Goal: Task Accomplishment & Management: Manage account settings

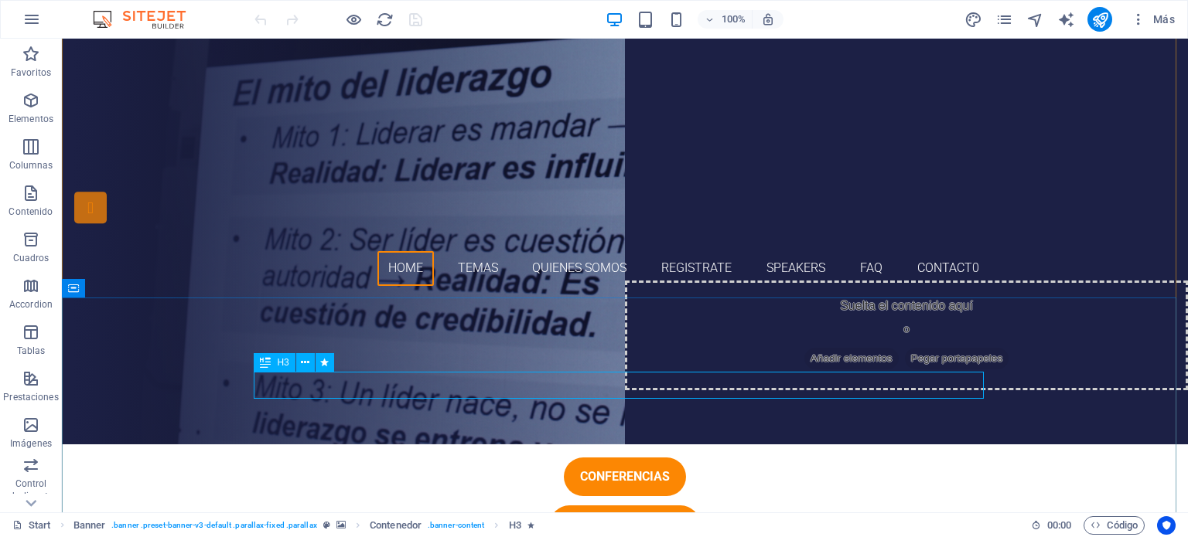
scroll to position [71, 0]
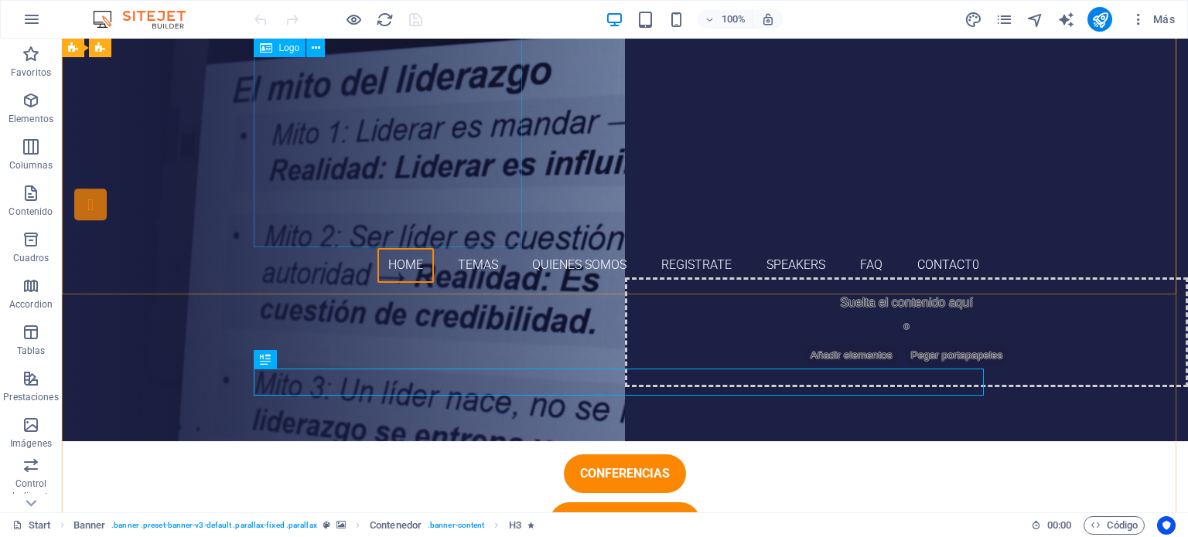
click at [405, 111] on div at bounding box center [625, 114] width 730 height 268
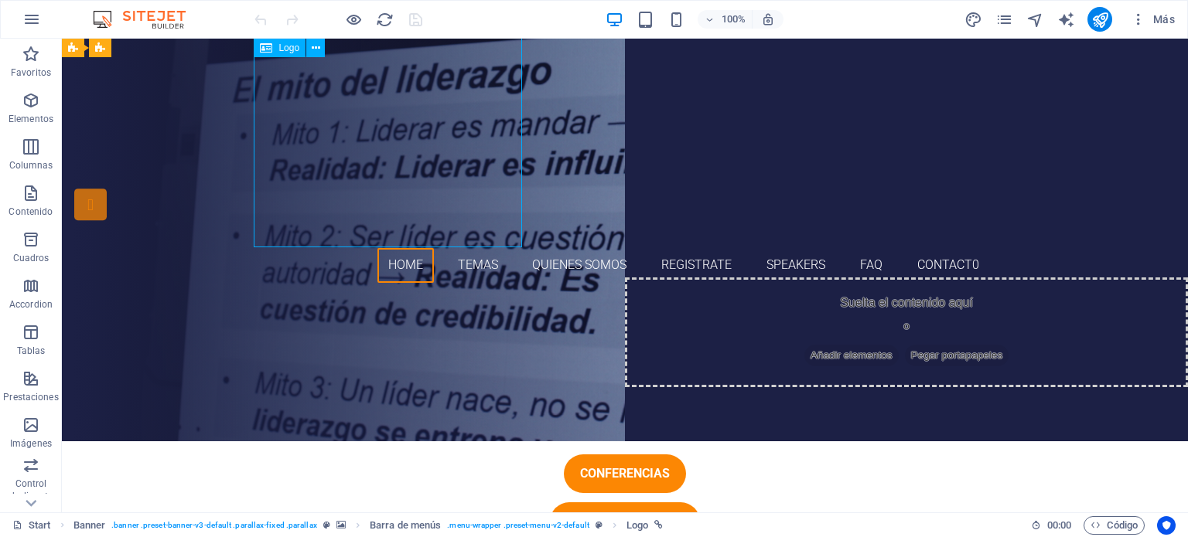
click at [405, 111] on div at bounding box center [625, 114] width 730 height 268
select select "px"
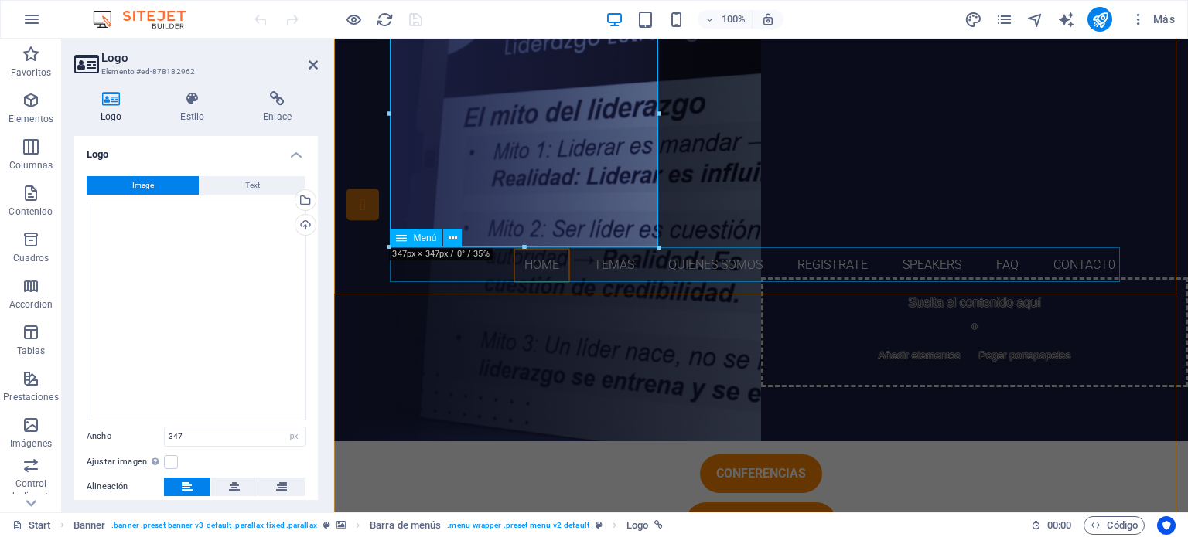
click at [517, 269] on nav "Home Temas Quienes somos Registrate Speakers FAQ Contact0" at bounding box center [761, 265] width 730 height 35
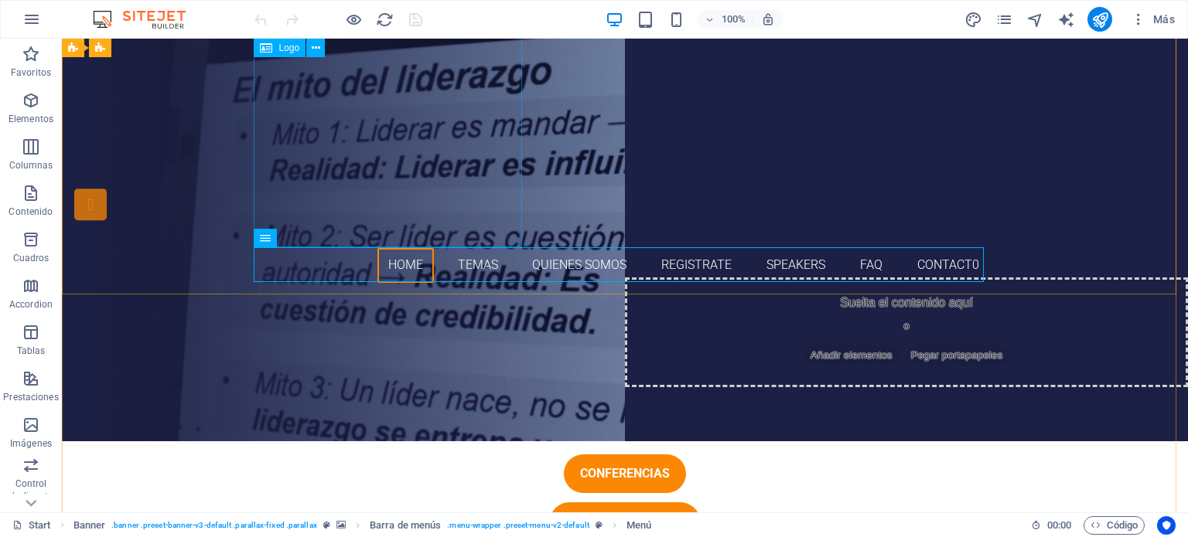
click at [407, 125] on div at bounding box center [625, 114] width 730 height 268
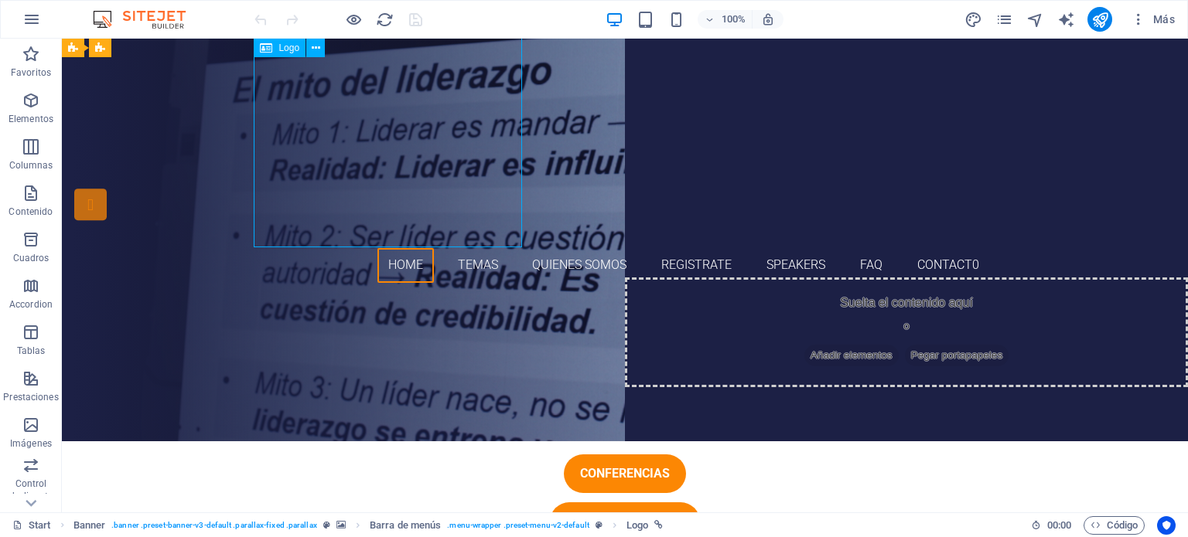
click at [407, 125] on div at bounding box center [625, 114] width 730 height 268
select select "px"
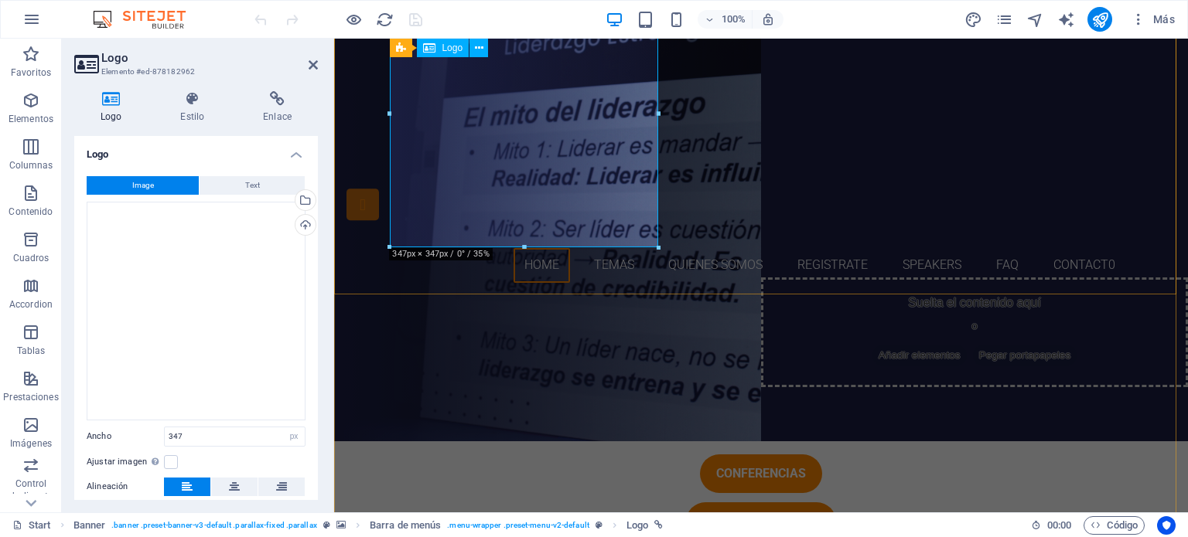
drag, startPoint x: 857, startPoint y: 284, endPoint x: 530, endPoint y: 186, distance: 341.6
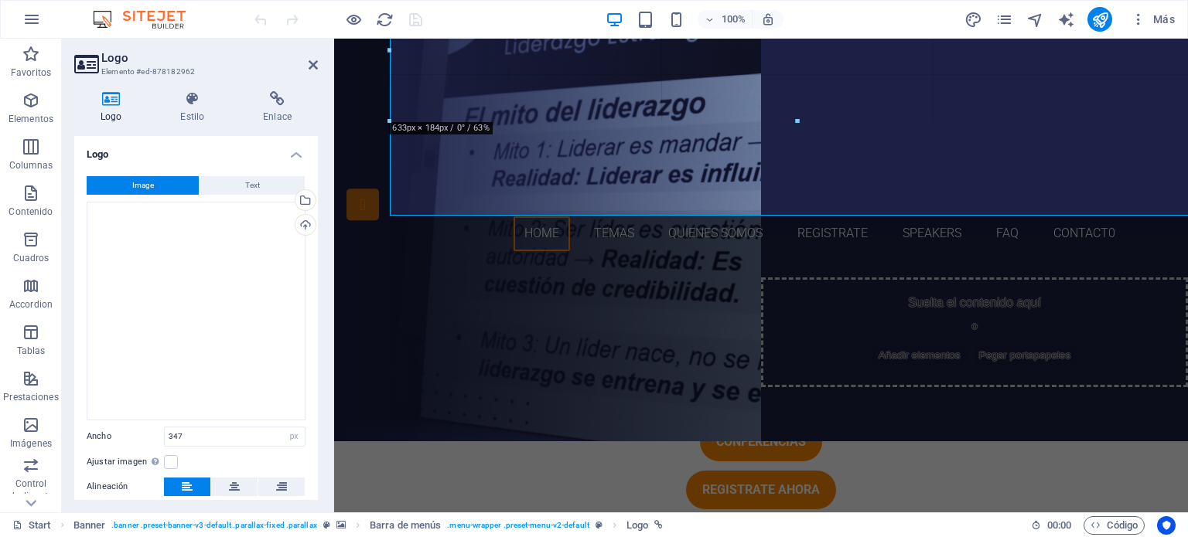
click at [517, 213] on div at bounding box center [797, 97] width 814 height 237
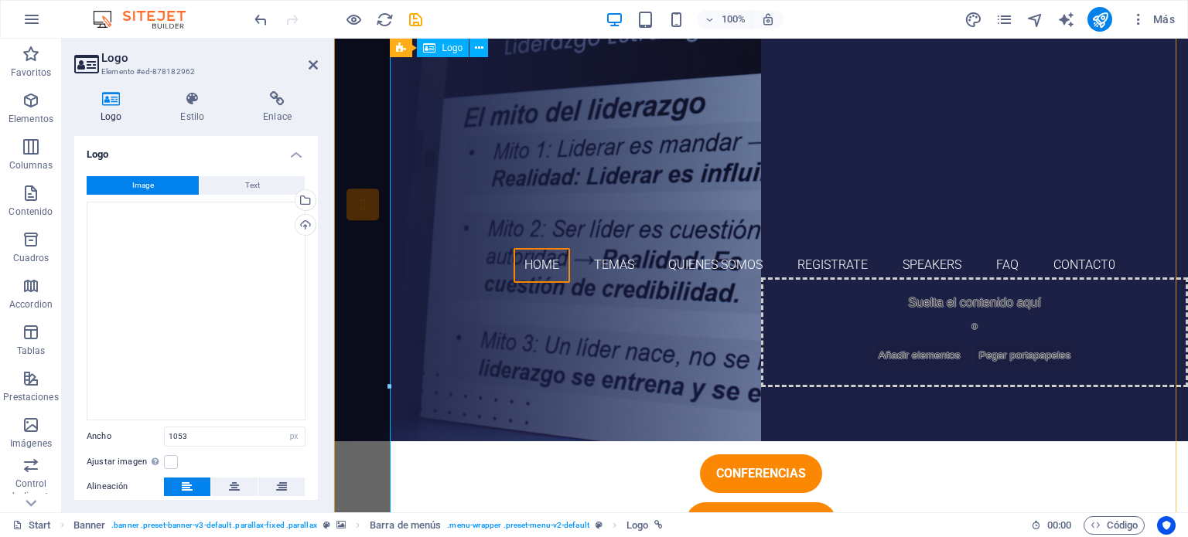
type input "347"
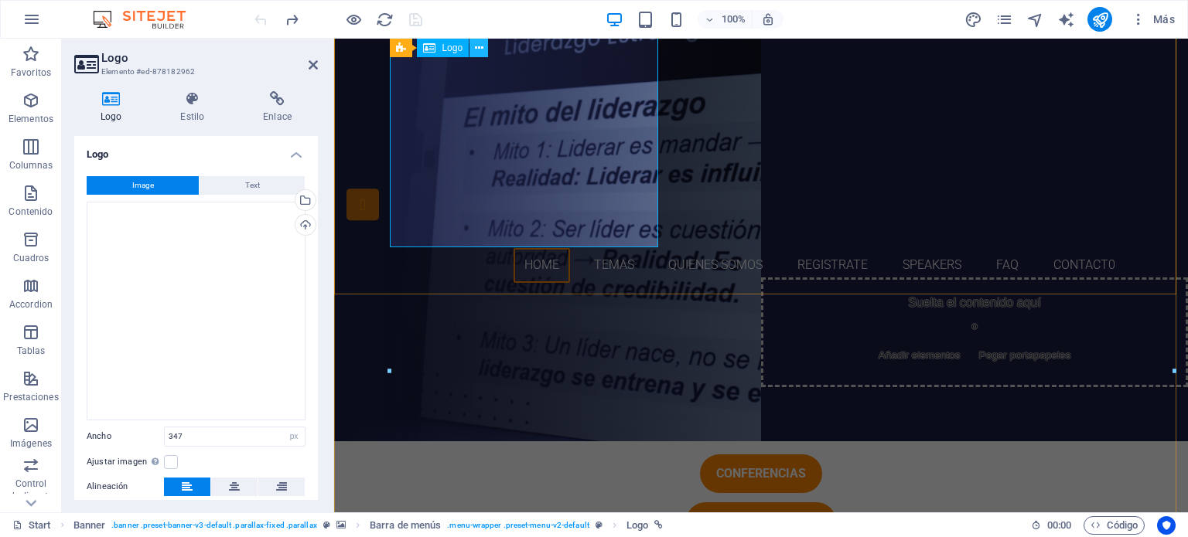
click at [479, 46] on icon at bounding box center [479, 48] width 9 height 16
click at [483, 45] on icon at bounding box center [479, 48] width 9 height 16
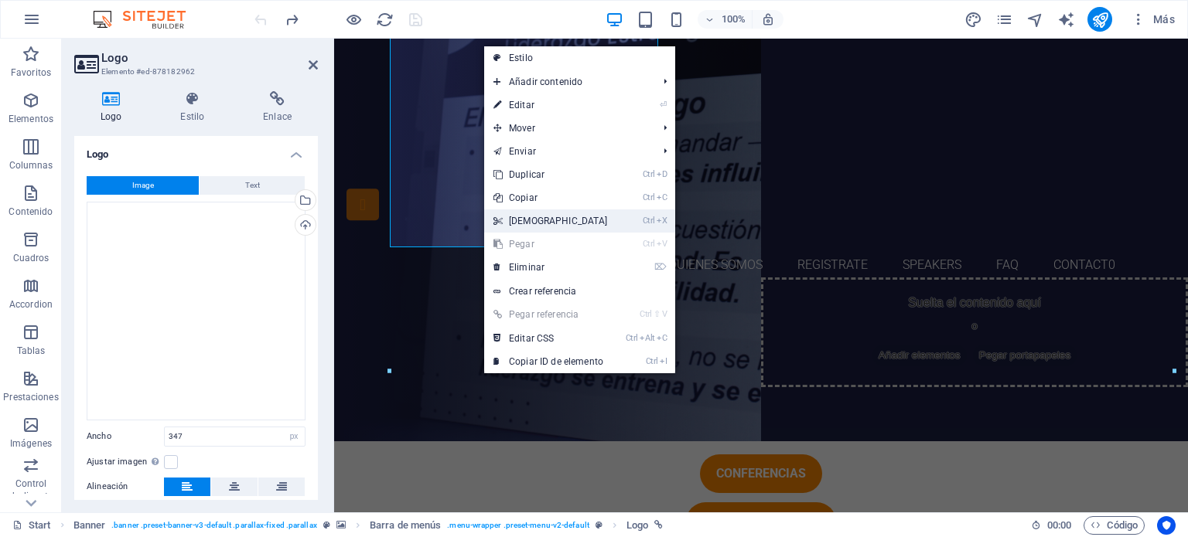
click at [538, 217] on link "Ctrl X Cortar" at bounding box center [550, 221] width 133 height 23
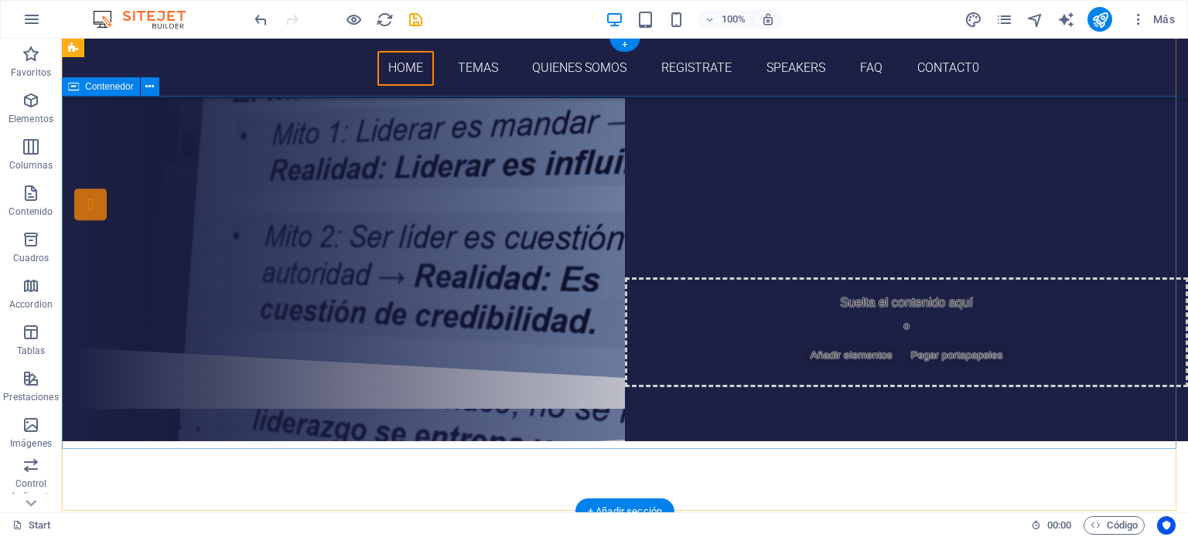
scroll to position [0, 0]
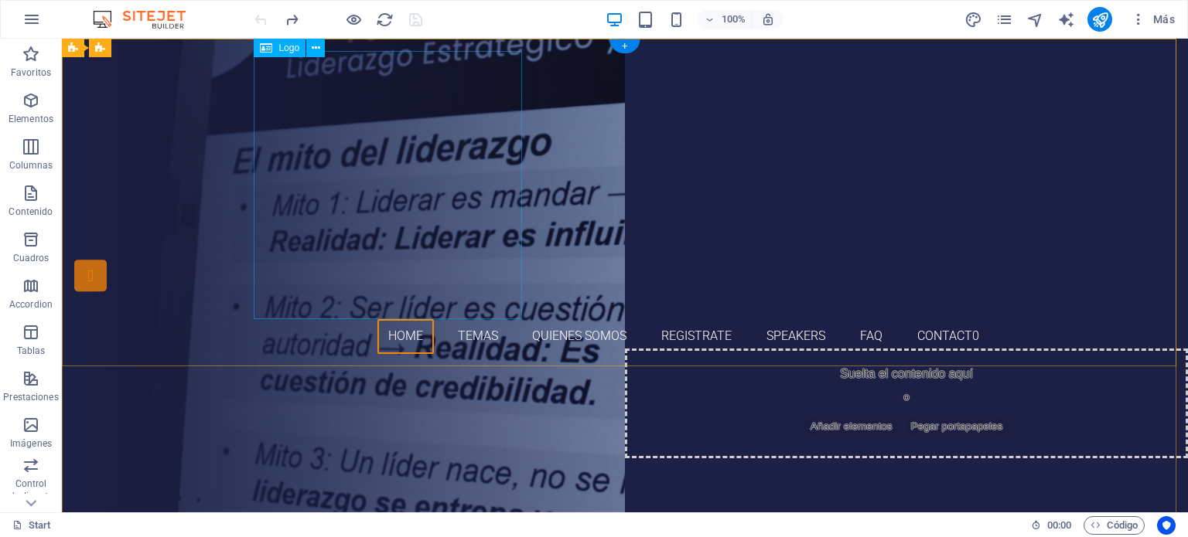
click at [388, 111] on div at bounding box center [625, 185] width 730 height 268
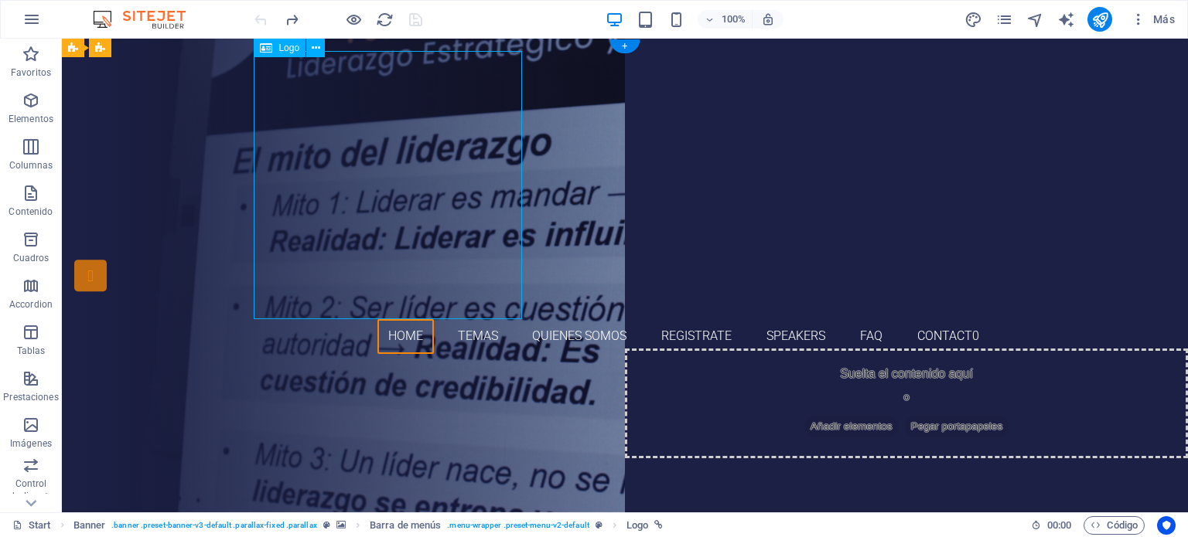
click at [470, 225] on div at bounding box center [625, 185] width 730 height 268
select select "px"
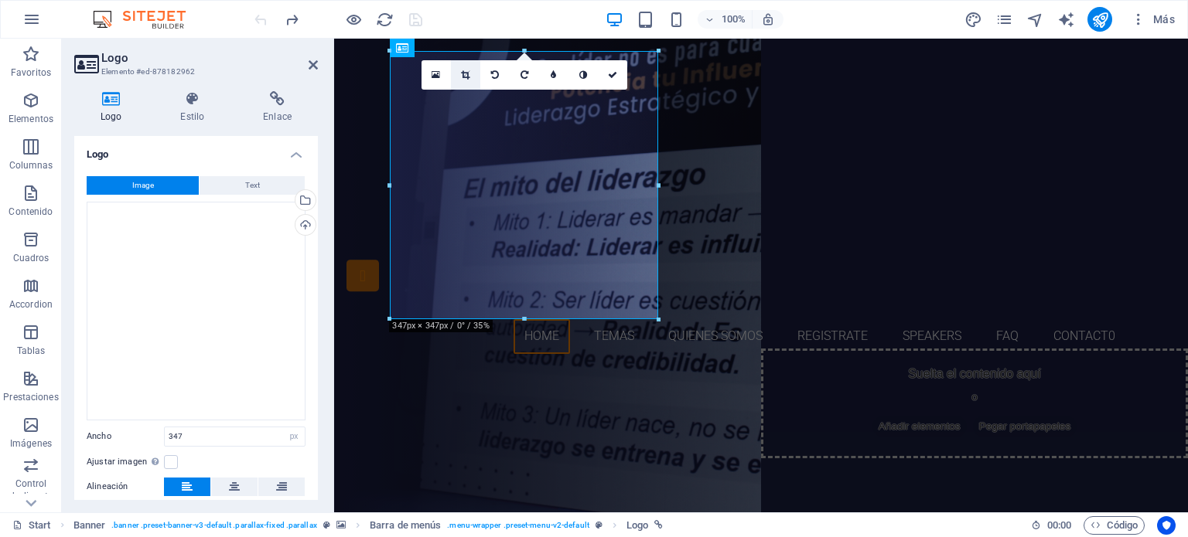
click at [464, 67] on link at bounding box center [465, 74] width 29 height 29
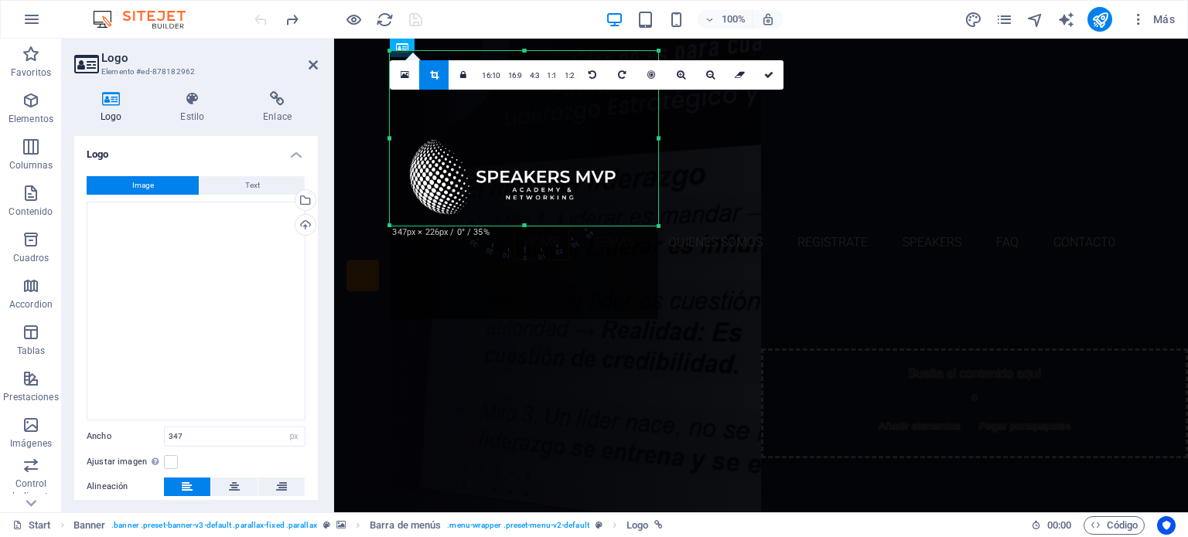
drag, startPoint x: 520, startPoint y: 318, endPoint x: 551, endPoint y: 224, distance: 98.3
click at [551, 224] on div at bounding box center [524, 226] width 268 height 5
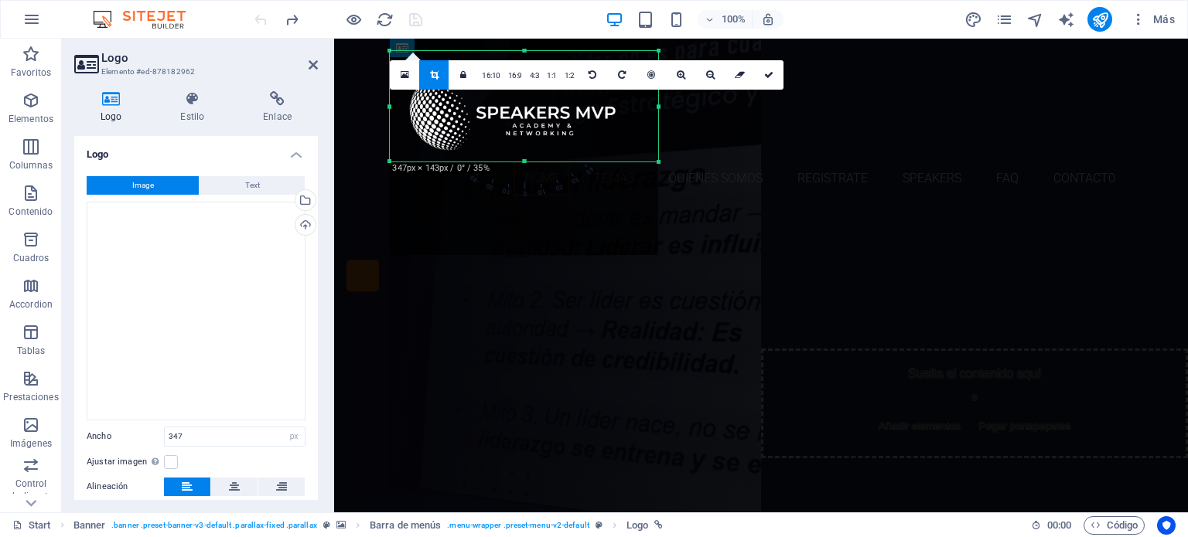
drag, startPoint x: 526, startPoint y: 52, endPoint x: 520, endPoint y: 116, distance: 64.5
click at [520, 116] on div "180 170 160 150 140 130 120 110 100 90 80 70 60 50 40 30 20 10 0 -10 -20 -30 -4…" at bounding box center [524, 106] width 268 height 111
click at [618, 216] on div at bounding box center [524, 121] width 268 height 268
click at [769, 72] on icon at bounding box center [768, 74] width 9 height 9
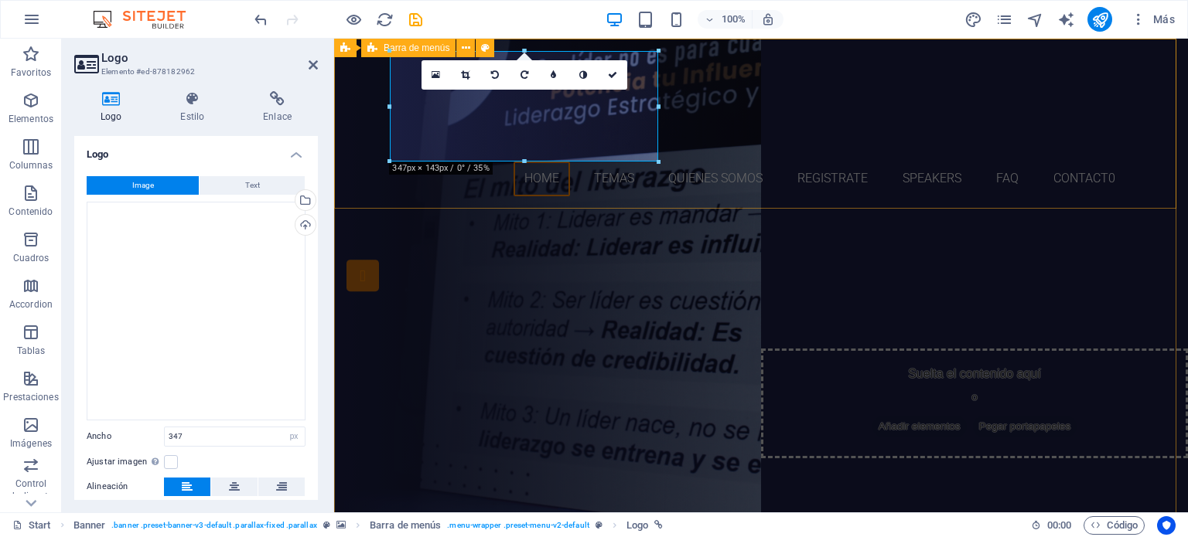
click at [840, 110] on div "Home Temas Quienes somos Registrate Speakers FAQ Contact0" at bounding box center [761, 124] width 854 height 170
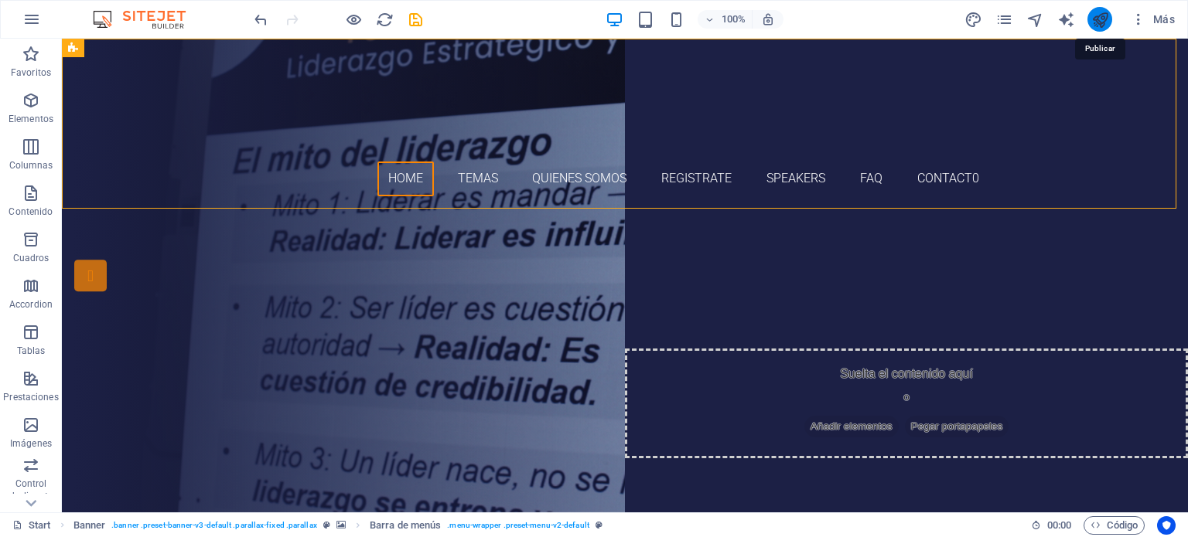
click at [1094, 22] on icon "publish" at bounding box center [1100, 20] width 18 height 18
checkbox input "false"
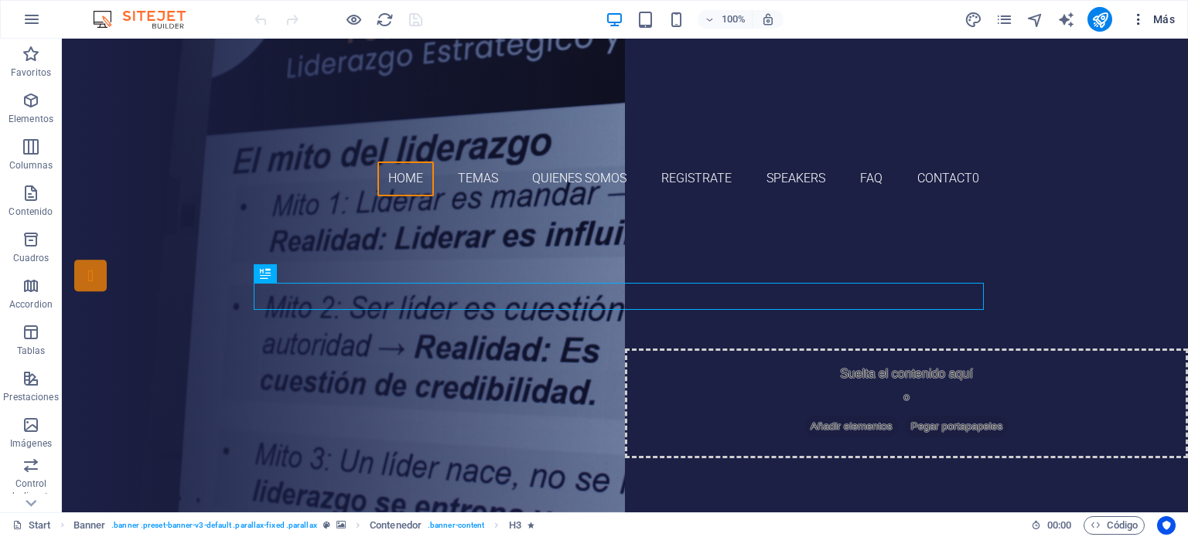
click at [1138, 22] on icon "button" at bounding box center [1138, 19] width 15 height 15
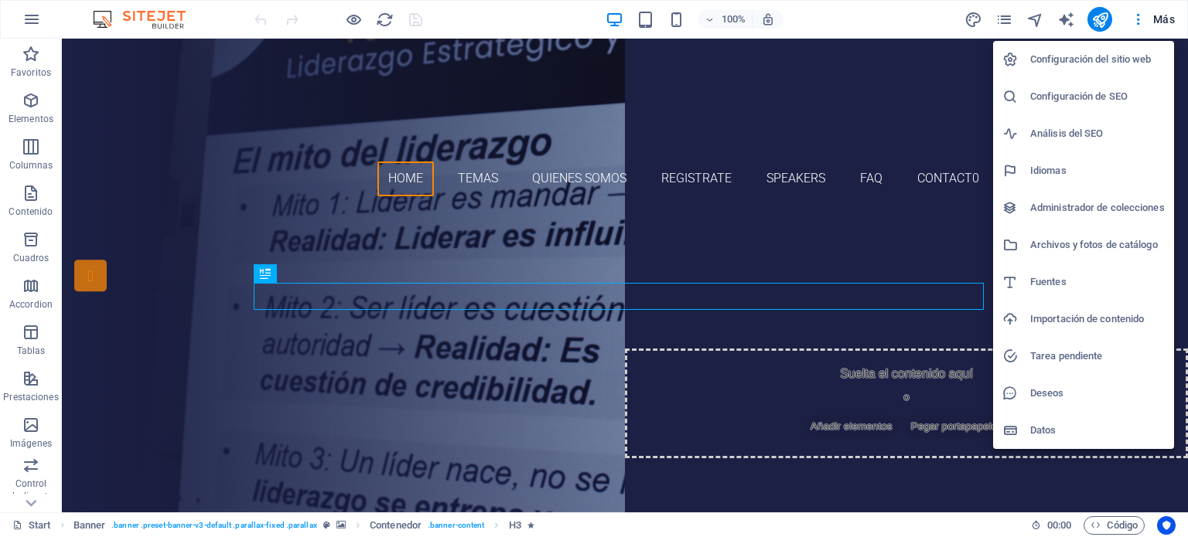
click at [1094, 57] on h6 "Configuración del sitio web" at bounding box center [1097, 59] width 135 height 19
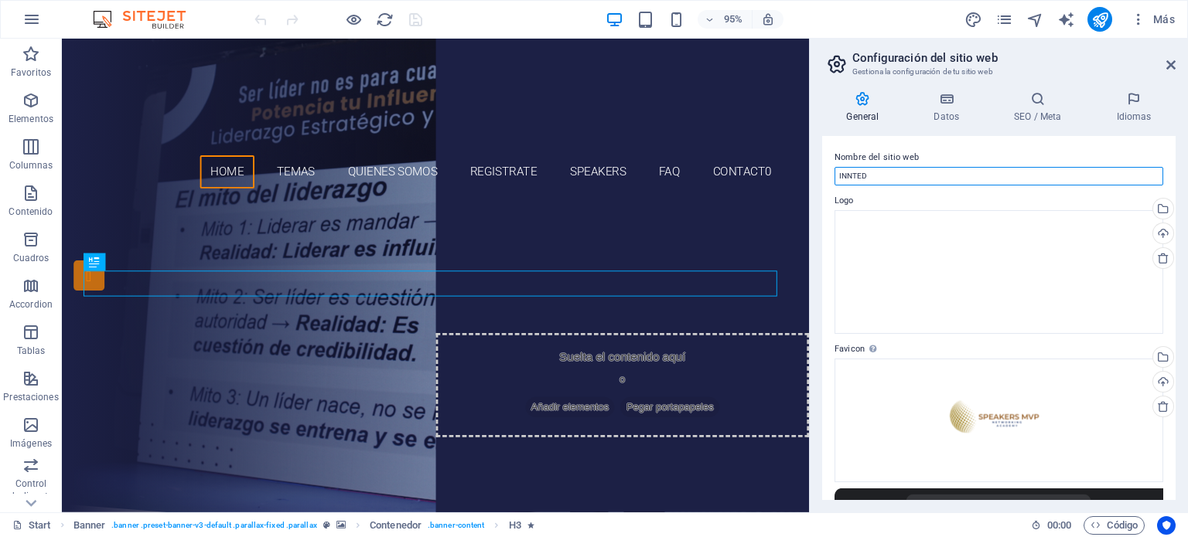
click at [924, 176] on input "INNTED" at bounding box center [998, 176] width 329 height 19
type input "s"
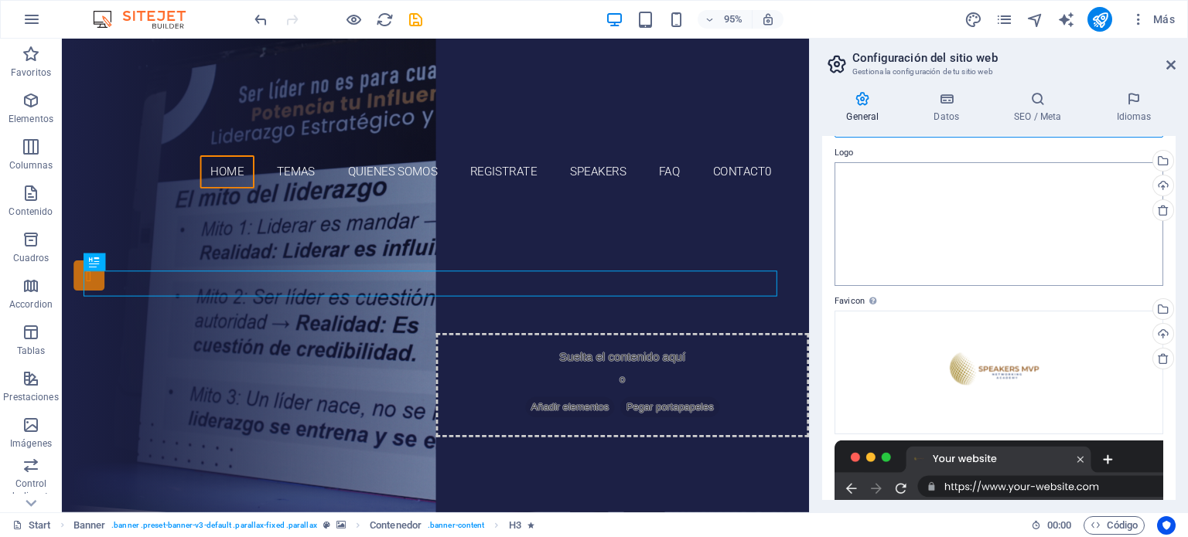
scroll to position [46, 0]
type input "SpeakersMVP"
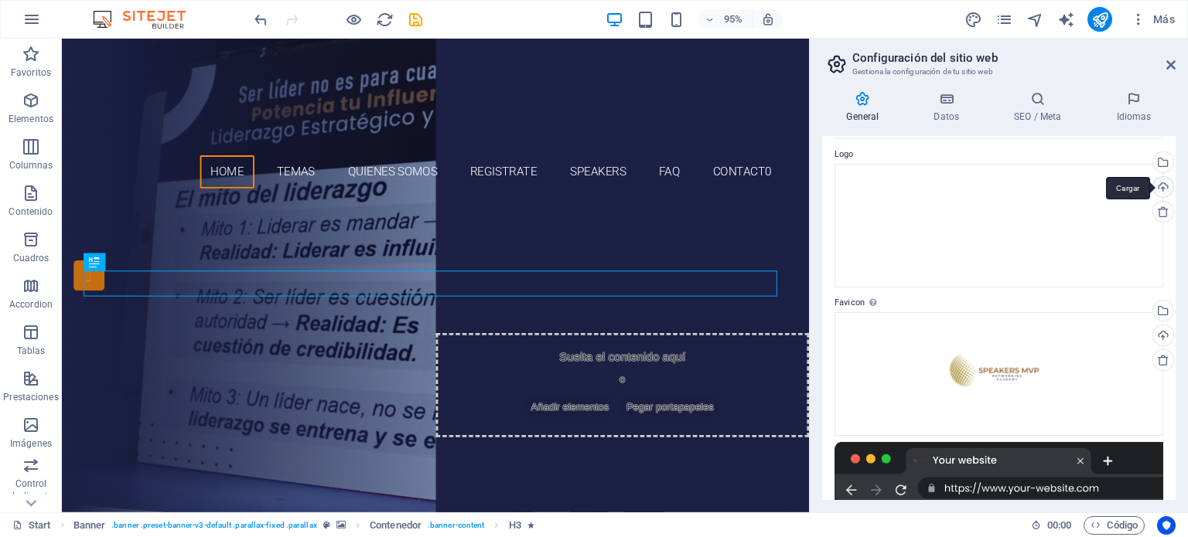
click at [1160, 185] on div "Cargar" at bounding box center [1161, 188] width 23 height 23
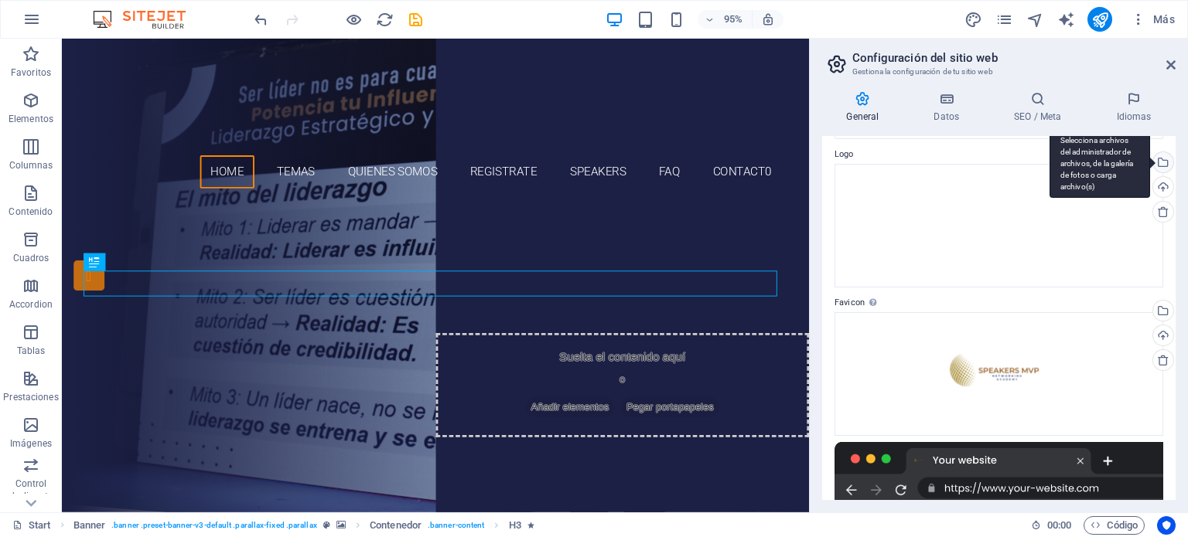
click at [1162, 158] on div "Selecciona archivos del administrador de archivos, de la galería de fotos o car…" at bounding box center [1161, 163] width 23 height 23
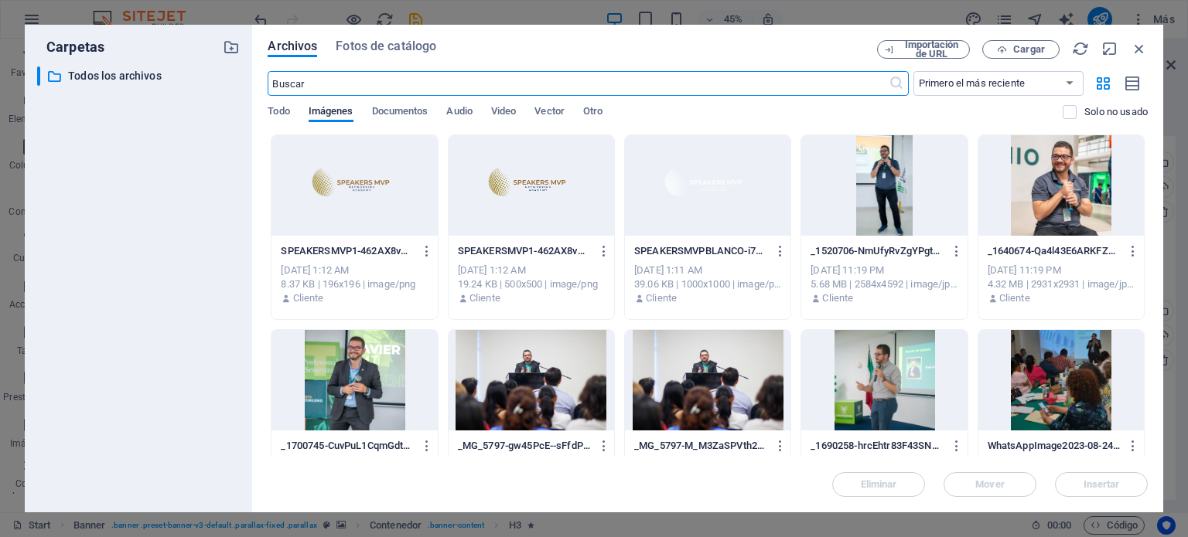
click at [350, 183] on div at bounding box center [354, 185] width 166 height 101
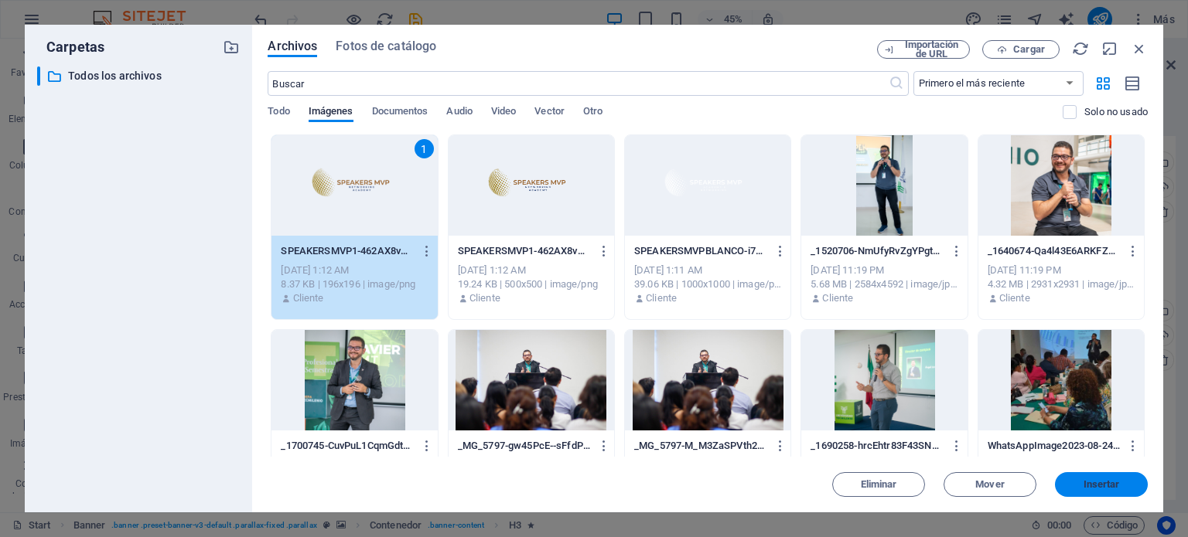
click at [1101, 479] on button "Insertar" at bounding box center [1101, 485] width 93 height 25
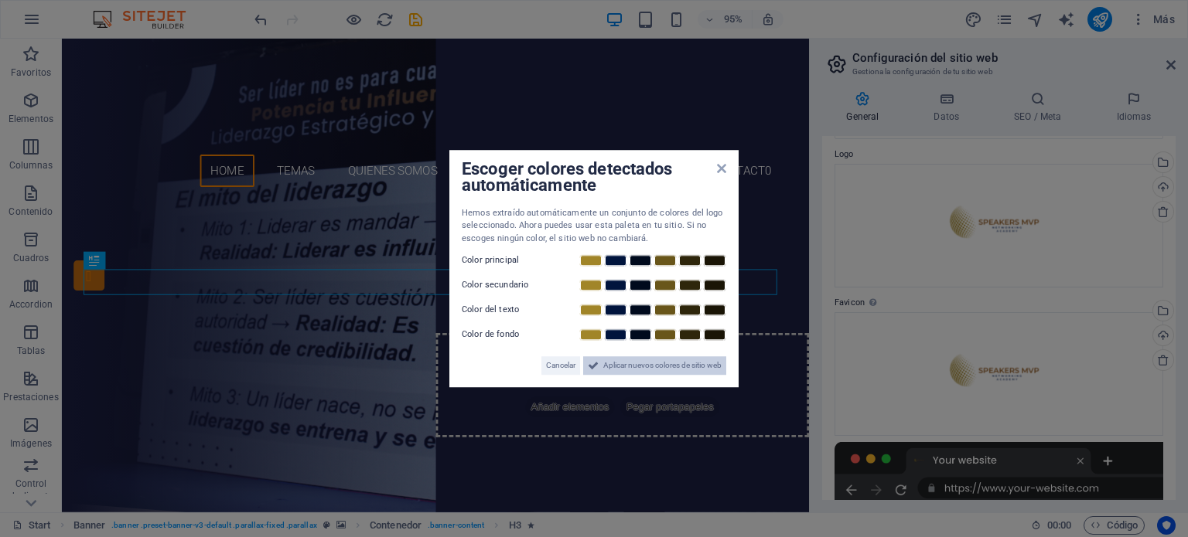
click at [595, 367] on icon at bounding box center [593, 366] width 11 height 19
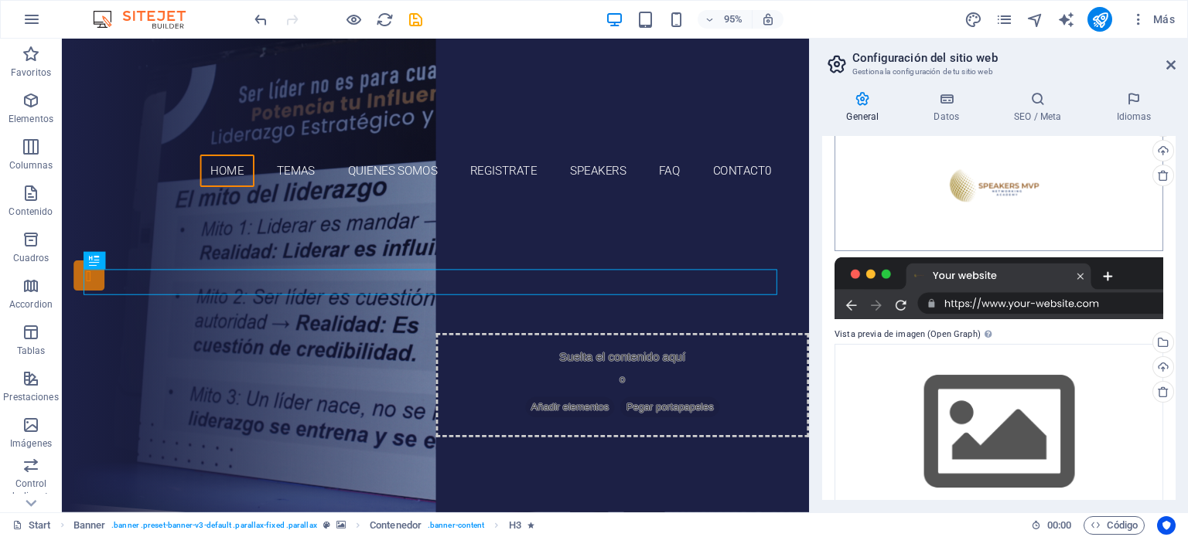
scroll to position [264, 0]
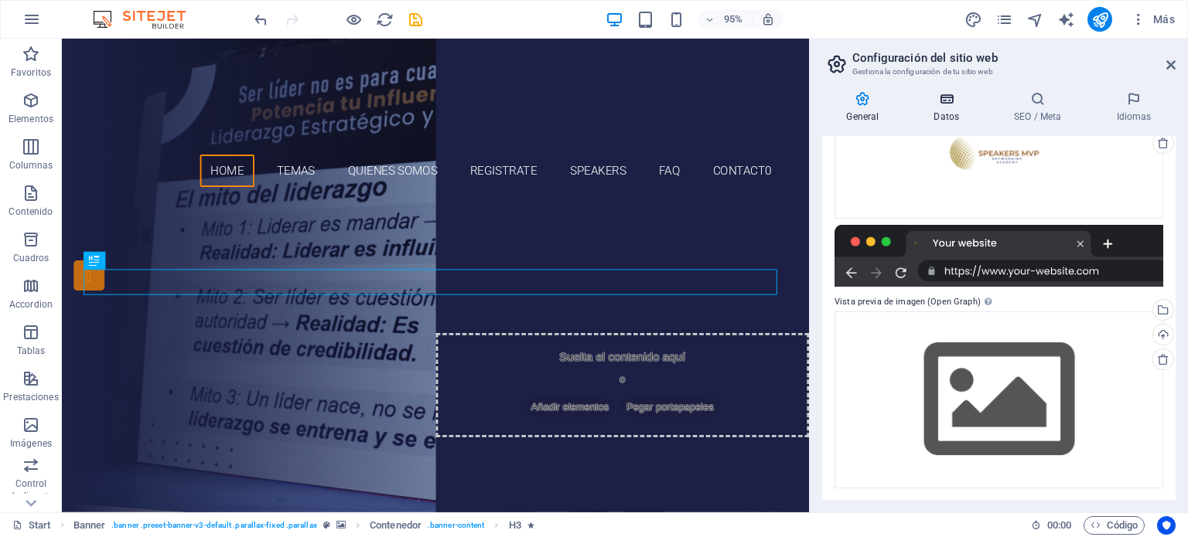
click at [942, 92] on icon at bounding box center [946, 98] width 74 height 15
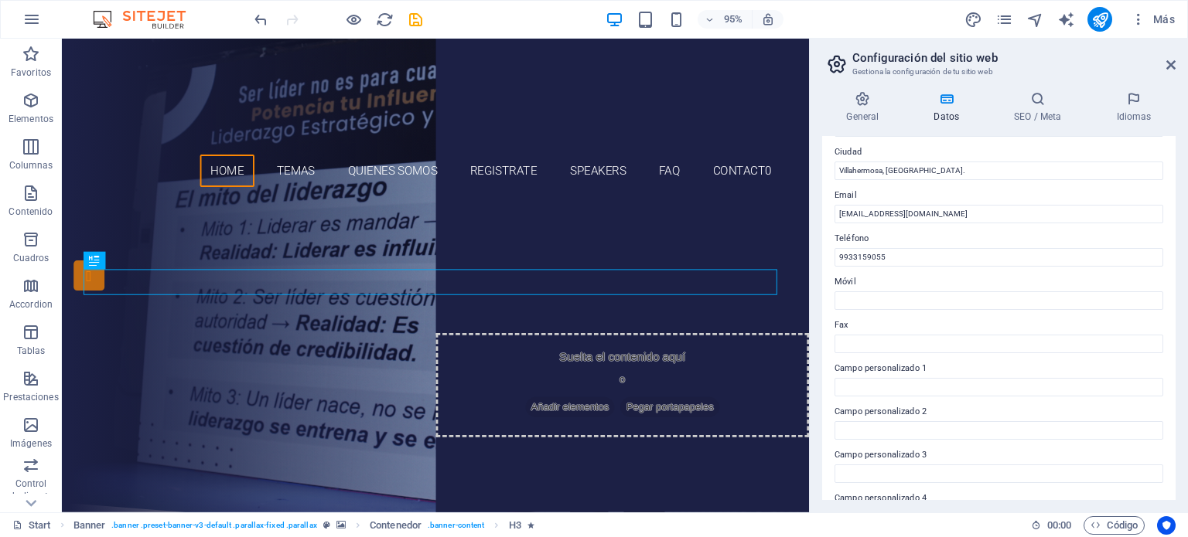
scroll to position [377, 0]
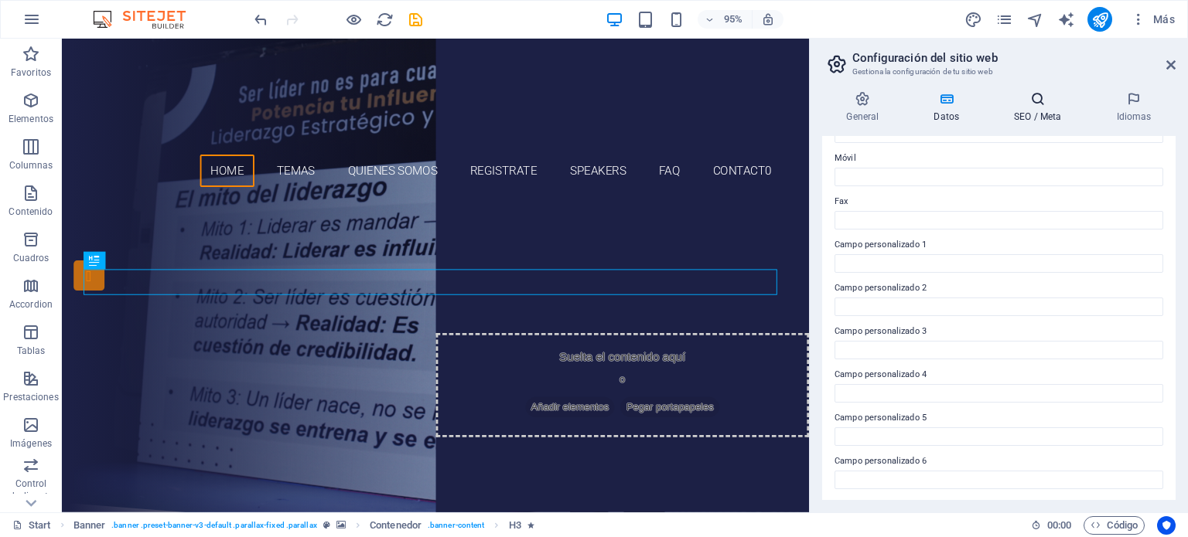
click at [1036, 99] on icon at bounding box center [1038, 98] width 96 height 15
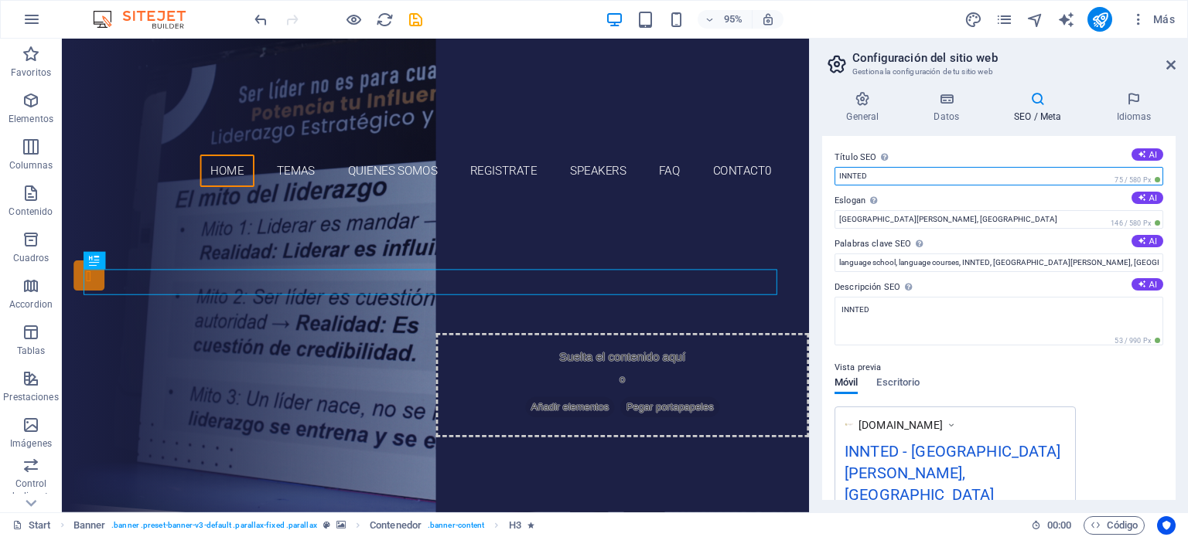
click at [891, 176] on input "INNTED" at bounding box center [998, 176] width 329 height 19
type input "SpeakersMVP"
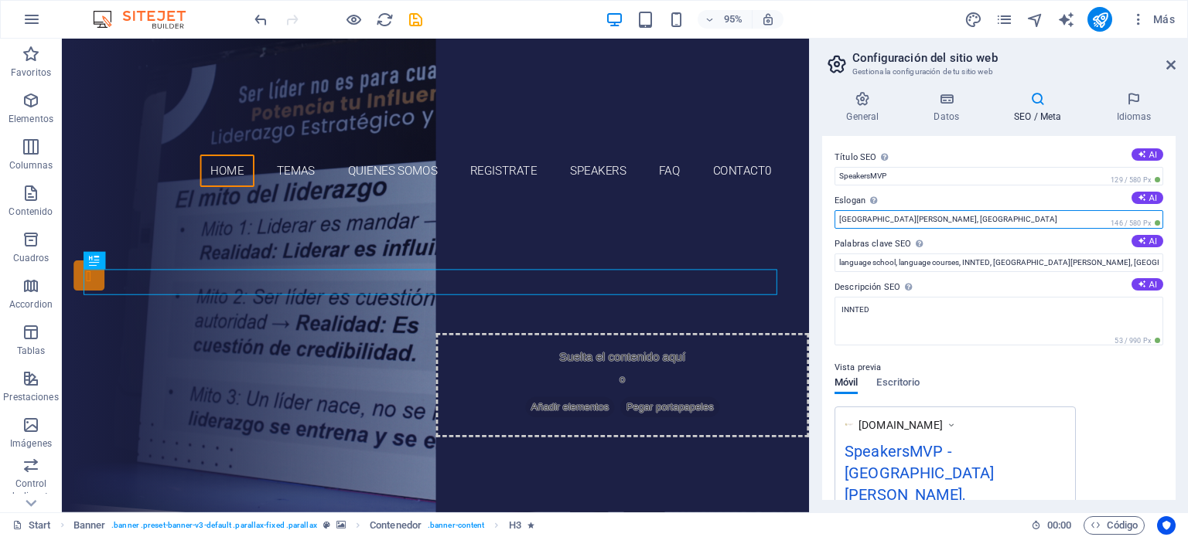
click at [897, 219] on input "[GEOGRAPHIC_DATA][PERSON_NAME], [GEOGRAPHIC_DATA]" at bounding box center [998, 219] width 329 height 19
type input "S"
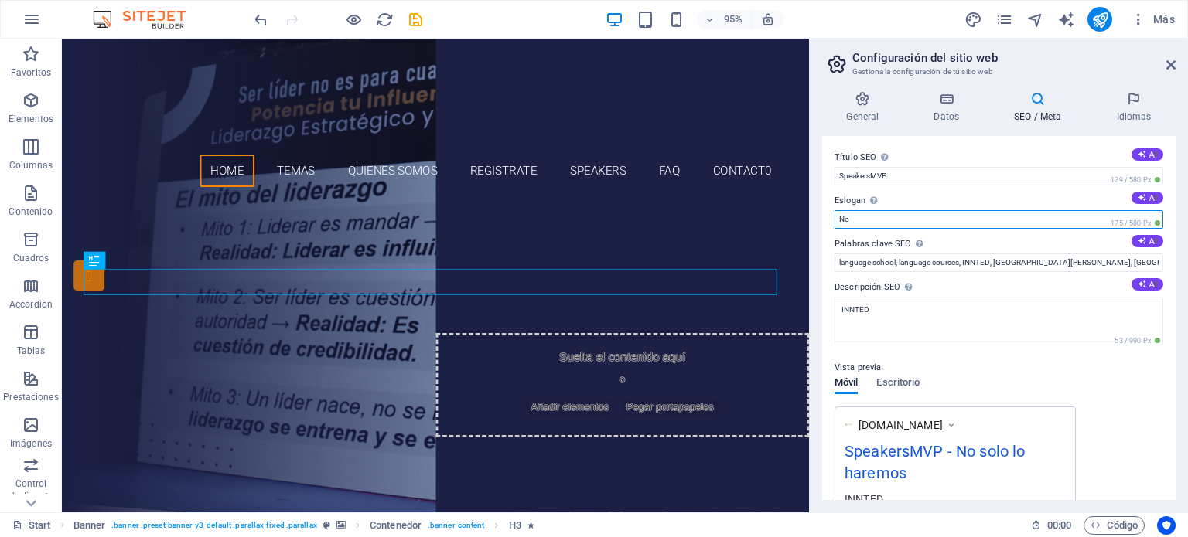
type input "N"
type input "¿"
type input "El esfuerzo [PERSON_NAME][DATE] te hace libre [DATE]"
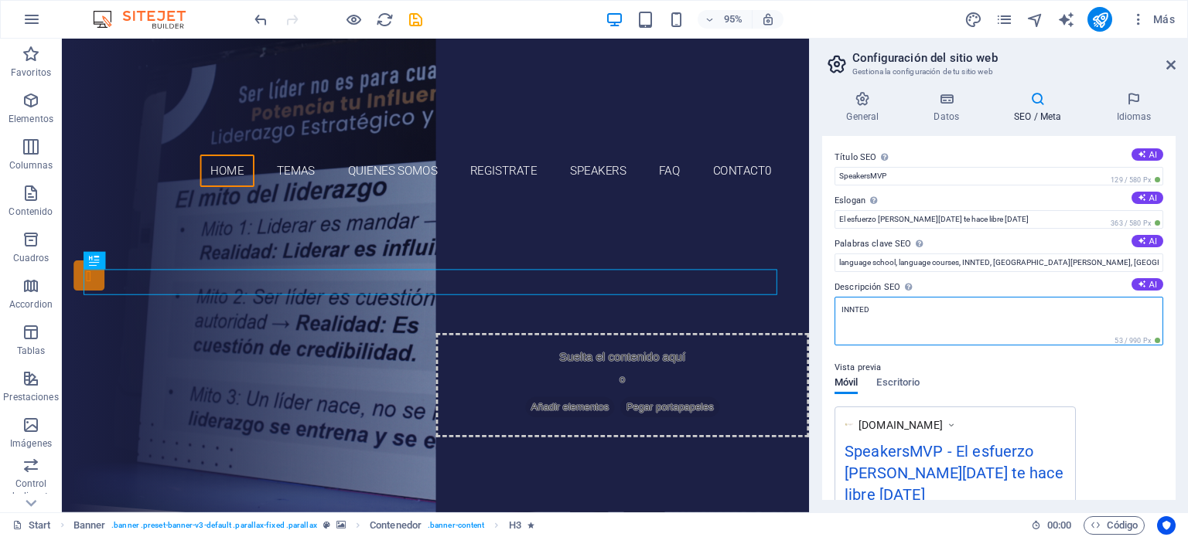
click at [939, 319] on textarea "INNTED" at bounding box center [998, 321] width 329 height 49
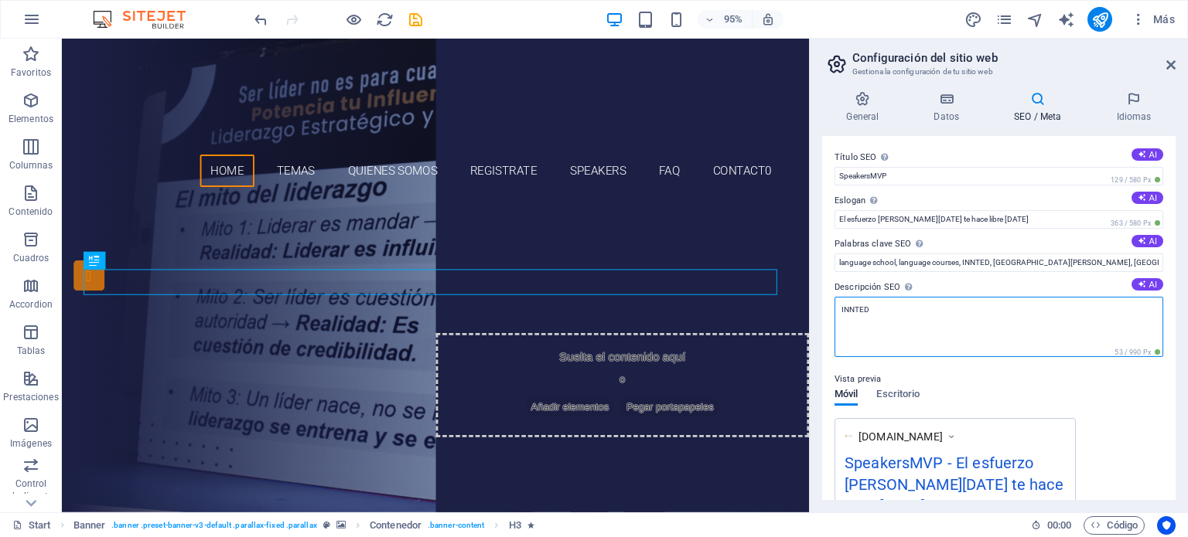
click at [939, 319] on textarea "INNTED" at bounding box center [998, 327] width 329 height 60
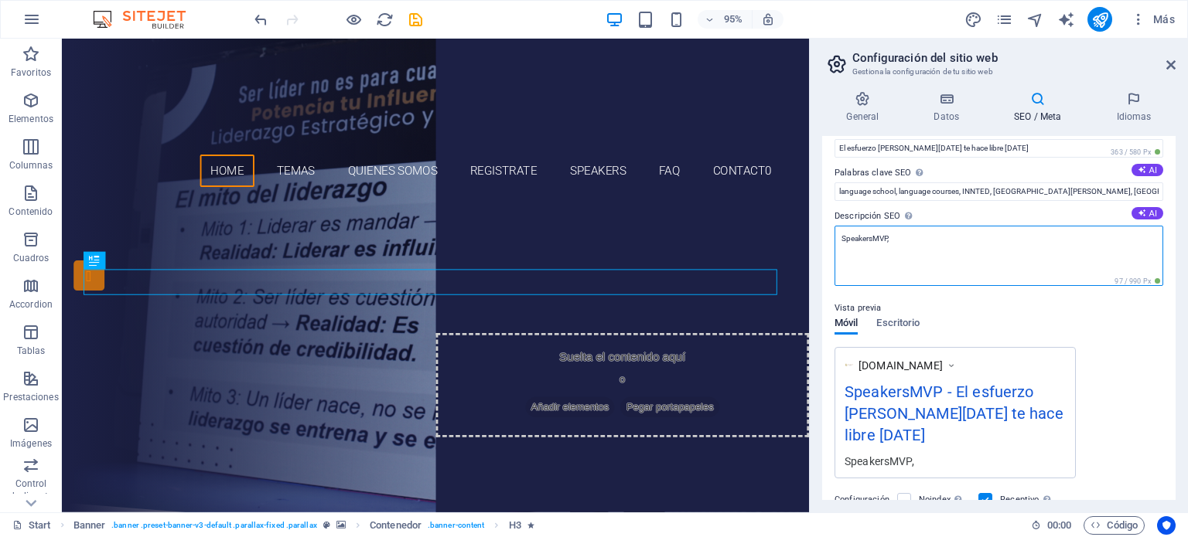
scroll to position [73, 0]
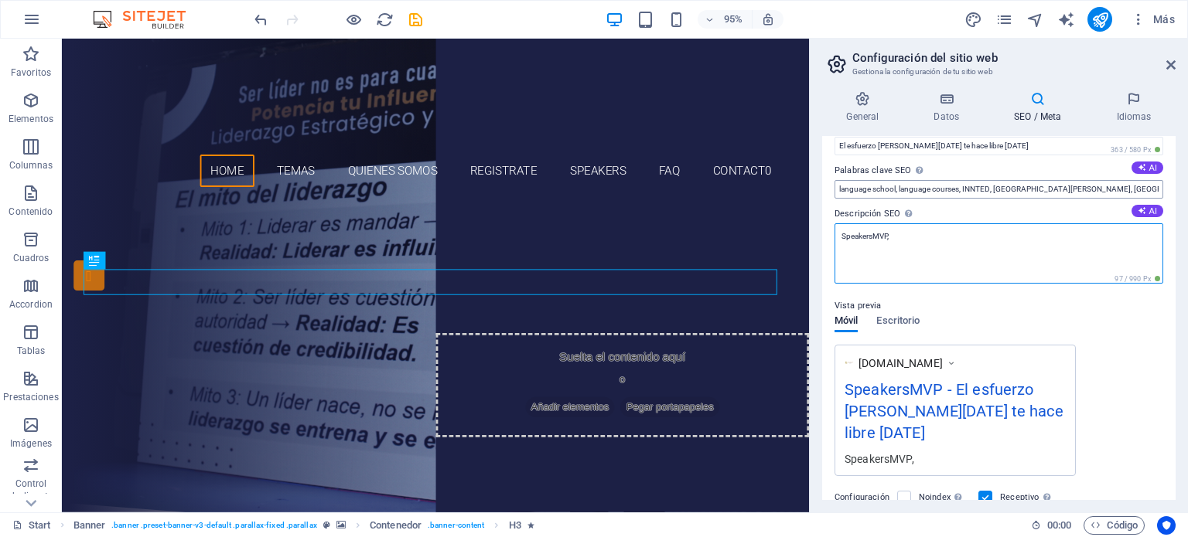
type textarea "SpeakersMVP,"
click at [1005, 186] on input "language school, language courses, INNTED, [GEOGRAPHIC_DATA][PERSON_NAME], [GEO…" at bounding box center [998, 189] width 329 height 19
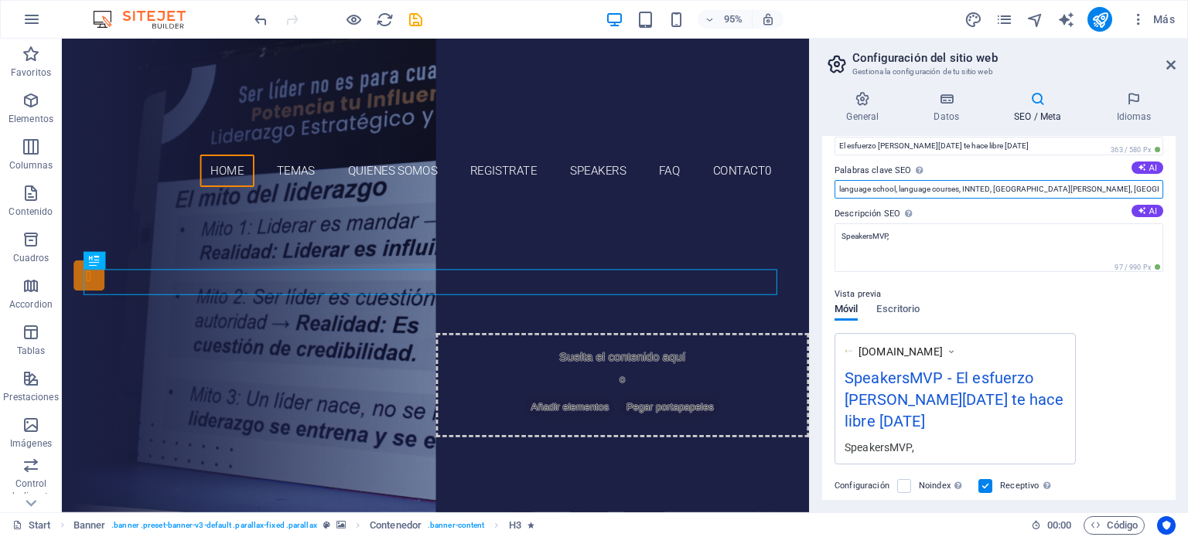
click at [1005, 186] on input "language school, language courses, INNTED, [GEOGRAPHIC_DATA][PERSON_NAME], [GEO…" at bounding box center [998, 189] width 329 height 19
type input "Speakers, capacitación, liderazgo, innovación, universidad, campus, cursos, tal…"
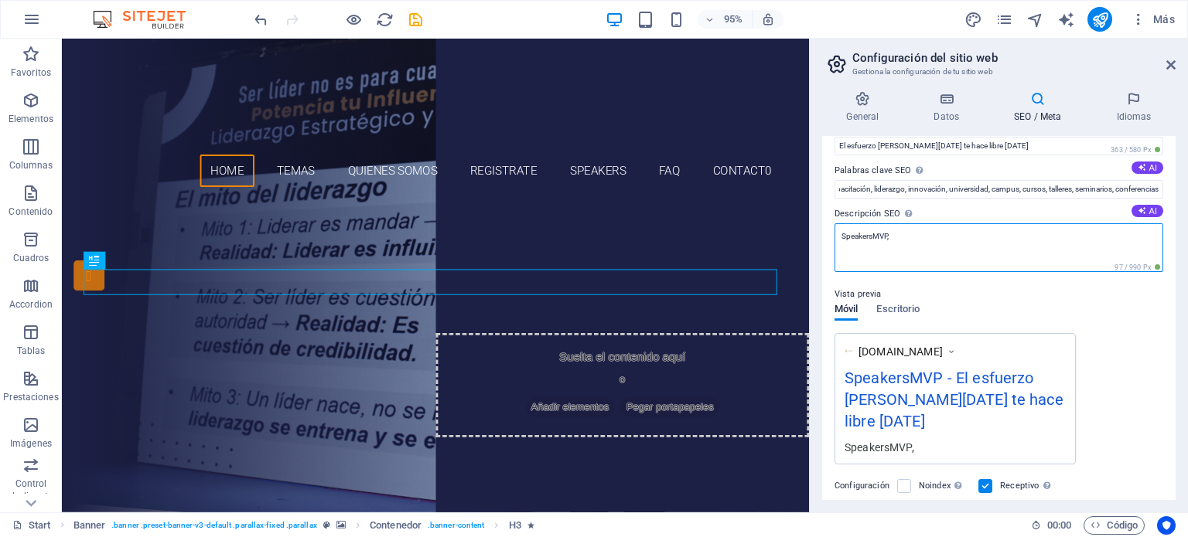
scroll to position [0, 0]
click at [985, 251] on textarea "SpeakersMVP," at bounding box center [998, 248] width 329 height 49
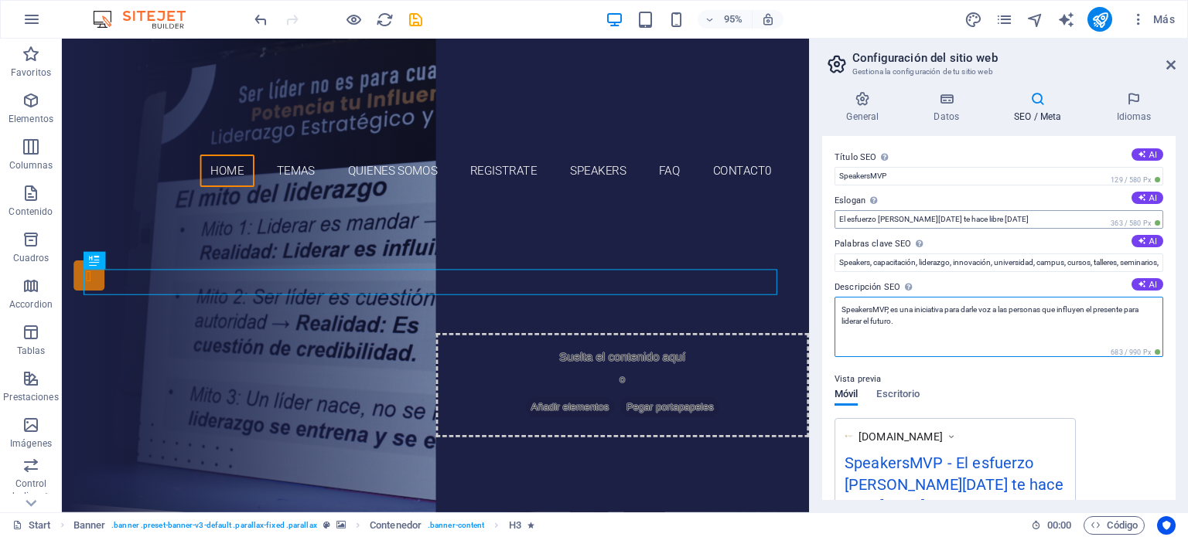
type textarea "SpeakersMVP, es una iniciativa para darle voz a las personas que influyen el pr…"
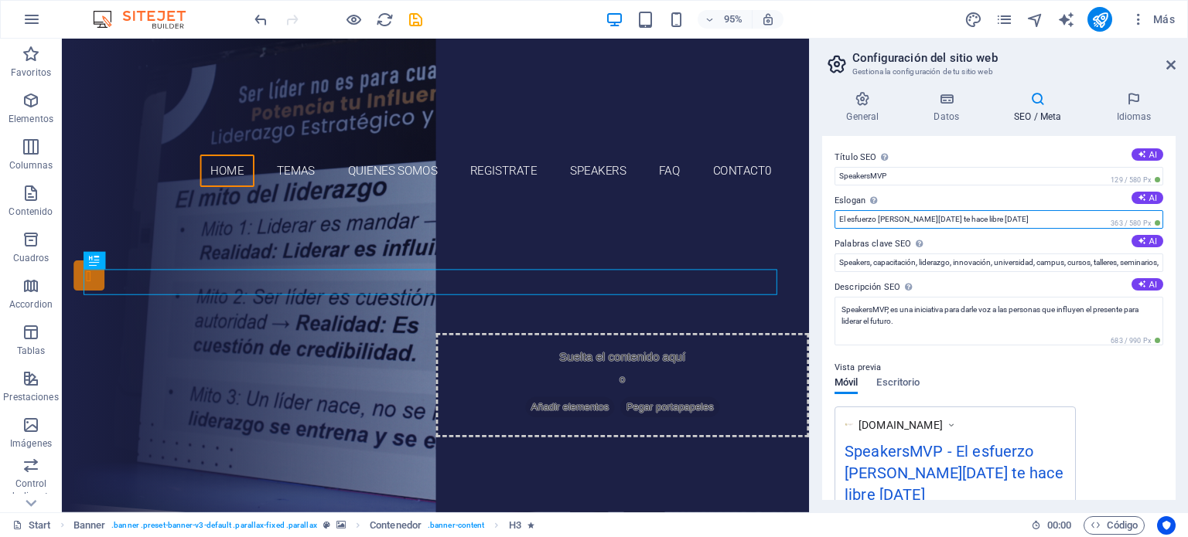
click at [928, 215] on input "El esfuerzo [PERSON_NAME][DATE] te hace libre [DATE]" at bounding box center [998, 219] width 329 height 19
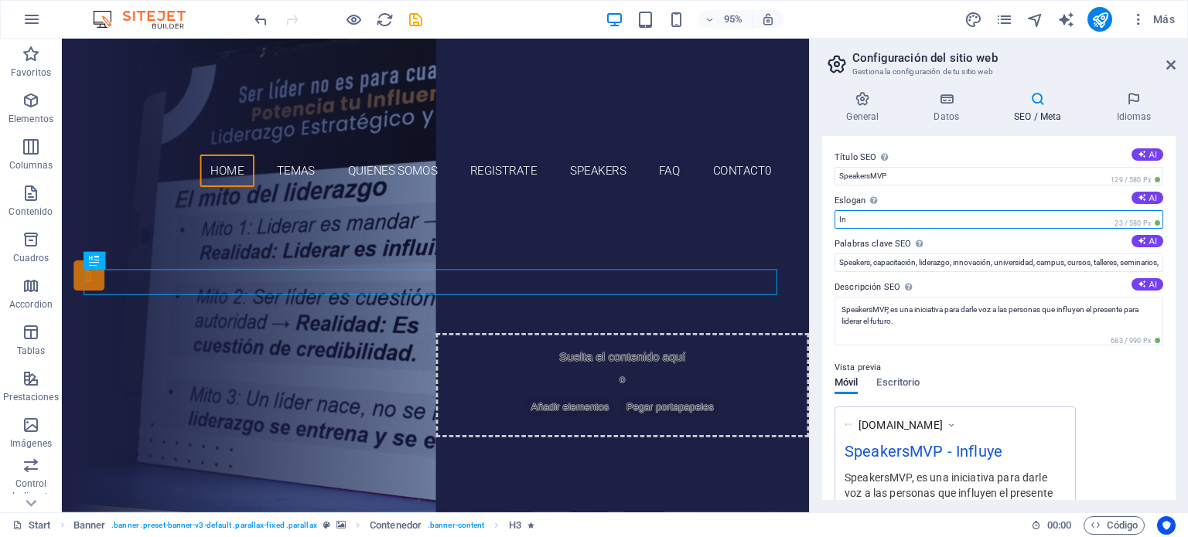
type input "I"
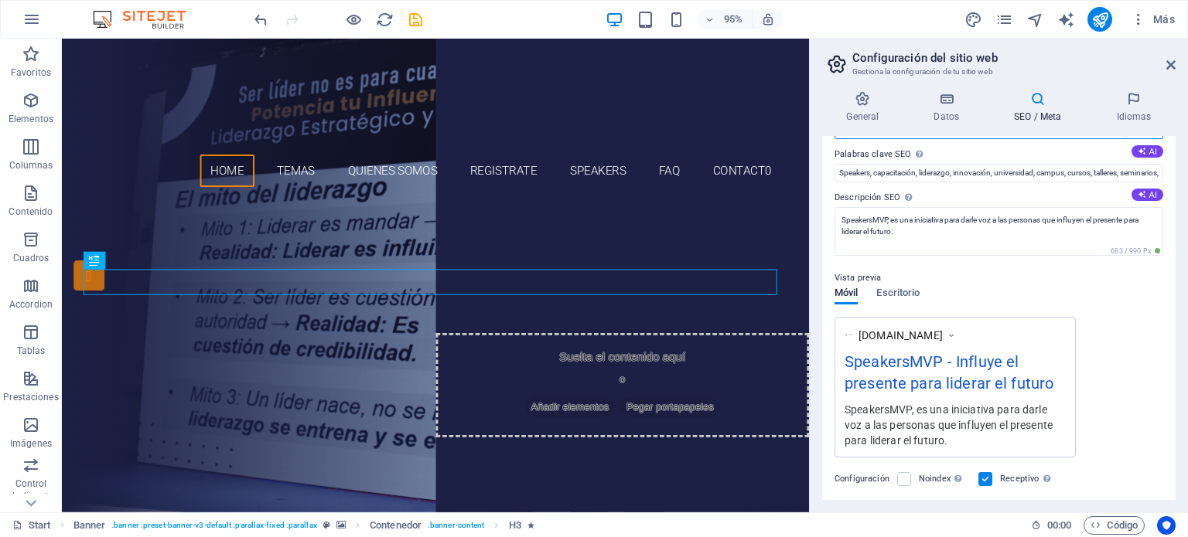
scroll to position [65, 0]
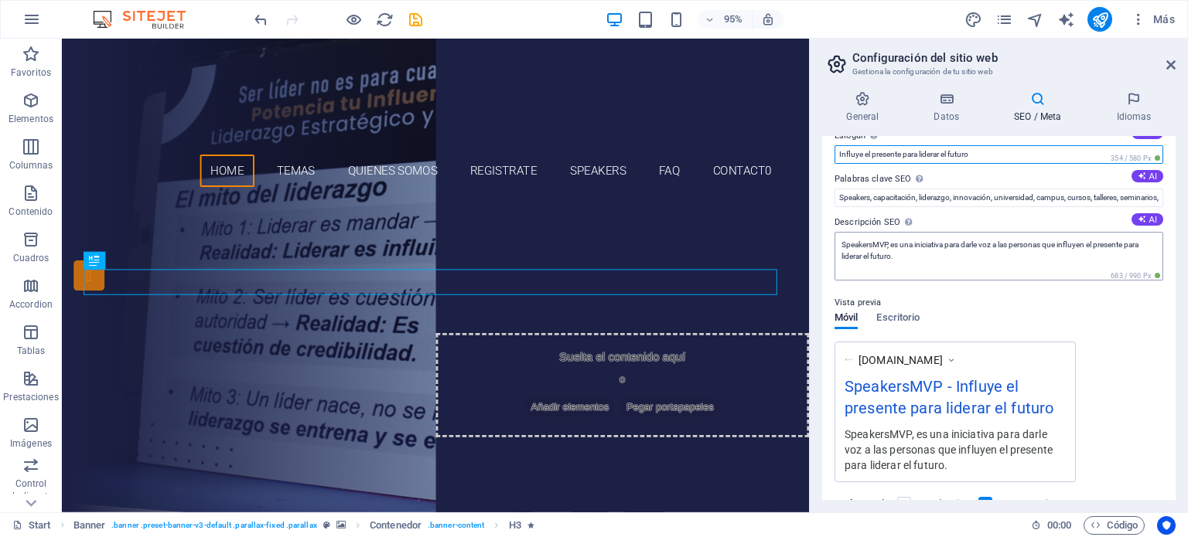
type input "Influye el presente para liderar el futuro"
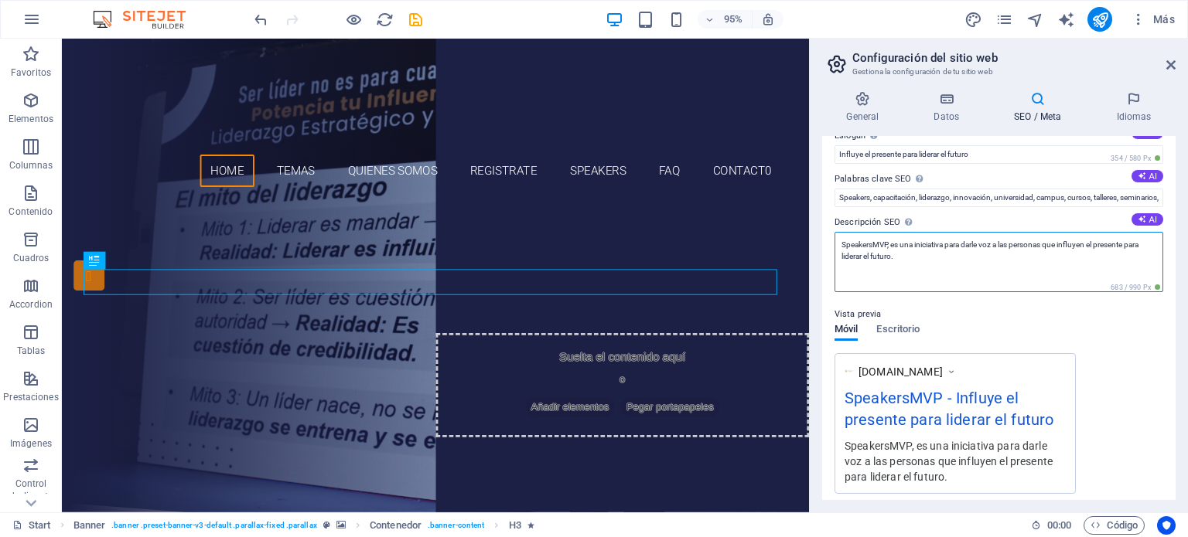
click at [1095, 244] on textarea "SpeakersMVP, es una iniciativa para darle voz a las personas que influyen el pr…" at bounding box center [998, 262] width 329 height 60
click at [1085, 250] on textarea "SpeakersMVP, es una iniciativa para darle voz a las personas que influyen el pr…" at bounding box center [998, 262] width 329 height 60
click at [1094, 244] on textarea "SpeakersMVP, es una iniciativa para darle voz a las personas que influyen el pr…" at bounding box center [998, 262] width 329 height 60
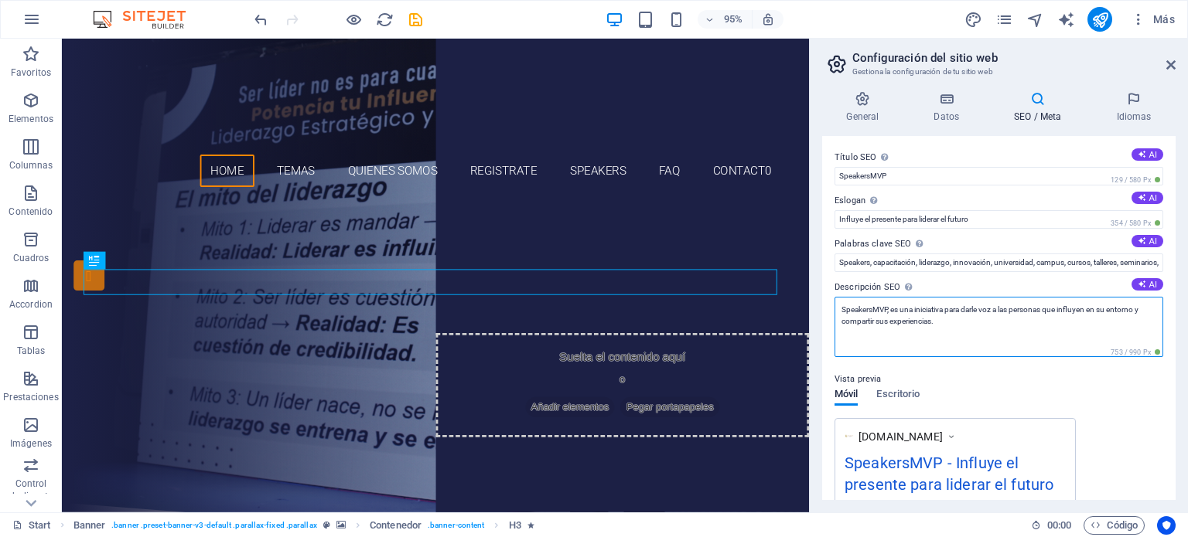
scroll to position [267, 0]
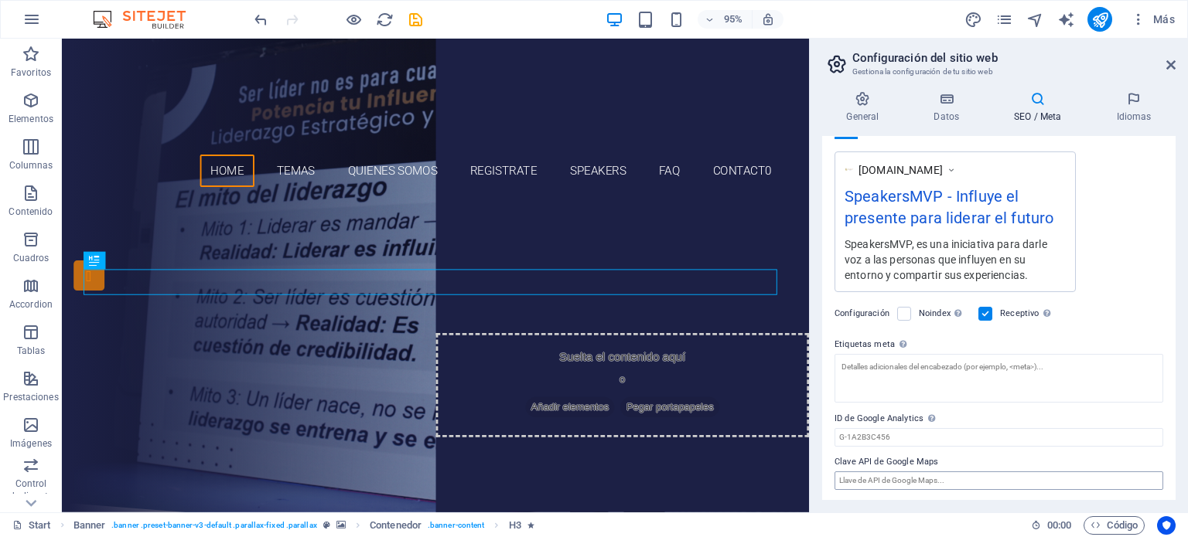
type textarea "SpeakersMVP, es una iniciativa para darle voz a las personas que influyen en su…"
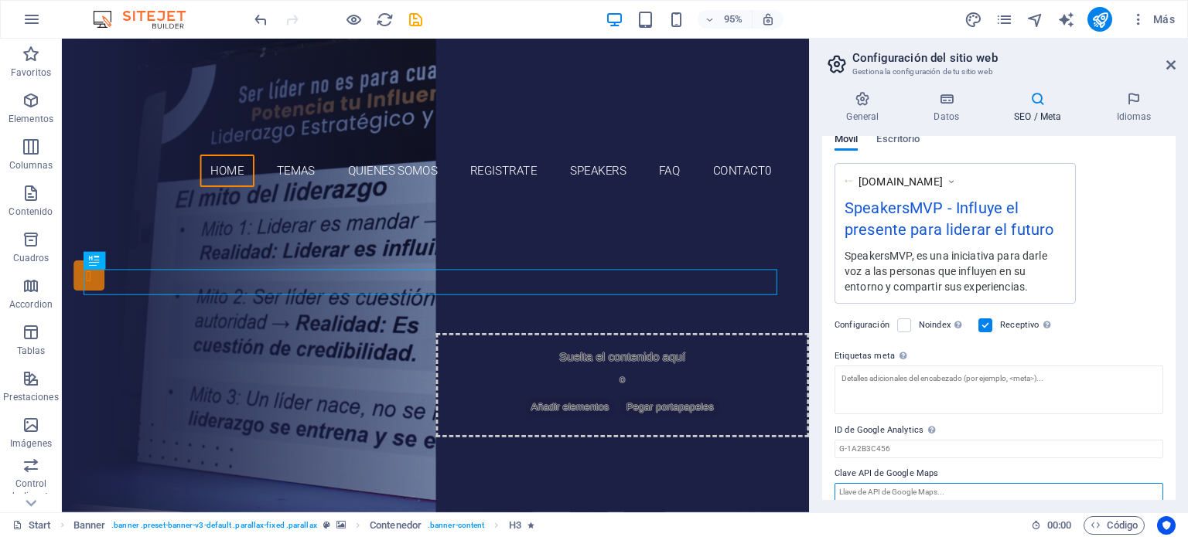
click at [915, 483] on input "Clave API de Google Maps" at bounding box center [998, 492] width 329 height 19
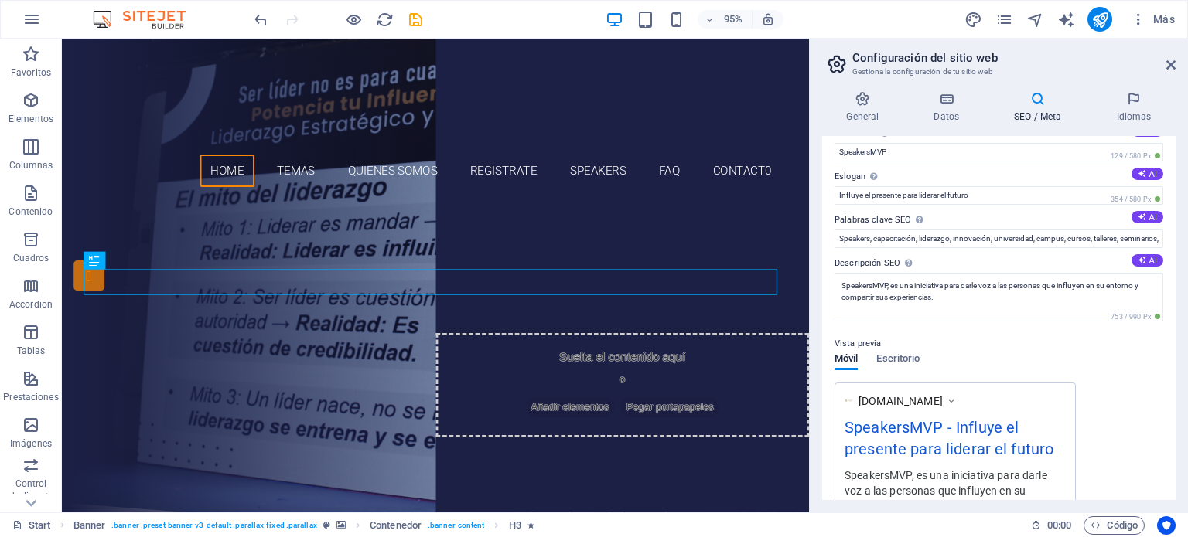
scroll to position [0, 0]
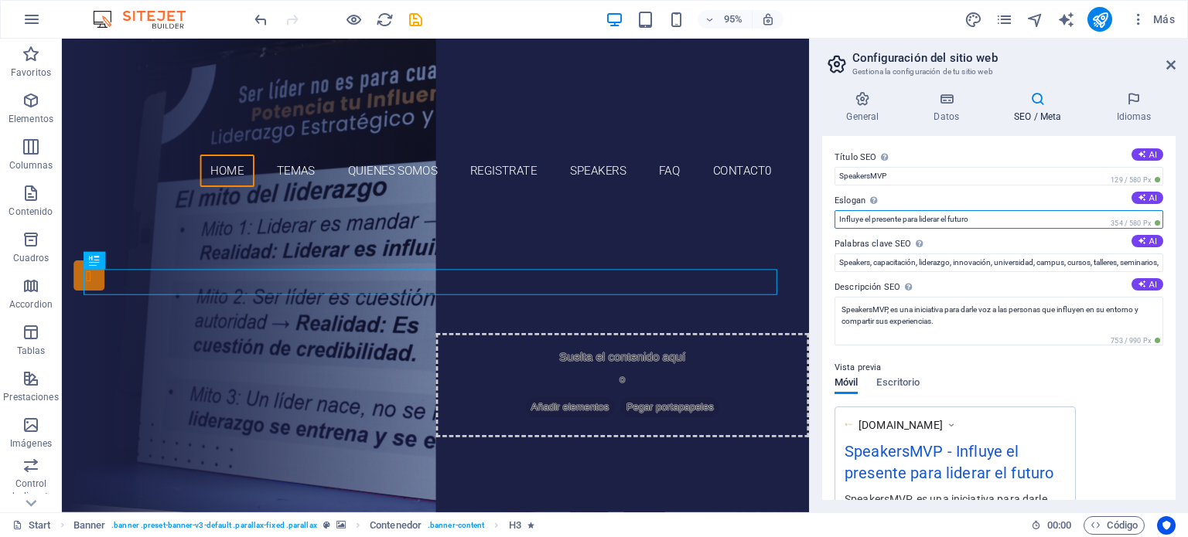
click at [909, 222] on input "Influye el presente para liderar el futuro" at bounding box center [998, 219] width 329 height 19
click at [927, 220] on input "Influye el presente, liderar el futuro" at bounding box center [998, 219] width 329 height 19
click at [1146, 198] on button "AI" at bounding box center [1147, 198] width 32 height 12
click at [987, 221] on input "Transforma tu vida: crea, crece y conecta" at bounding box center [998, 219] width 329 height 19
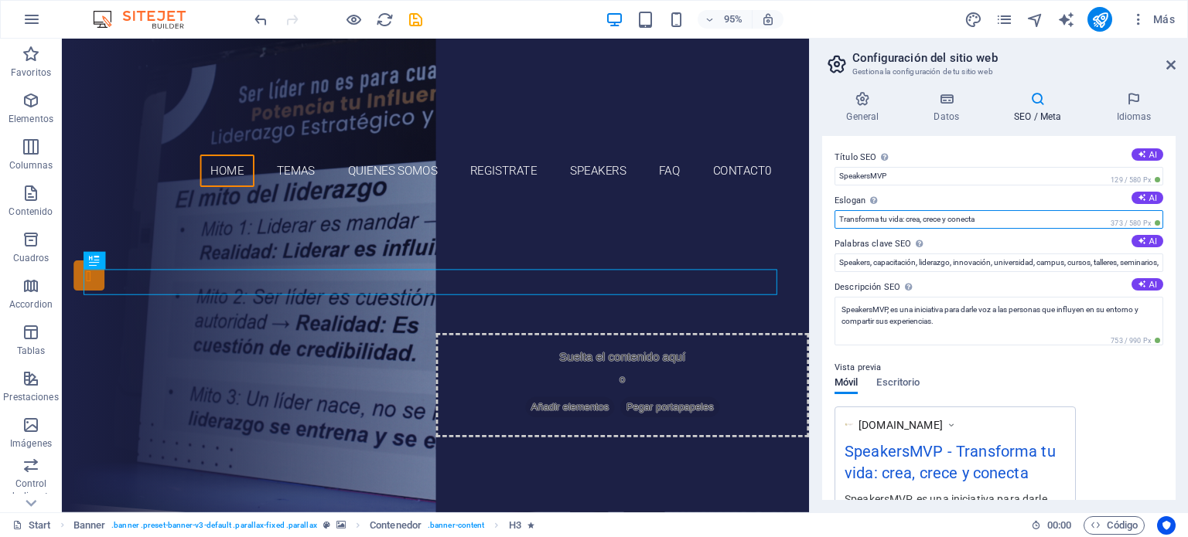
click at [987, 221] on input "Transforma tu vida: crea, crece y conecta" at bounding box center [998, 219] width 329 height 19
click at [973, 473] on div "SpeakersMVP - Cree, Crece y [MEDICAL_DATA]" at bounding box center [955, 466] width 221 height 52
click at [928, 219] on input "Cree, Crece y [MEDICAL_DATA]" at bounding box center [998, 219] width 329 height 19
type input "Cree, Crece, [MEDICAL_DATA] y Conecta"
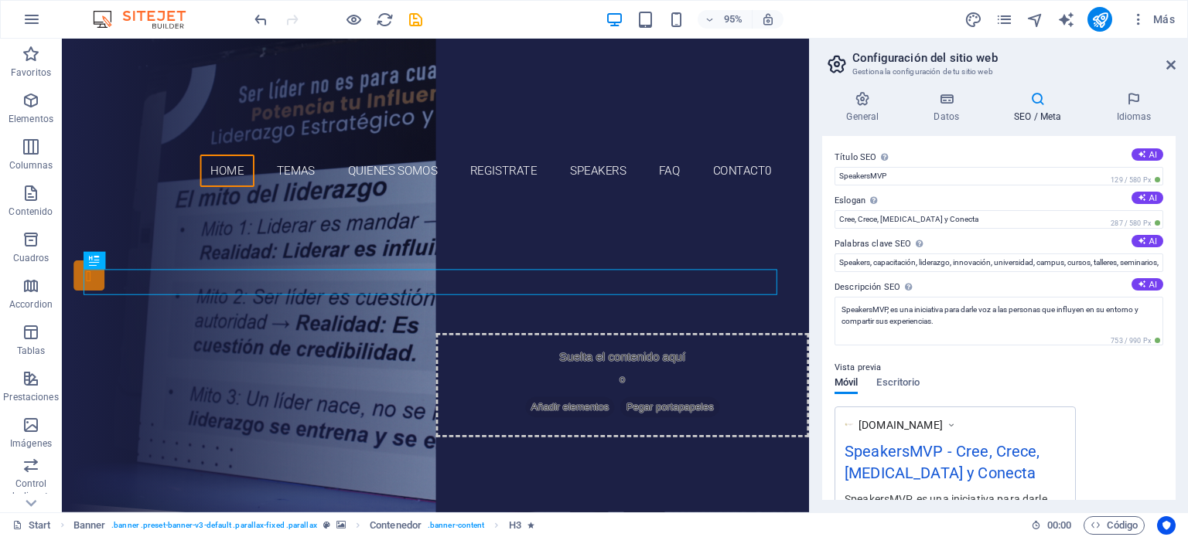
click at [1111, 401] on div "Vista previa Móvil Escritorio [DOMAIN_NAME] SpeakersMVP - Cree, Crece, [MEDICAL…" at bounding box center [998, 446] width 329 height 201
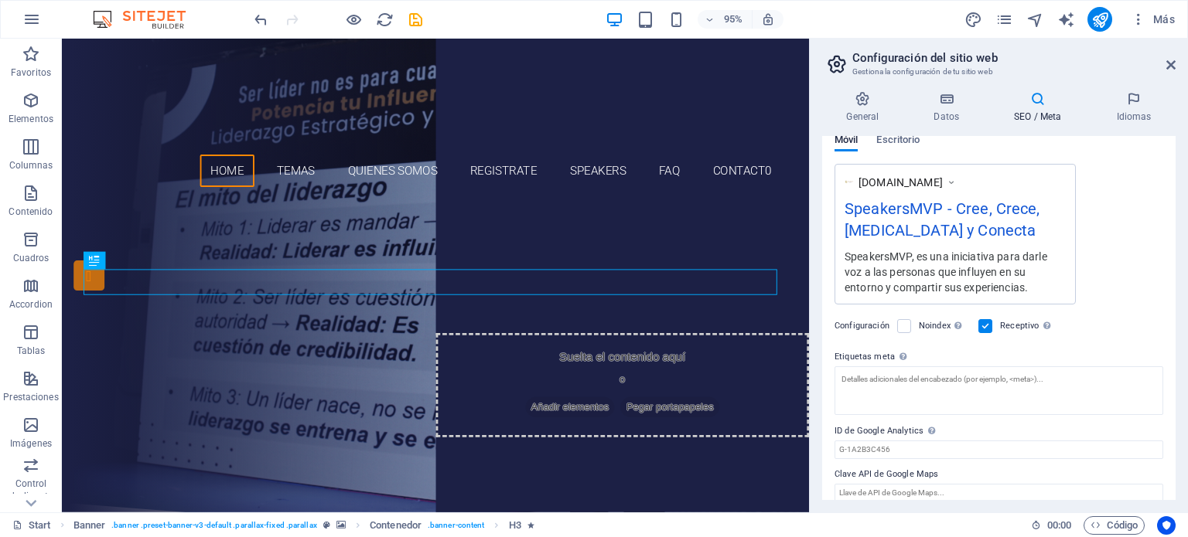
scroll to position [256, 0]
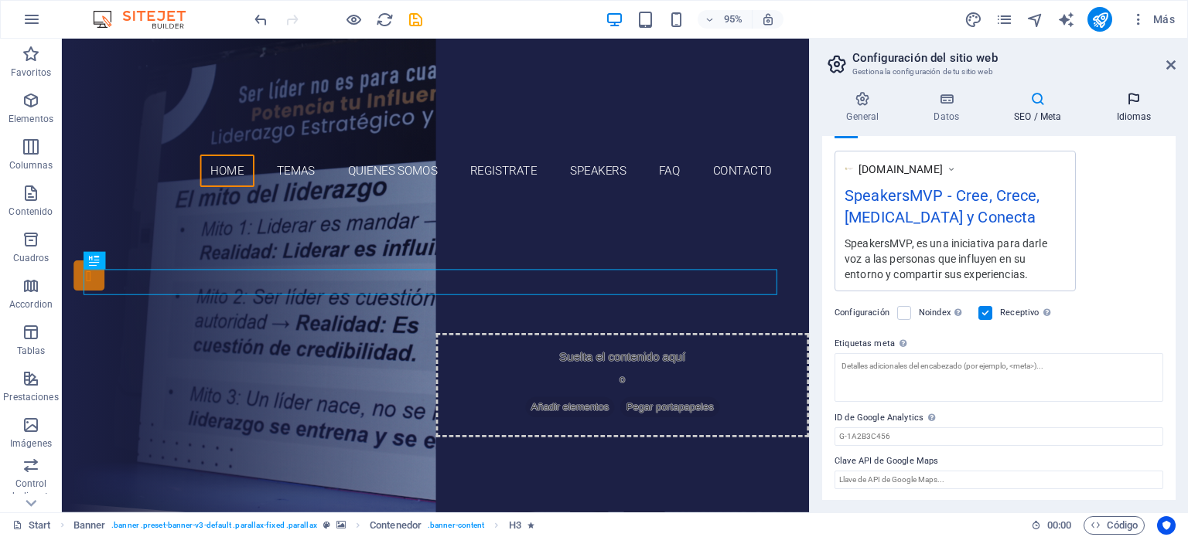
click at [1132, 96] on icon at bounding box center [1134, 98] width 84 height 15
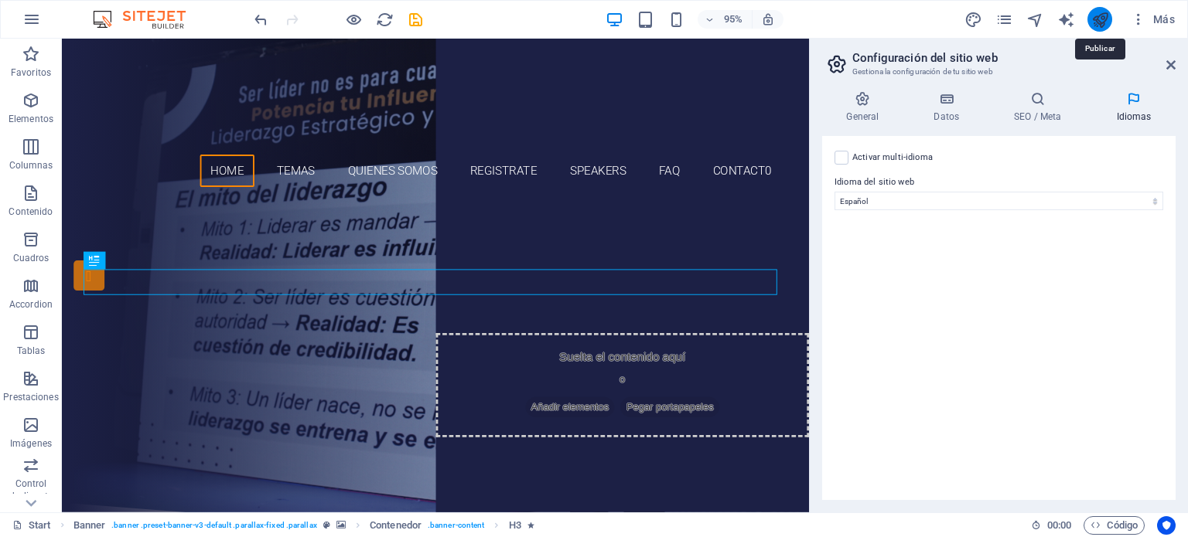
click at [1097, 23] on icon "publish" at bounding box center [1100, 20] width 18 height 18
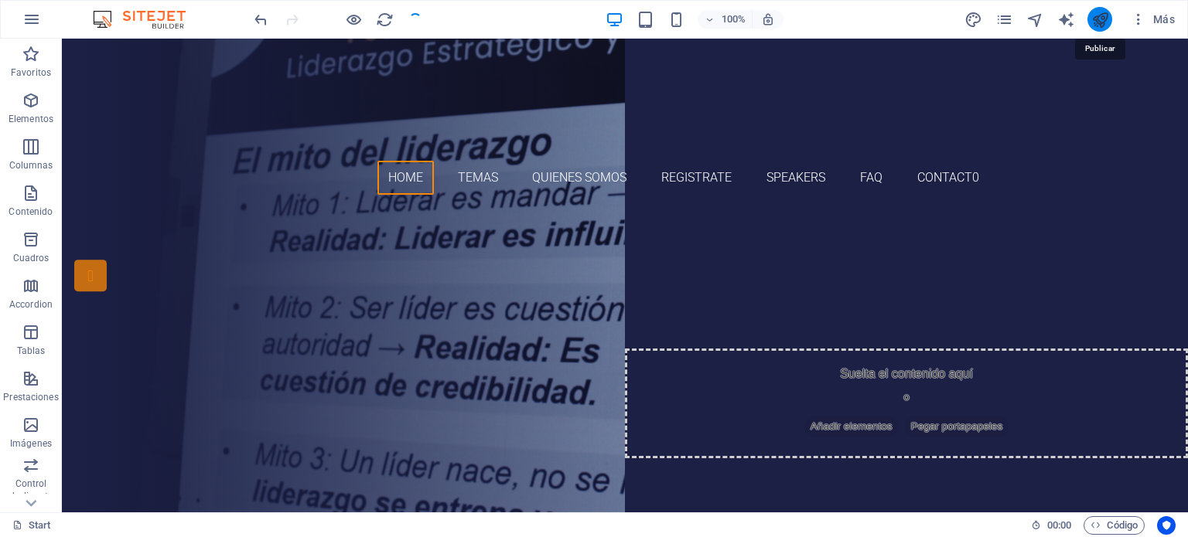
click at [1097, 23] on icon "publish" at bounding box center [1100, 20] width 18 height 18
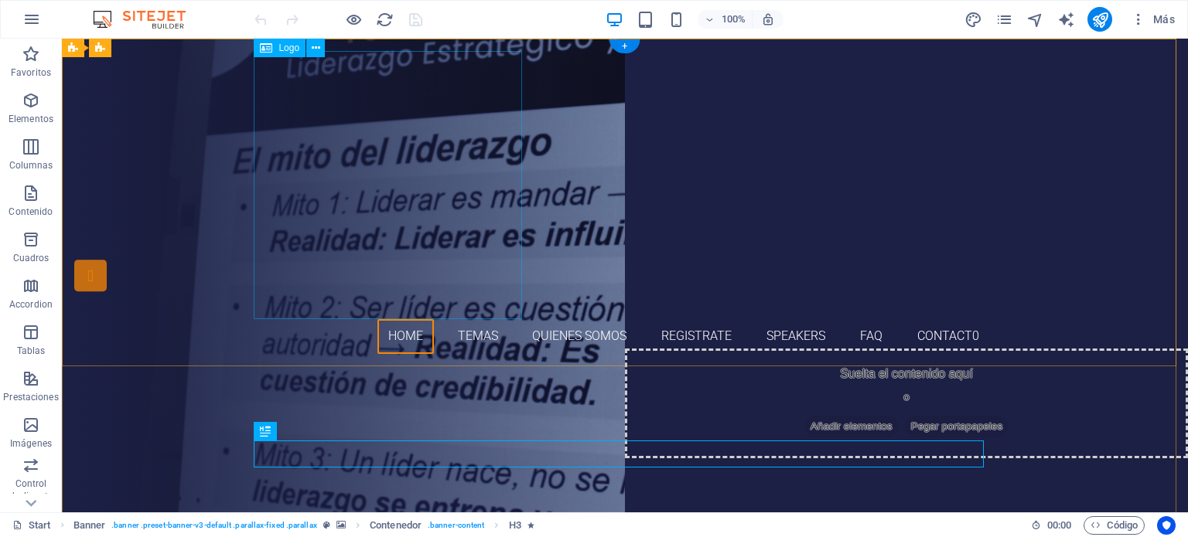
click at [391, 167] on div at bounding box center [625, 185] width 730 height 268
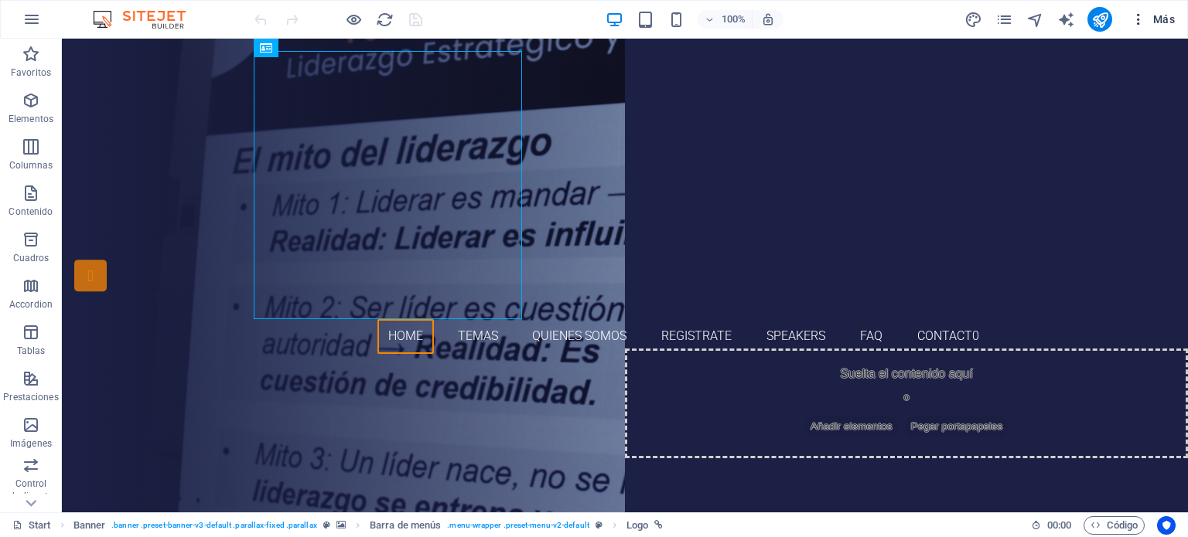
click at [1155, 19] on span "Más" at bounding box center [1153, 19] width 44 height 15
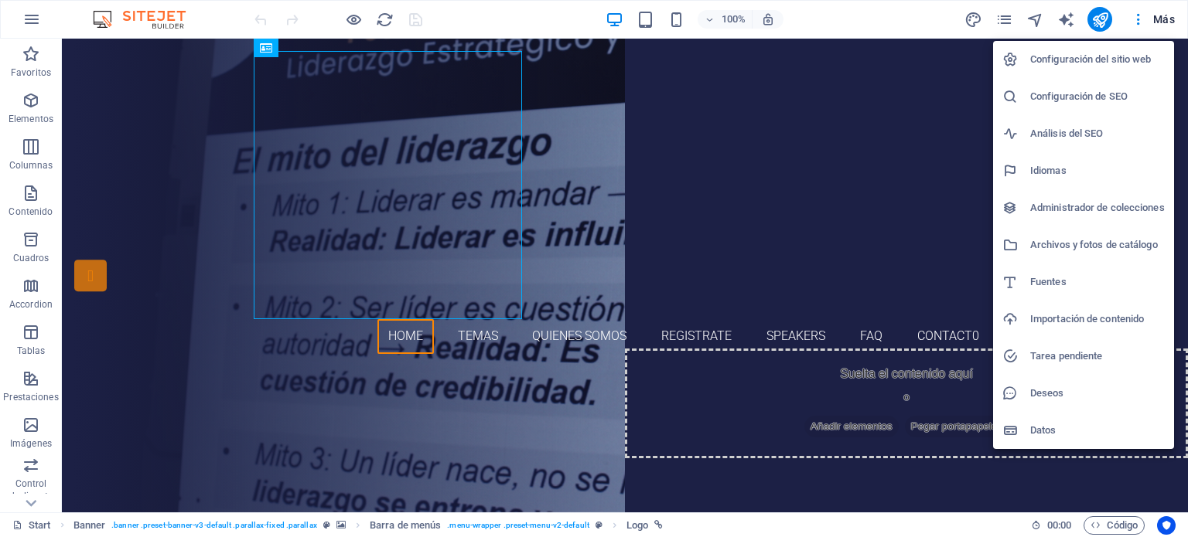
click at [1080, 60] on h6 "Configuración del sitio web" at bounding box center [1097, 59] width 135 height 19
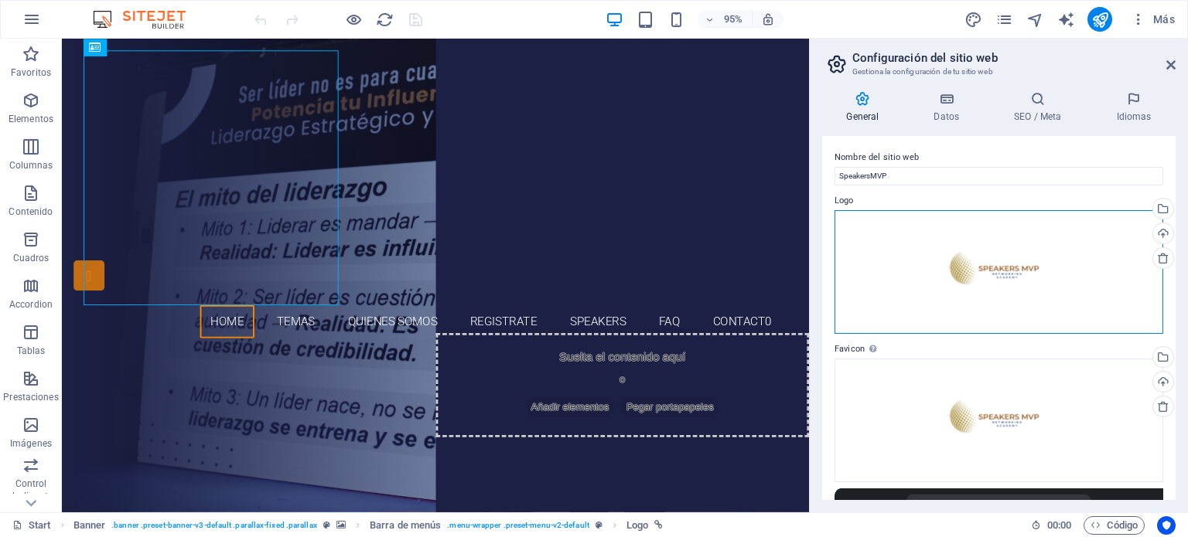
click at [996, 271] on div "Arrastra archivos aquí, haz clic para escoger archivos o selecciona archivos de…" at bounding box center [998, 272] width 329 height 124
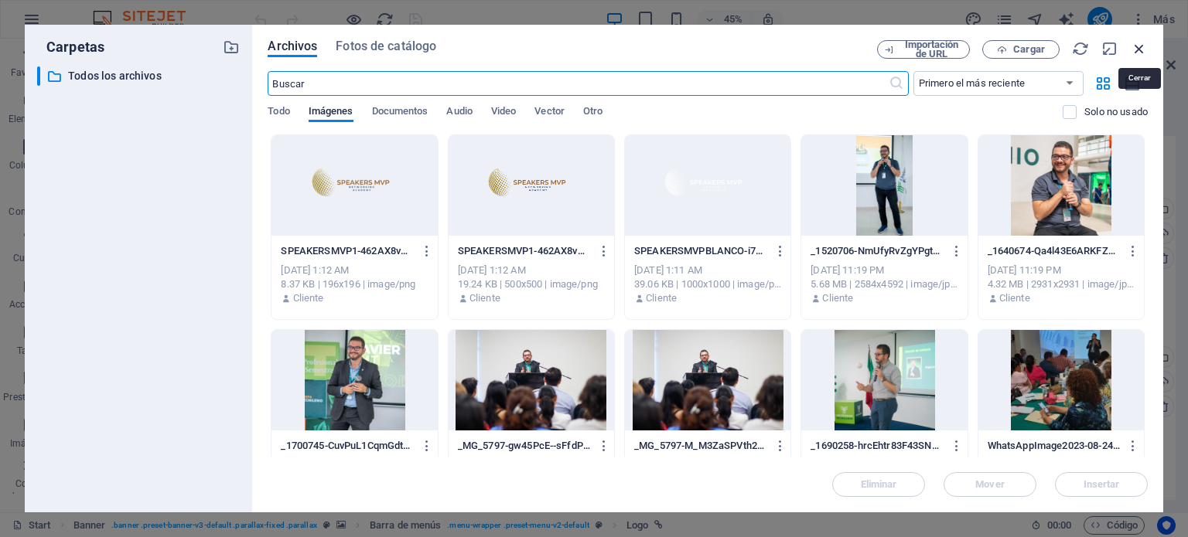
click at [1144, 46] on icon "button" at bounding box center [1139, 48] width 17 height 17
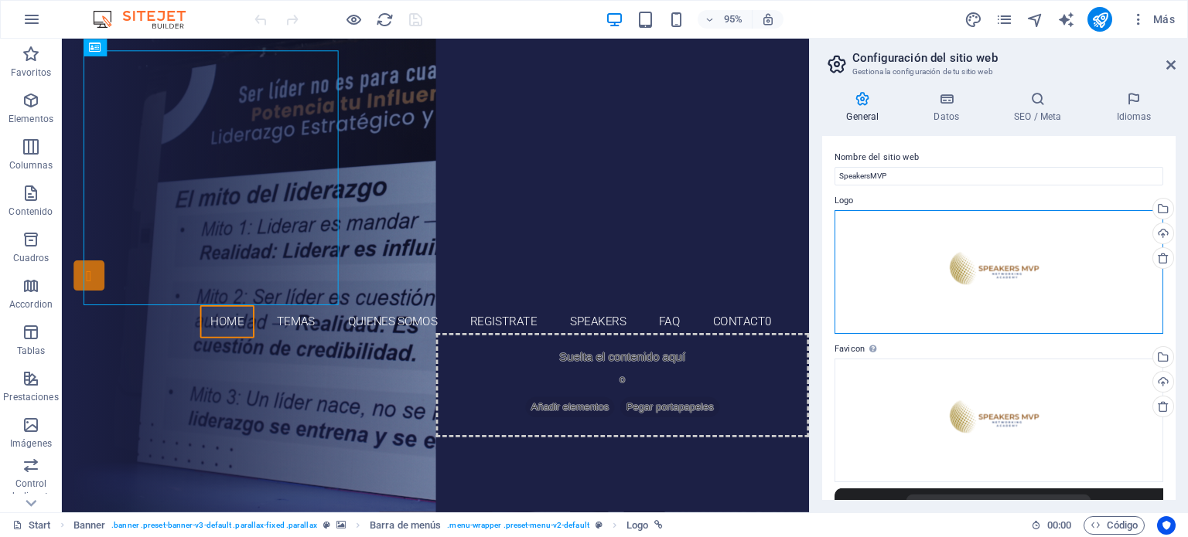
click at [987, 262] on div "Arrastra archivos aquí, haz clic para escoger archivos o selecciona archivos de…" at bounding box center [998, 272] width 329 height 124
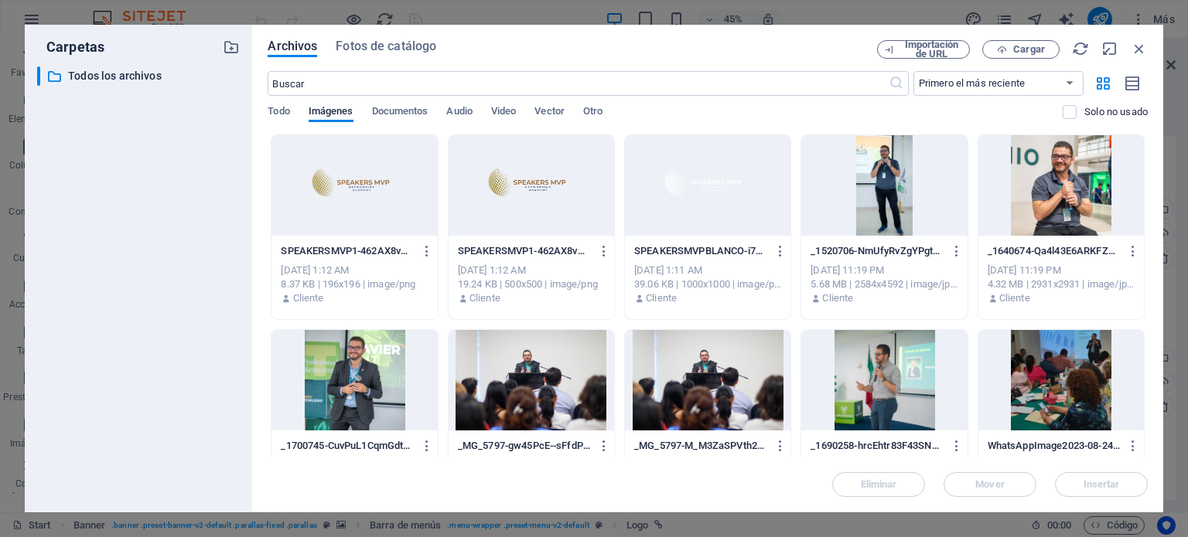
click at [356, 182] on div at bounding box center [354, 185] width 166 height 101
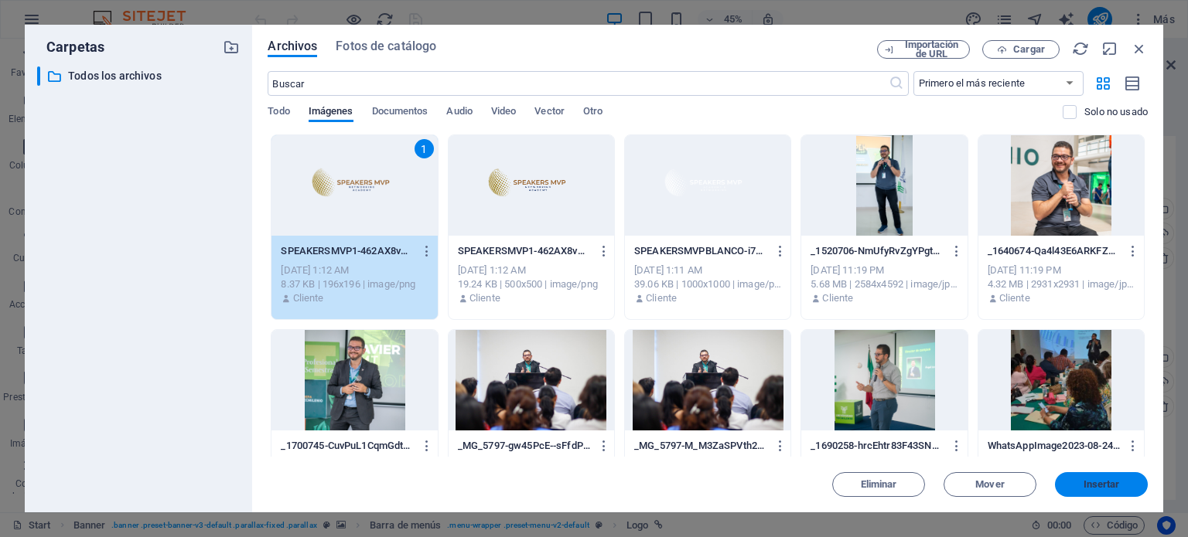
click at [1085, 489] on span "Insertar" at bounding box center [1101, 484] width 36 height 9
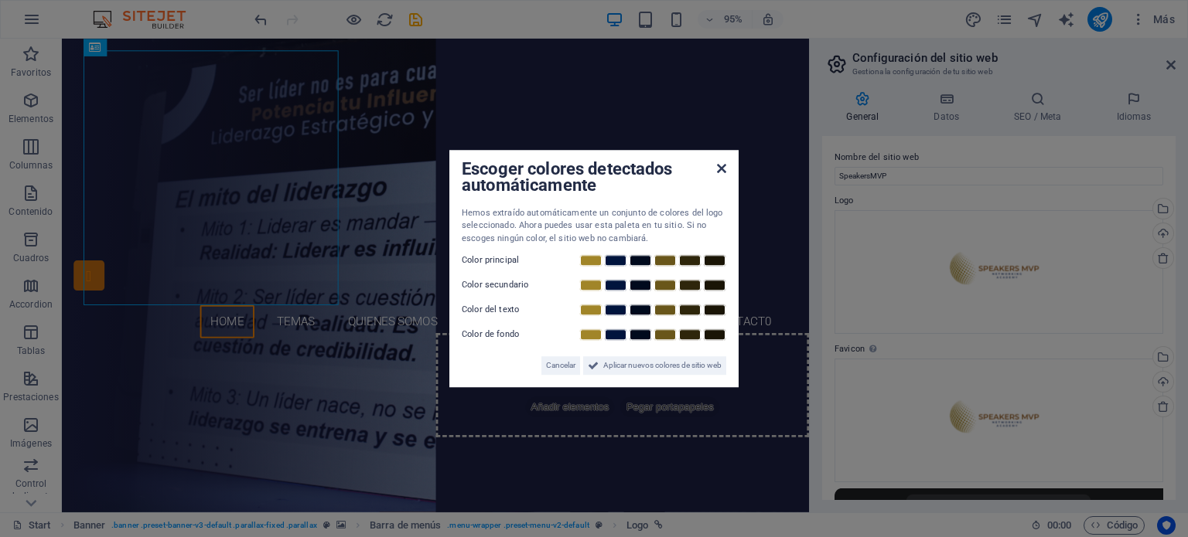
click at [724, 169] on icon at bounding box center [721, 168] width 9 height 12
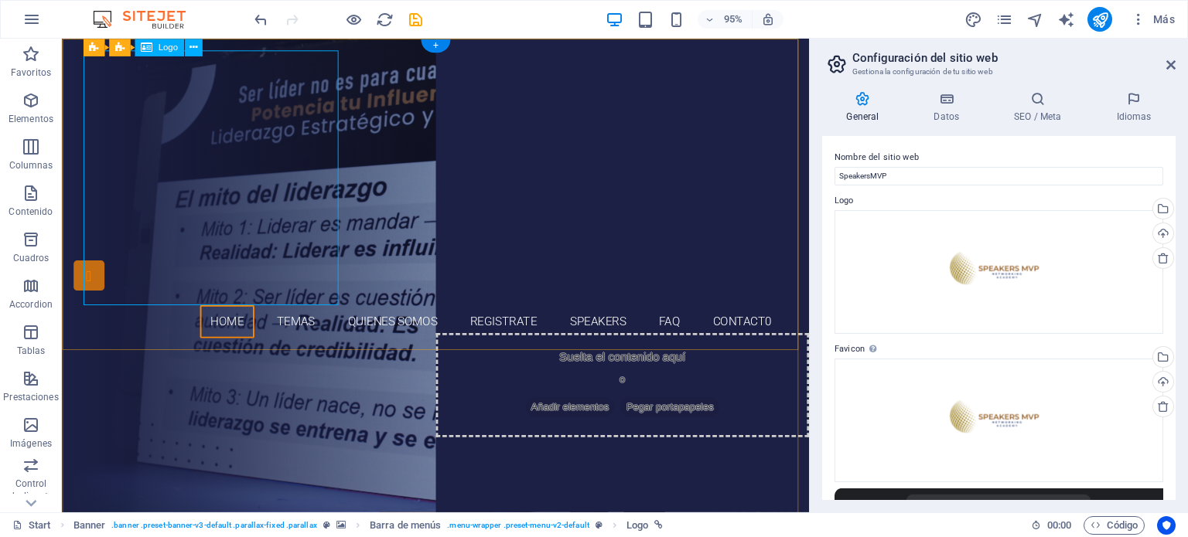
click at [260, 250] on div at bounding box center [455, 185] width 730 height 268
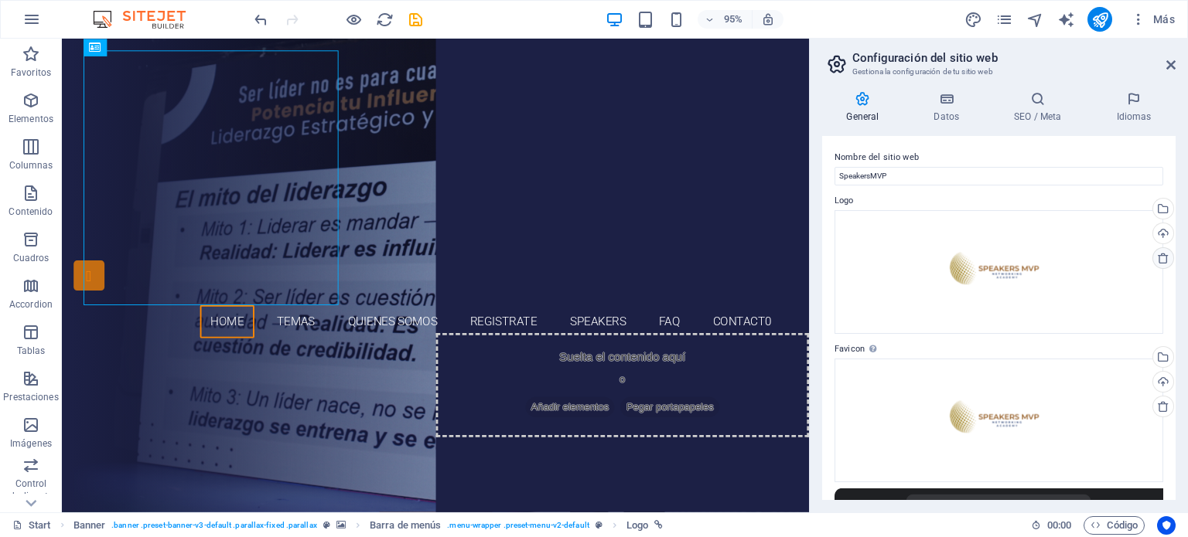
click at [1164, 256] on icon at bounding box center [1163, 258] width 12 height 12
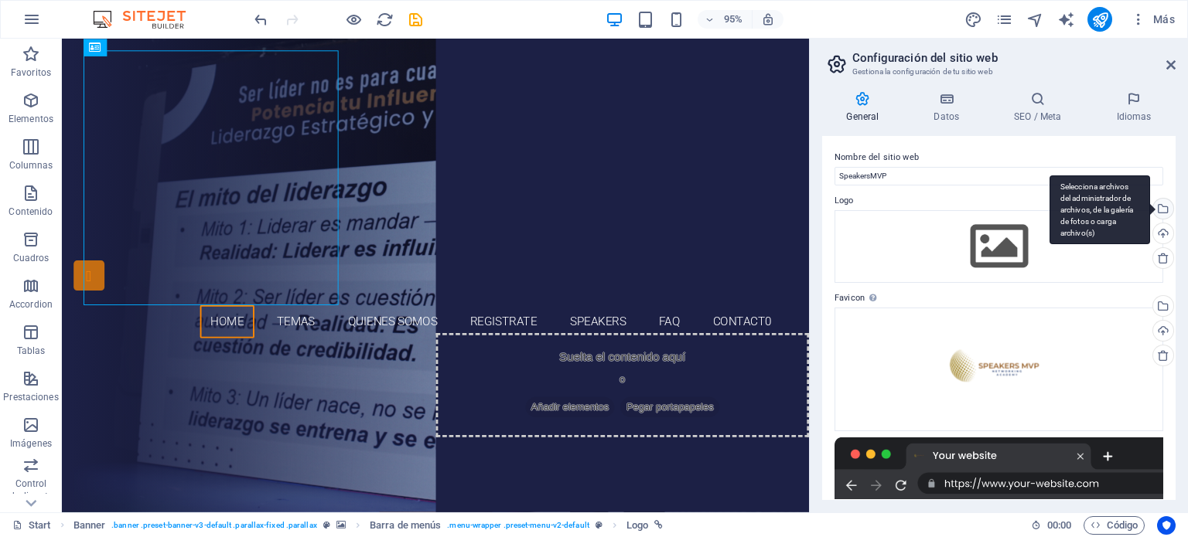
click at [1159, 206] on div "Selecciona archivos del administrador de archivos, de la galería de fotos o car…" at bounding box center [1161, 210] width 23 height 23
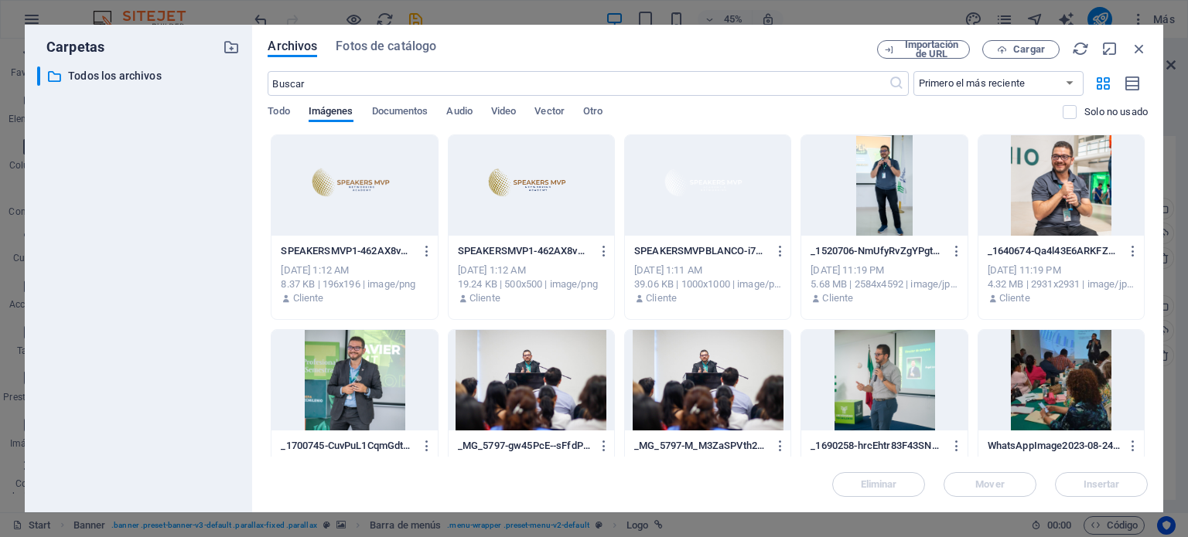
click at [706, 185] on div at bounding box center [708, 185] width 166 height 101
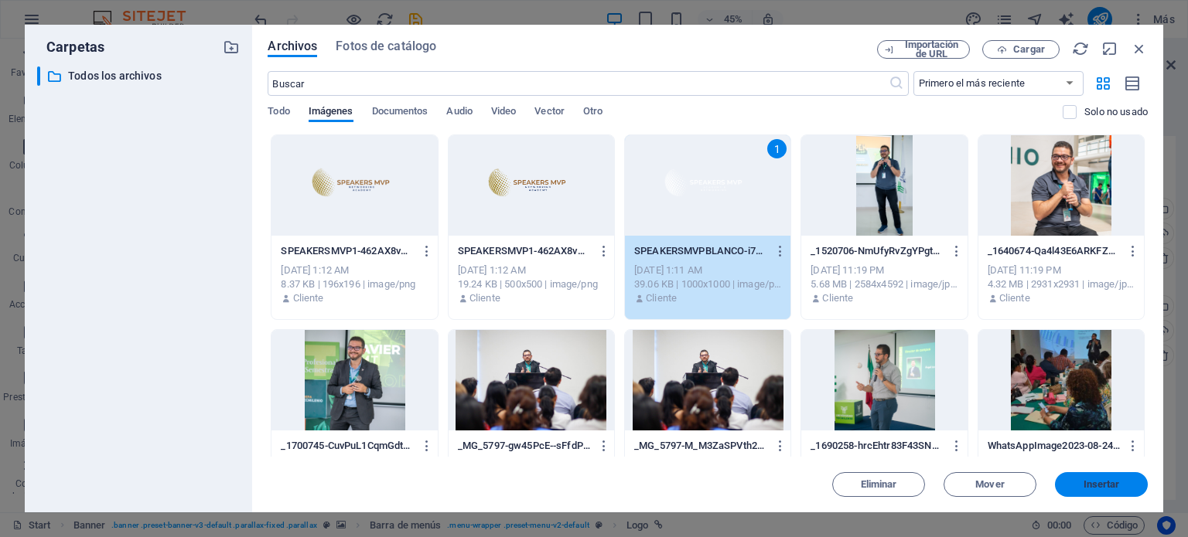
click at [1083, 488] on span "Insertar" at bounding box center [1101, 484] width 36 height 9
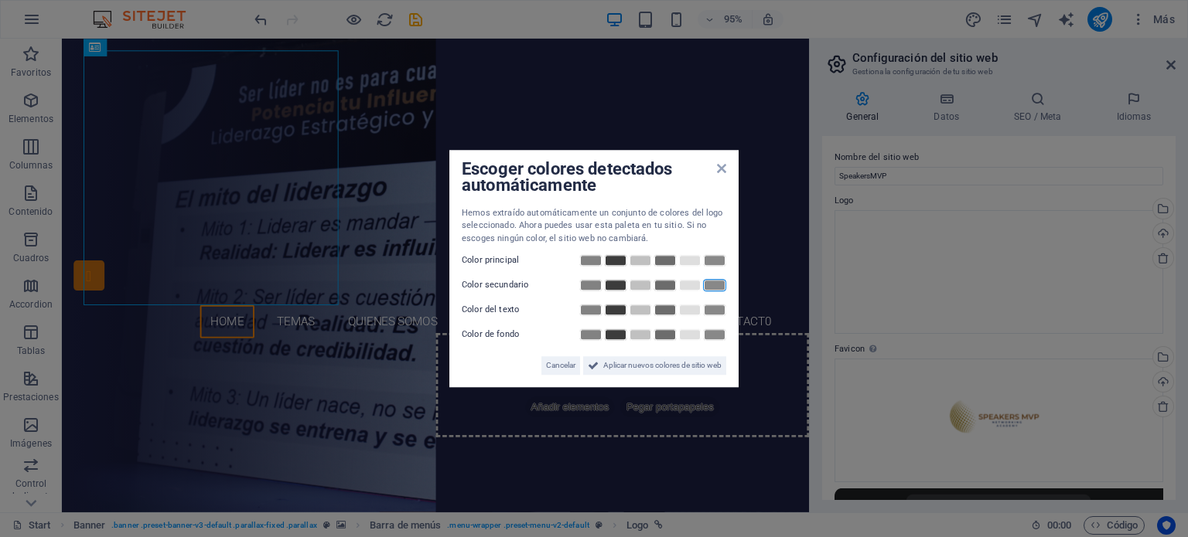
click at [720, 169] on div "Escoger colores detectados automáticamente Hemos extraído automáticamente un co…" at bounding box center [593, 269] width 289 height 238
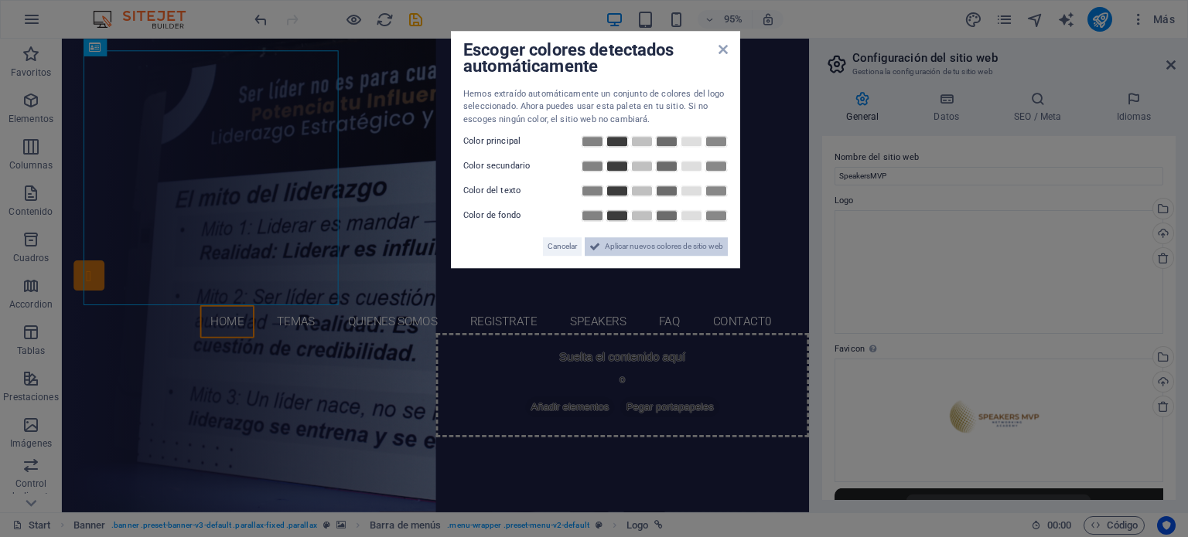
click at [643, 244] on span "Aplicar nuevos colores de sitio web" at bounding box center [664, 246] width 118 height 19
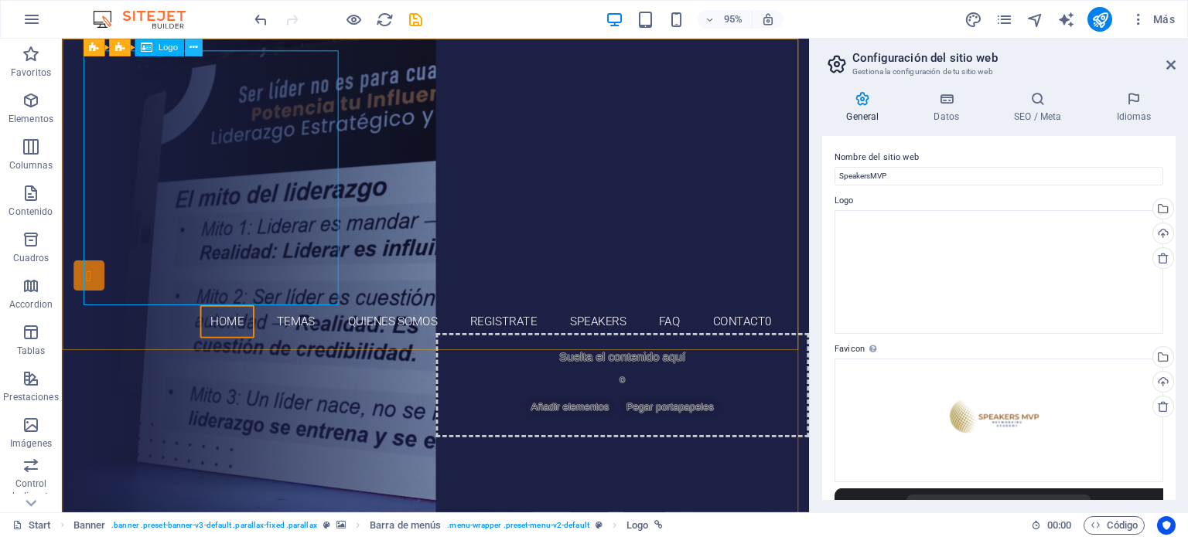
click at [193, 46] on icon at bounding box center [193, 46] width 8 height 15
click at [172, 115] on div at bounding box center [455, 185] width 730 height 268
click at [280, 109] on div at bounding box center [455, 185] width 730 height 268
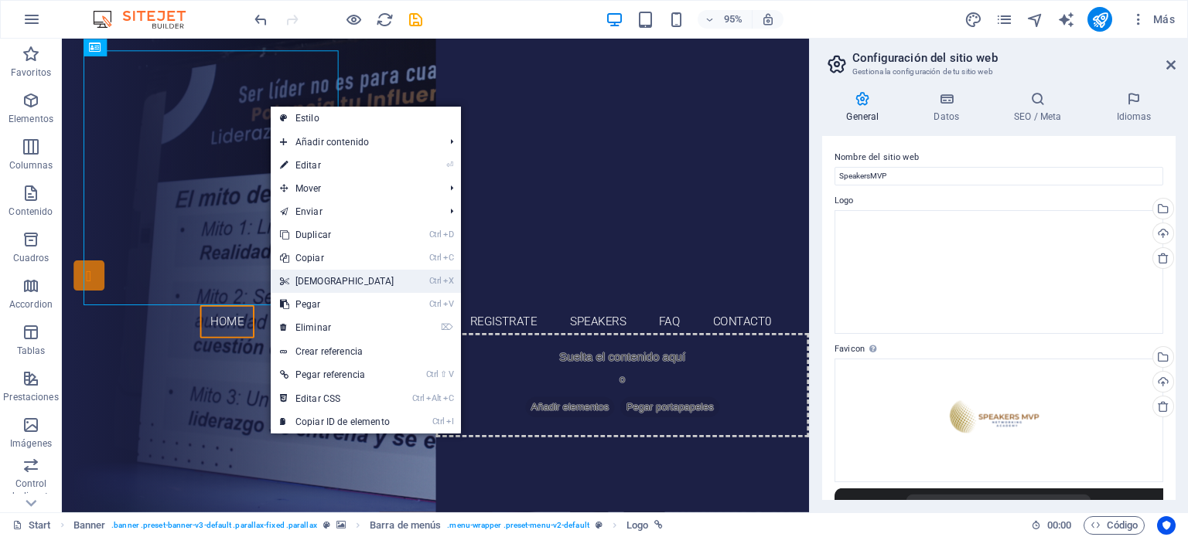
click at [304, 284] on link "Ctrl X Cortar" at bounding box center [337, 281] width 133 height 23
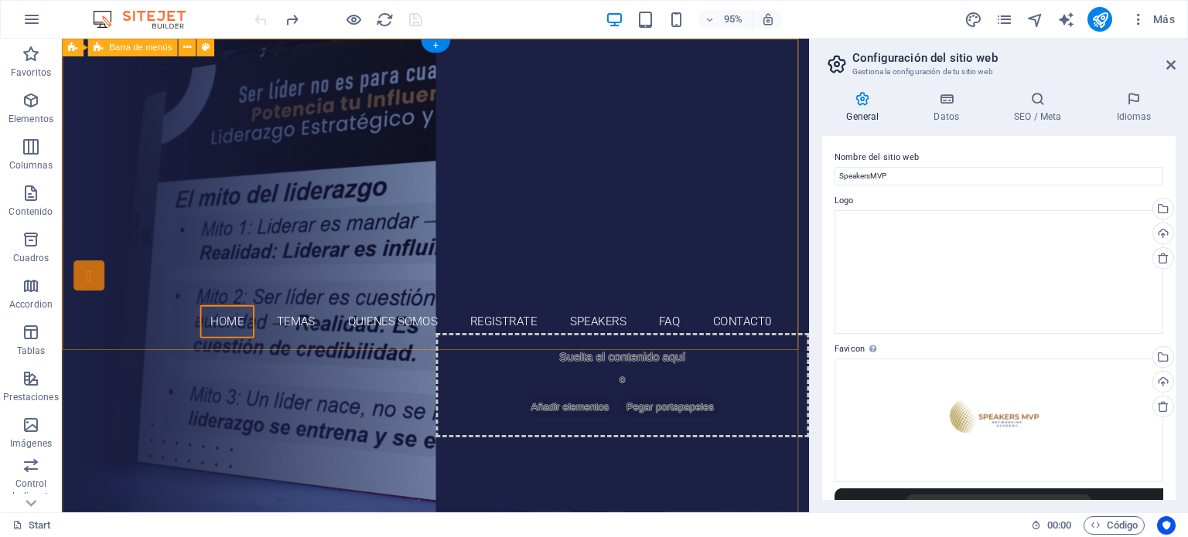
click at [453, 171] on div "Home Temas Quienes somos Registrate Speakers FAQ Contact0" at bounding box center [455, 203] width 787 height 328
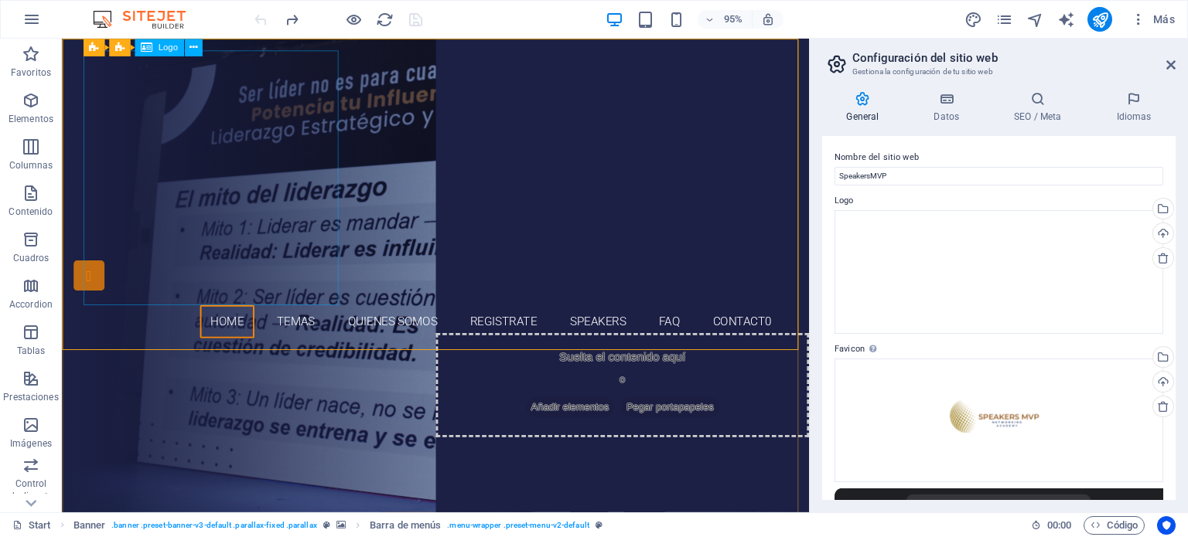
click at [161, 47] on span "Logo" at bounding box center [167, 47] width 19 height 9
click at [189, 53] on icon at bounding box center [193, 46] width 8 height 15
click at [309, 118] on div at bounding box center [455, 185] width 730 height 268
click at [250, 147] on div at bounding box center [455, 185] width 730 height 268
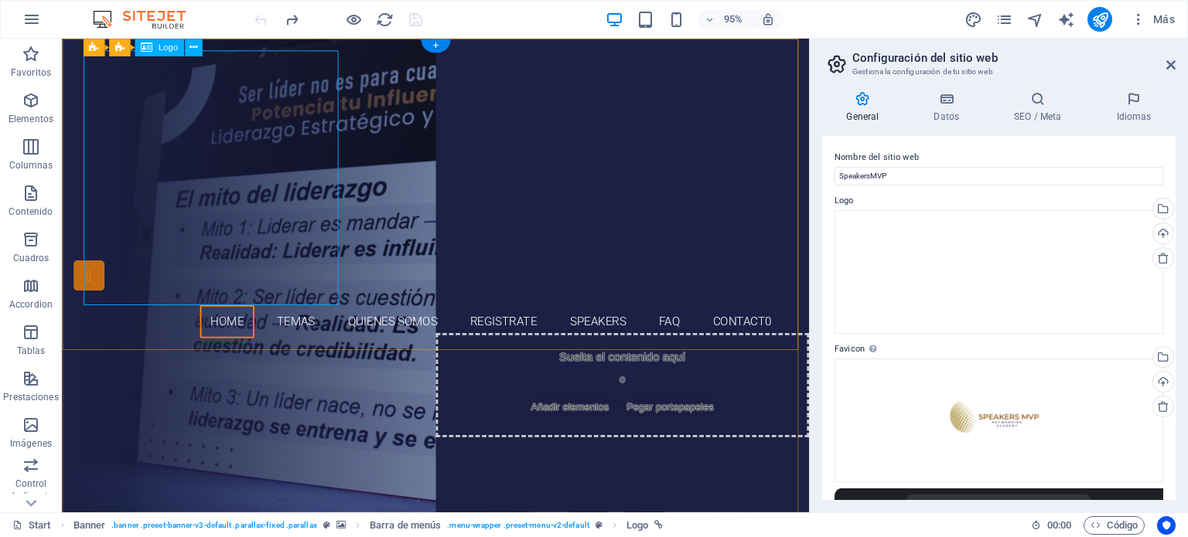
click at [250, 147] on div at bounding box center [455, 185] width 730 height 268
select select "px"
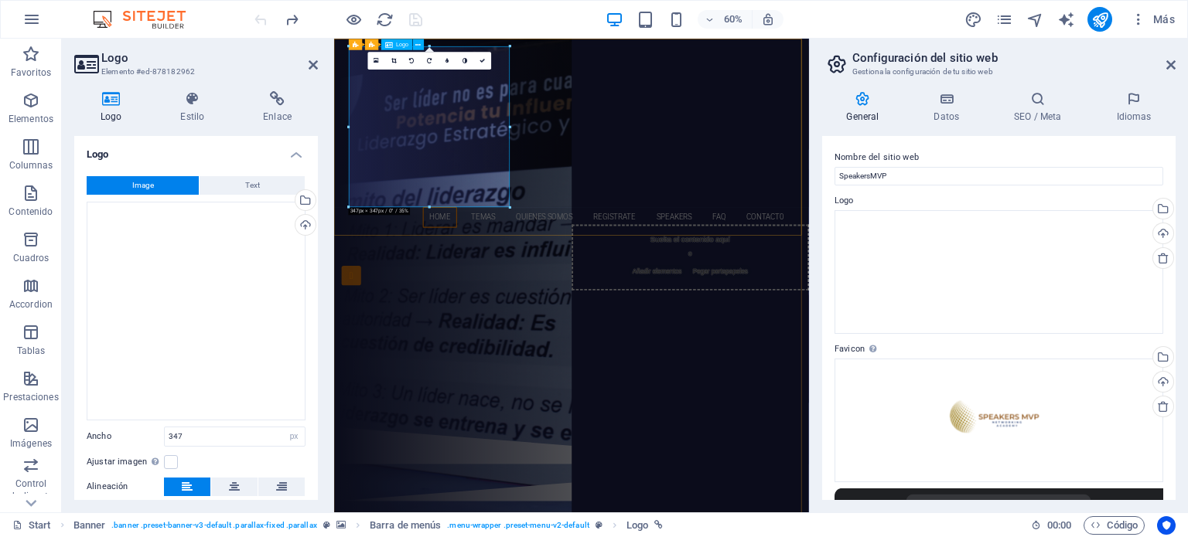
click at [531, 183] on div at bounding box center [730, 185] width 730 height 268
click at [312, 64] on icon at bounding box center [313, 65] width 9 height 12
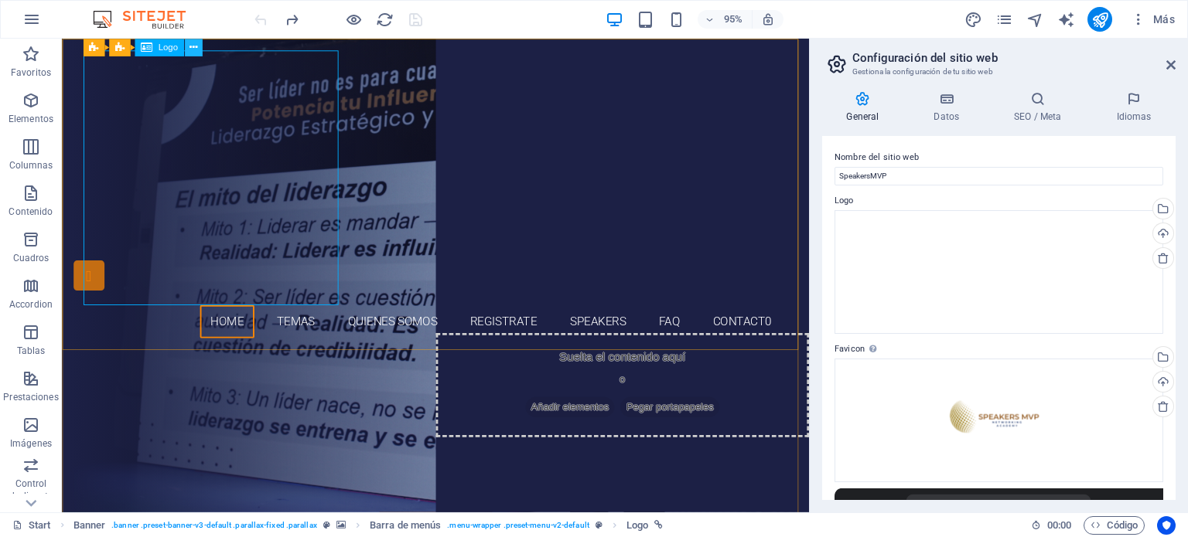
click at [196, 46] on icon at bounding box center [193, 46] width 8 height 15
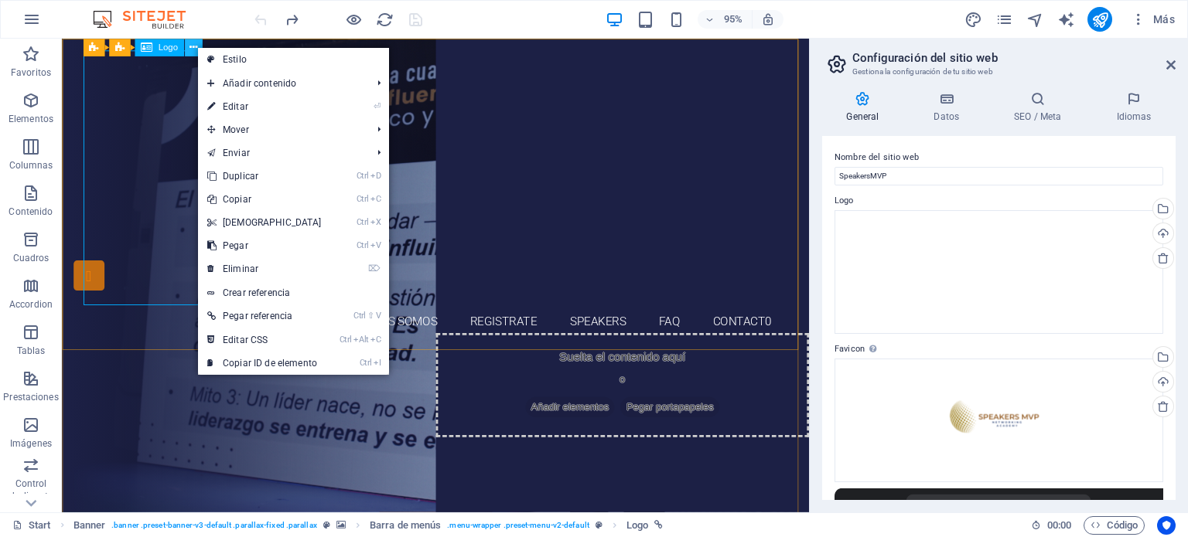
click at [196, 46] on icon at bounding box center [193, 46] width 8 height 15
click at [166, 52] on span "Logo" at bounding box center [167, 47] width 19 height 9
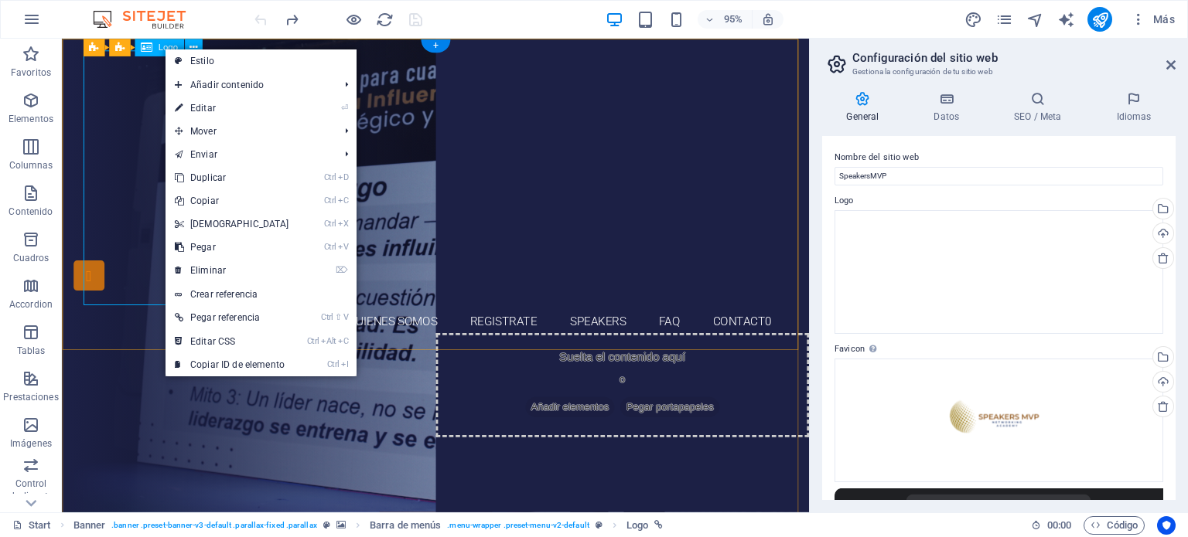
click at [122, 72] on div at bounding box center [455, 185] width 730 height 268
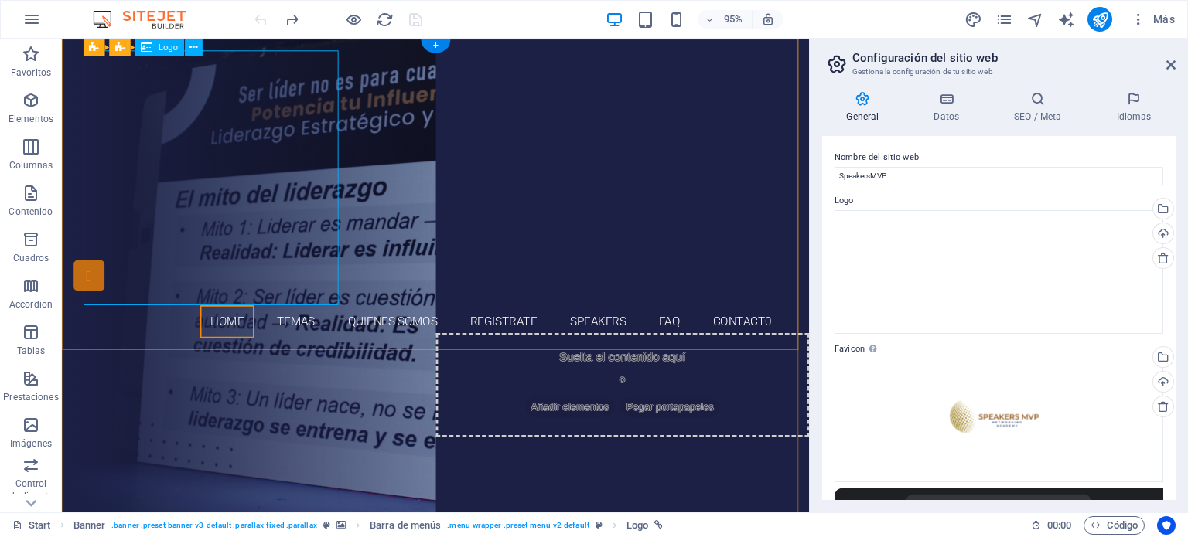
click at [244, 118] on div at bounding box center [455, 185] width 730 height 268
click at [274, 99] on div at bounding box center [455, 185] width 730 height 268
click at [161, 48] on span "Logo" at bounding box center [167, 47] width 19 height 9
click at [190, 52] on icon at bounding box center [193, 46] width 8 height 15
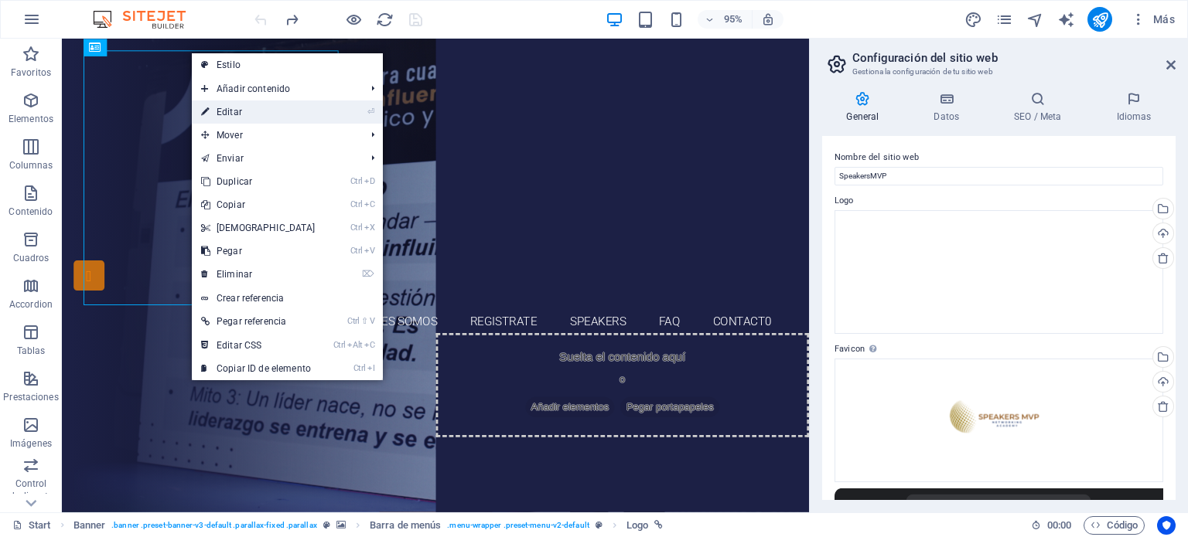
click at [269, 106] on link "⏎ Editar" at bounding box center [258, 112] width 133 height 23
select select "px"
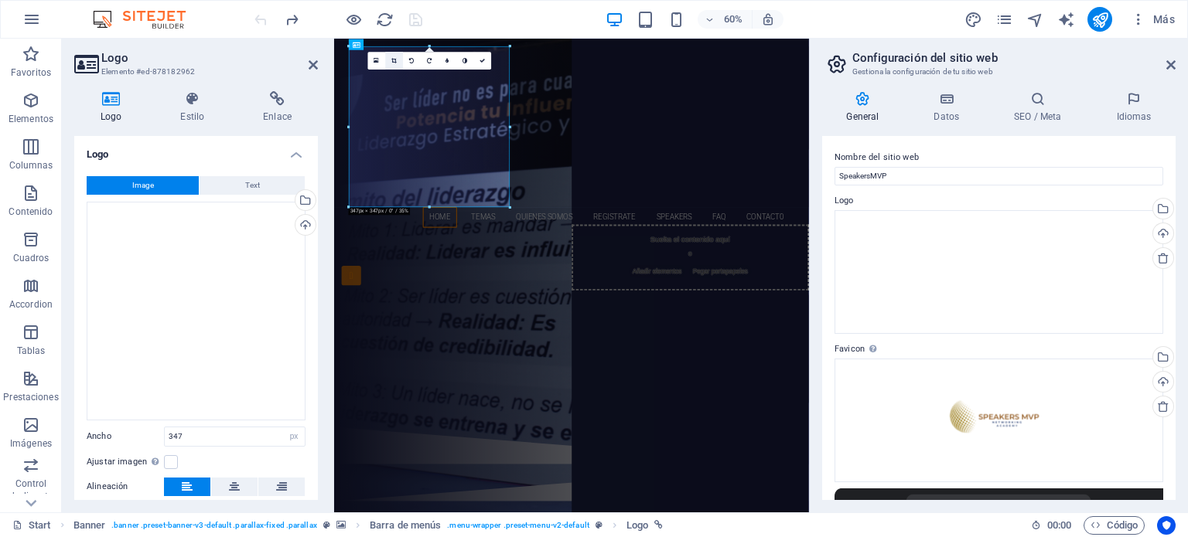
click at [393, 61] on icon at bounding box center [393, 60] width 5 height 5
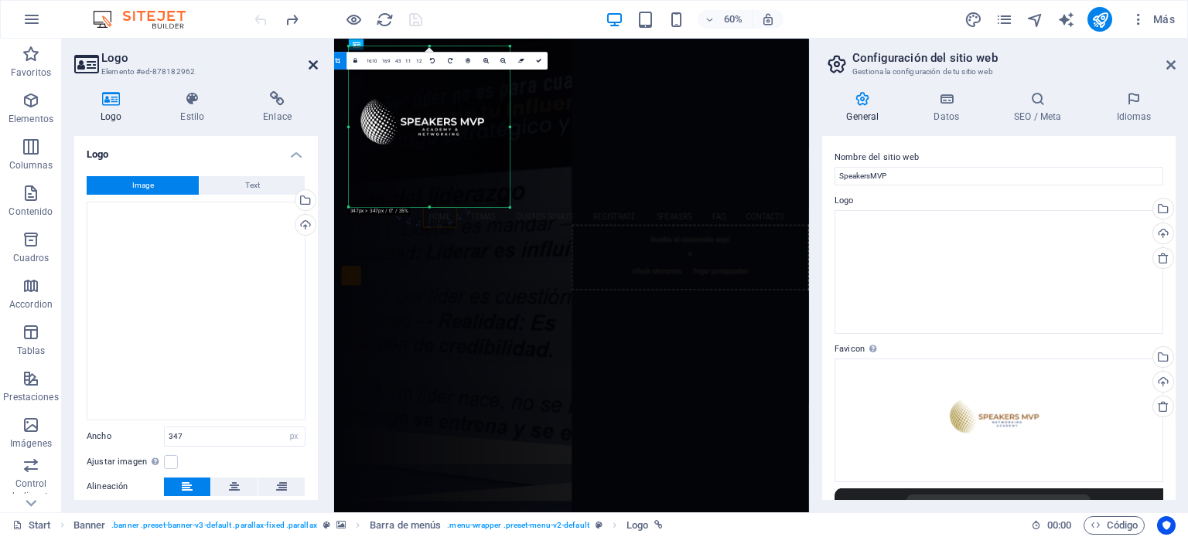
click at [309, 64] on icon at bounding box center [313, 65] width 9 height 12
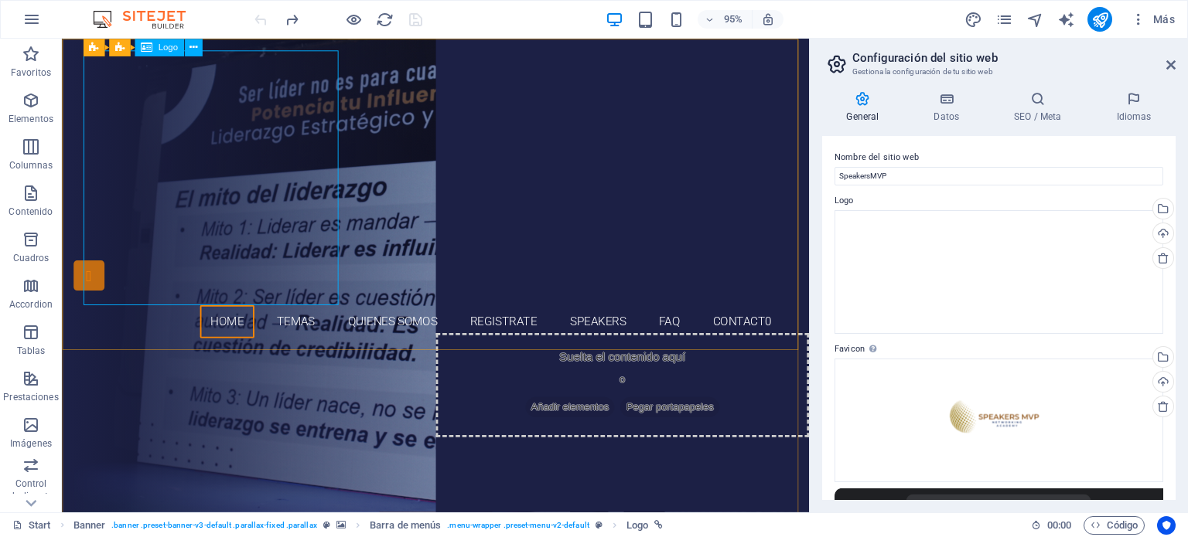
click at [167, 49] on span "Logo" at bounding box center [167, 47] width 19 height 9
click at [192, 49] on icon at bounding box center [193, 46] width 8 height 15
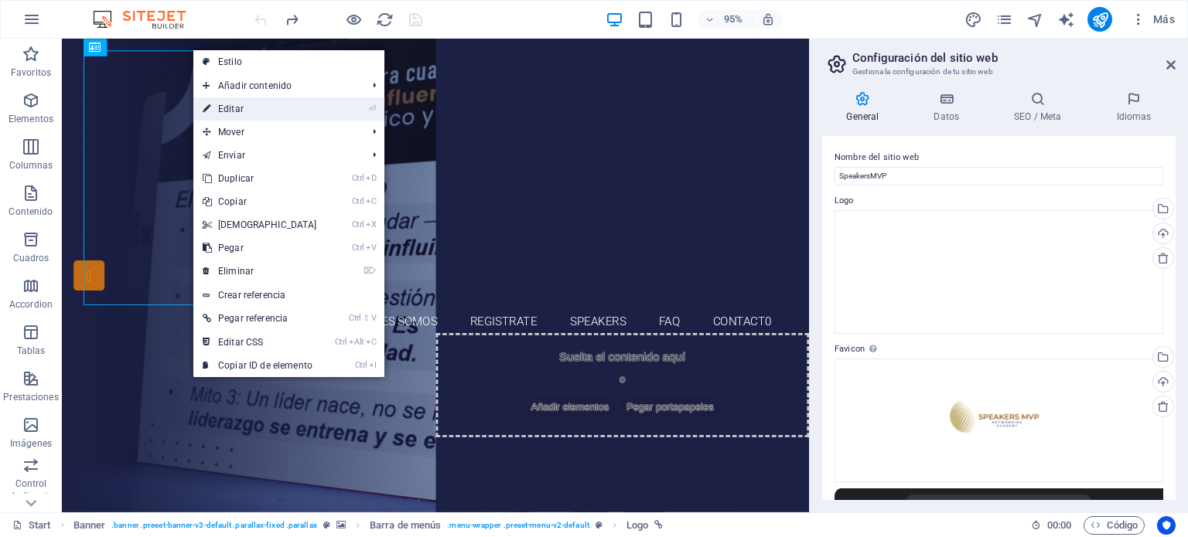
click at [242, 110] on link "⏎ Editar" at bounding box center [259, 108] width 133 height 23
select select "px"
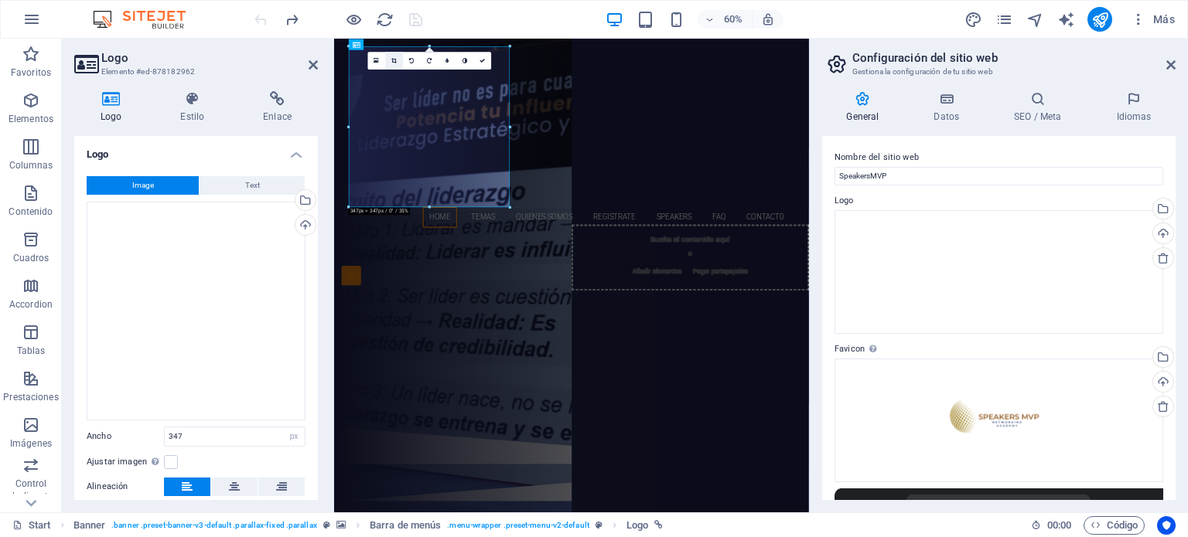
click at [392, 58] on icon at bounding box center [393, 60] width 5 height 5
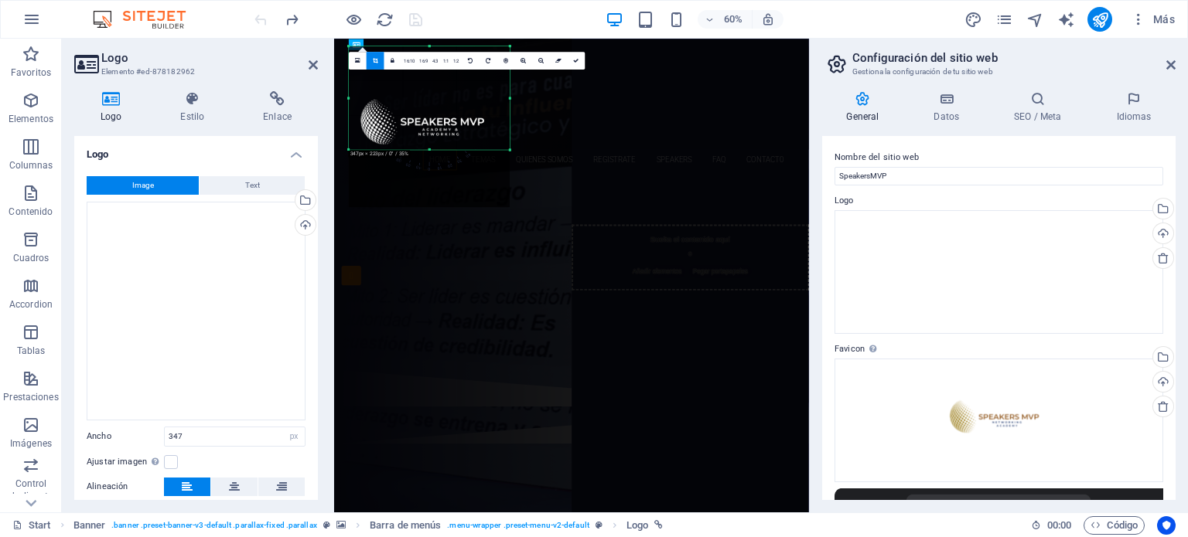
drag, startPoint x: 428, startPoint y: 206, endPoint x: 446, endPoint y: 111, distance: 97.7
click at [446, 111] on div "180 170 160 150 140 130 120 110 100 90 80 70 60 50 40 30 20 10 0 -10 -20 -30 -4…" at bounding box center [429, 98] width 161 height 104
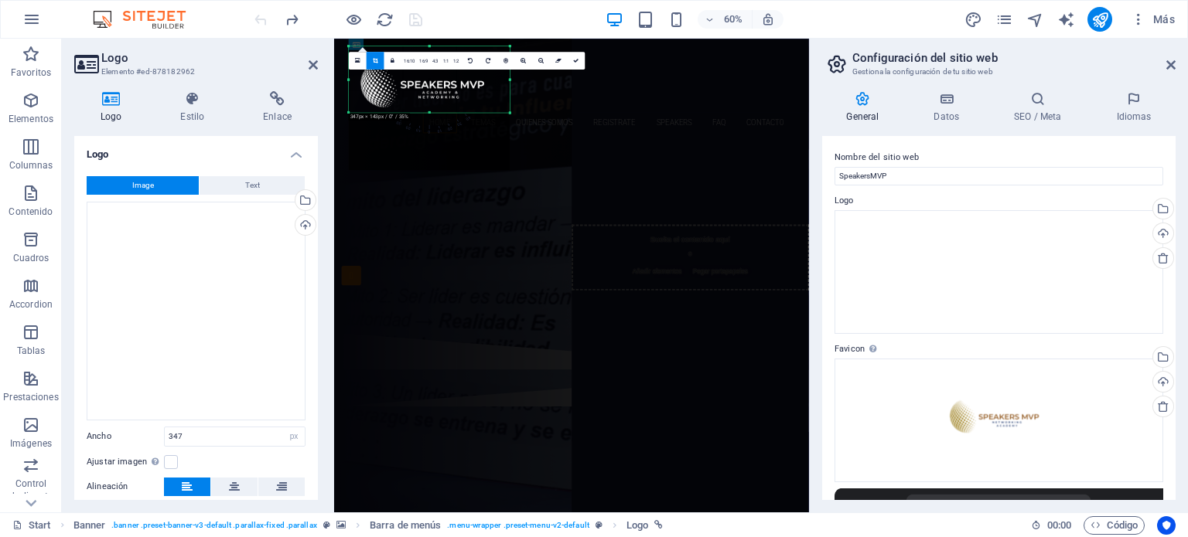
drag, startPoint x: 430, startPoint y: 46, endPoint x: 437, endPoint y: 107, distance: 62.3
click at [437, 107] on div "180 170 160 150 140 130 120 110 100 90 80 70 60 50 40 30 20 10 0 -10 -20 -30 -4…" at bounding box center [429, 79] width 161 height 67
click at [574, 61] on icon at bounding box center [576, 60] width 5 height 5
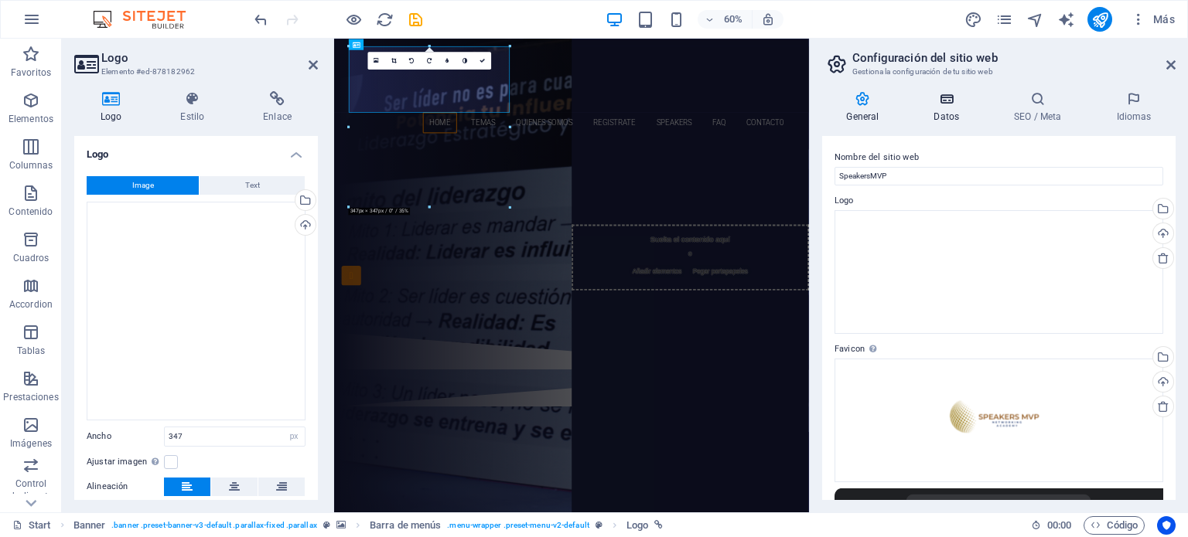
click at [954, 106] on icon at bounding box center [946, 98] width 74 height 15
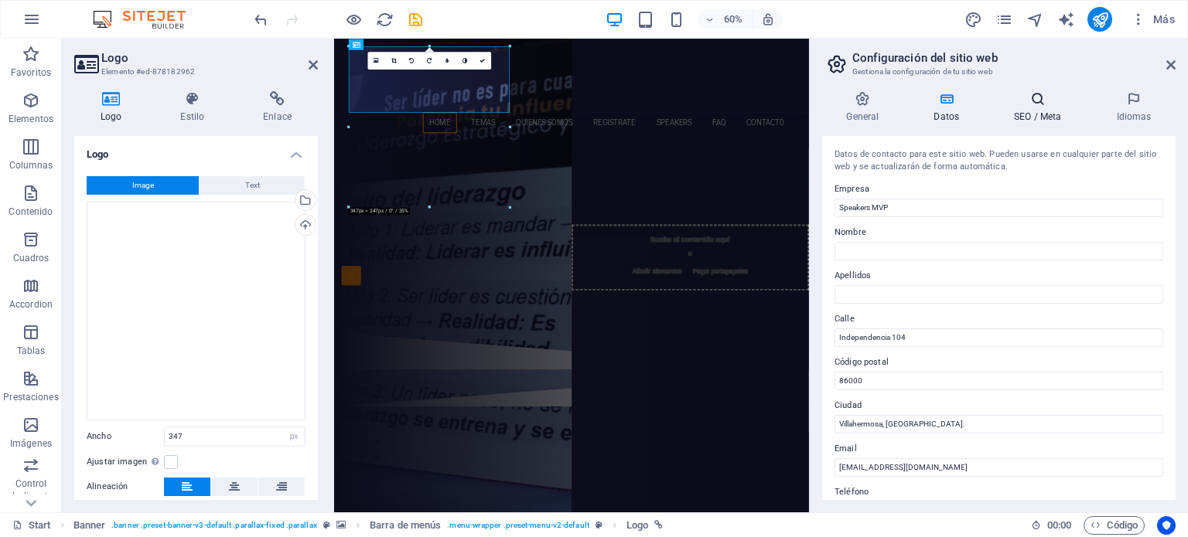
click at [1040, 97] on icon at bounding box center [1038, 98] width 96 height 15
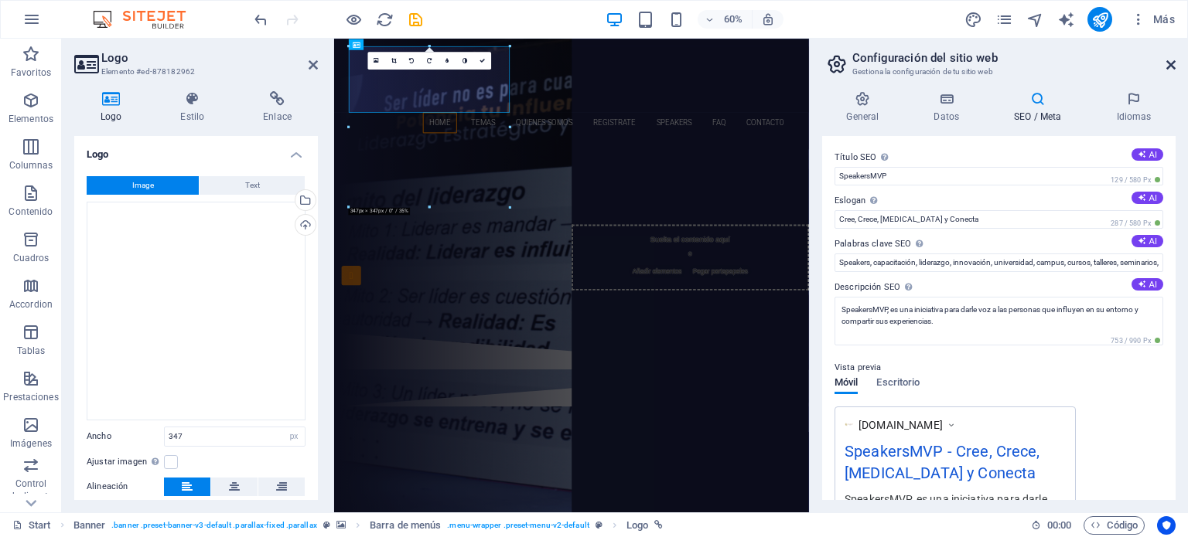
click at [1175, 60] on icon at bounding box center [1170, 65] width 9 height 12
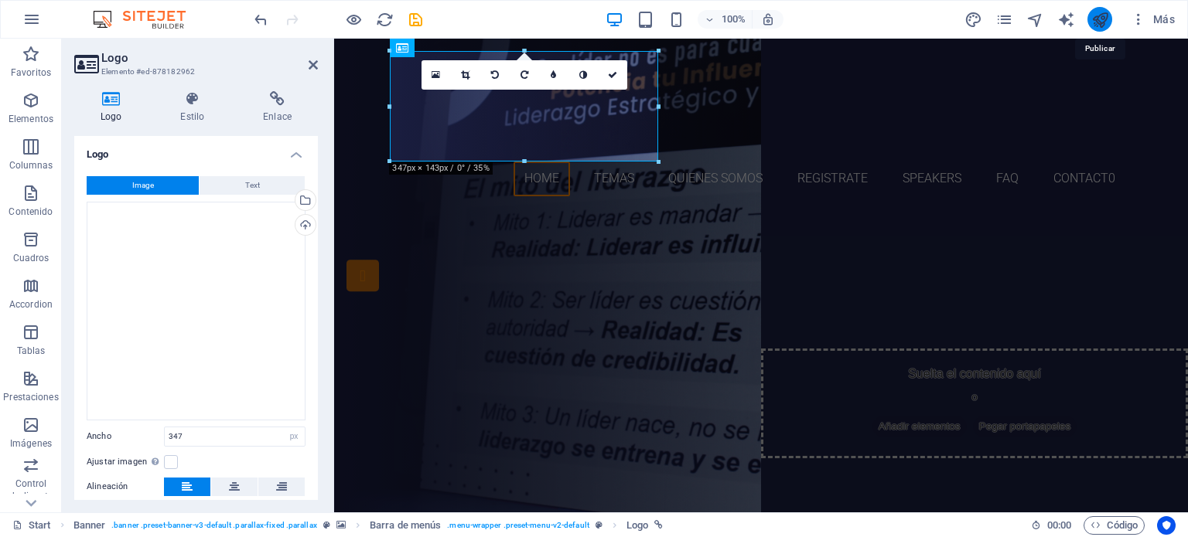
click at [1097, 18] on icon "publish" at bounding box center [1100, 20] width 18 height 18
checkbox input "false"
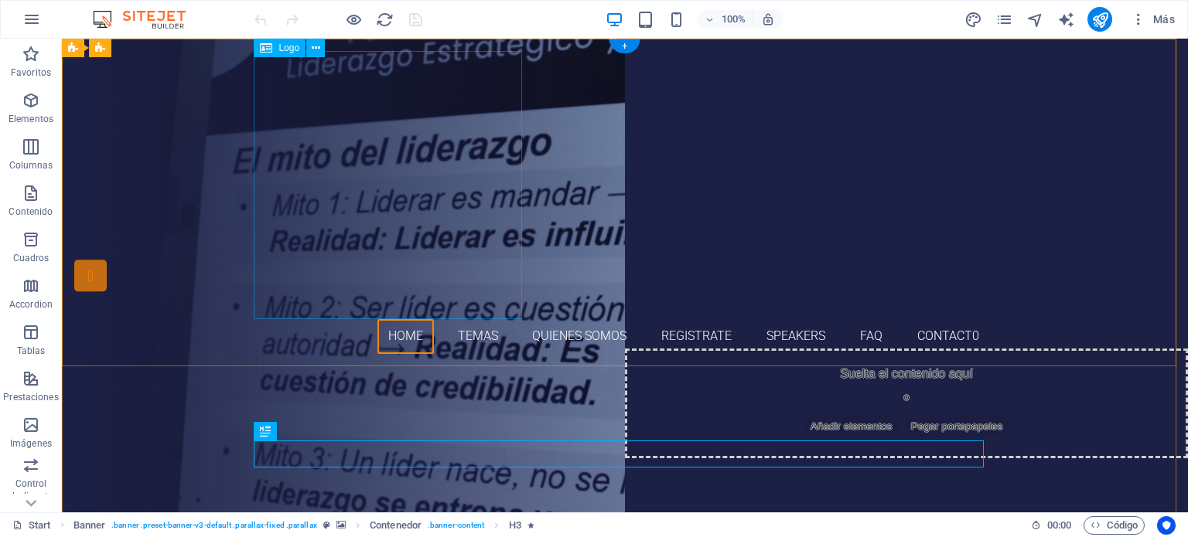
click at [350, 176] on div at bounding box center [625, 185] width 730 height 268
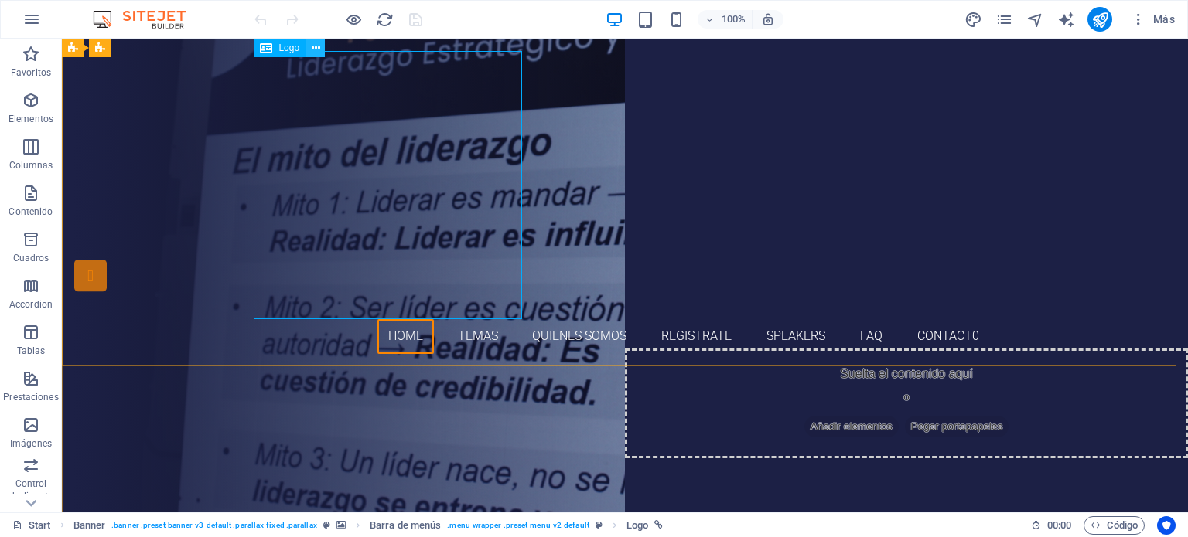
click at [312, 50] on icon at bounding box center [316, 48] width 9 height 16
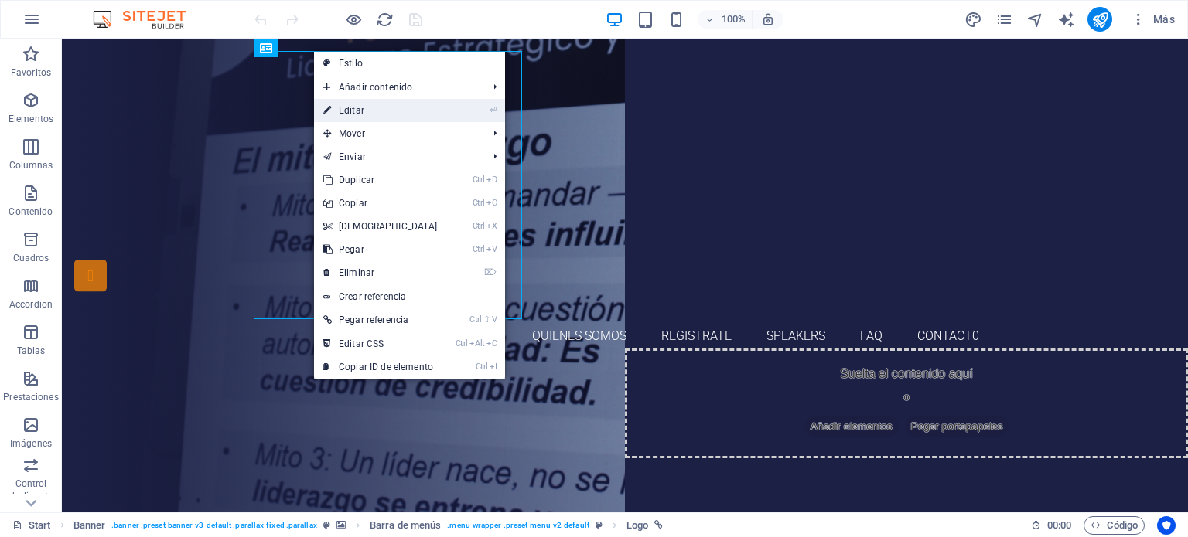
click at [436, 111] on link "⏎ Editar" at bounding box center [380, 110] width 133 height 23
select select "px"
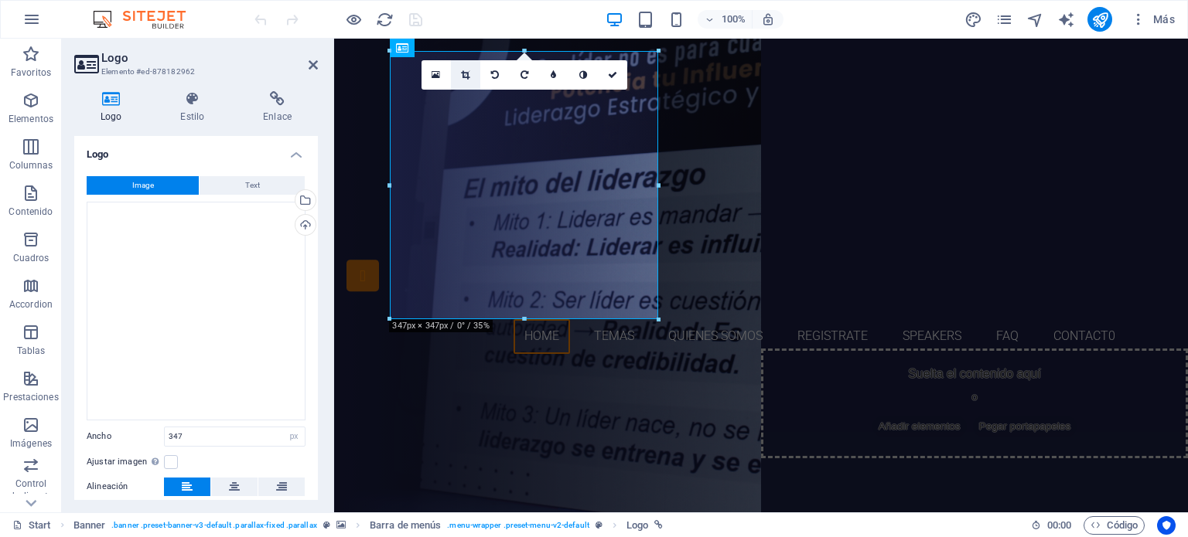
click at [465, 76] on icon at bounding box center [465, 74] width 9 height 9
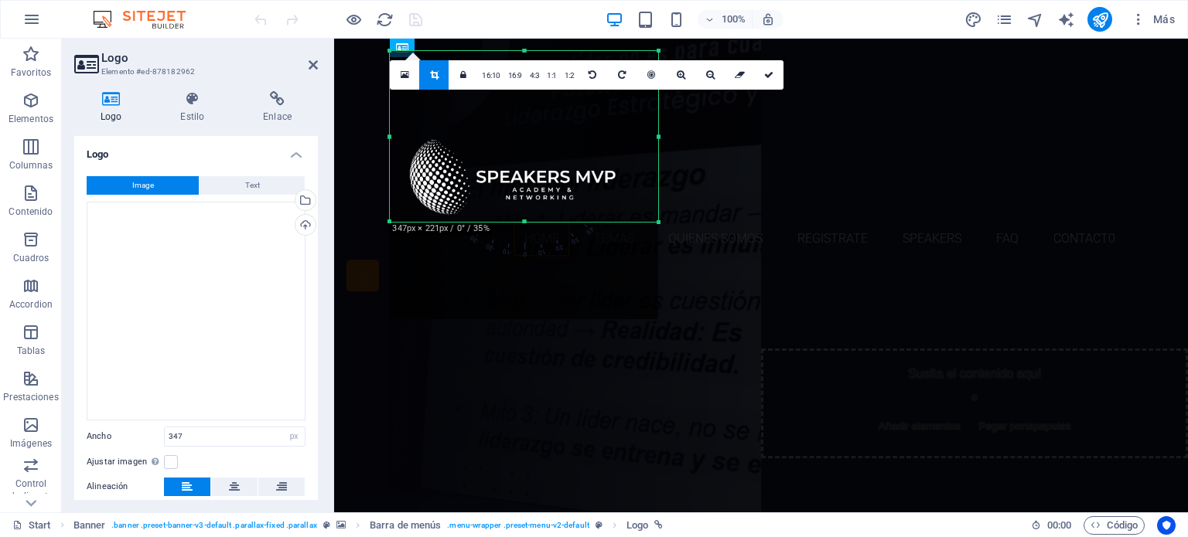
drag, startPoint x: 529, startPoint y: 294, endPoint x: 547, endPoint y: 219, distance: 77.1
click at [548, 222] on div at bounding box center [524, 222] width 268 height 5
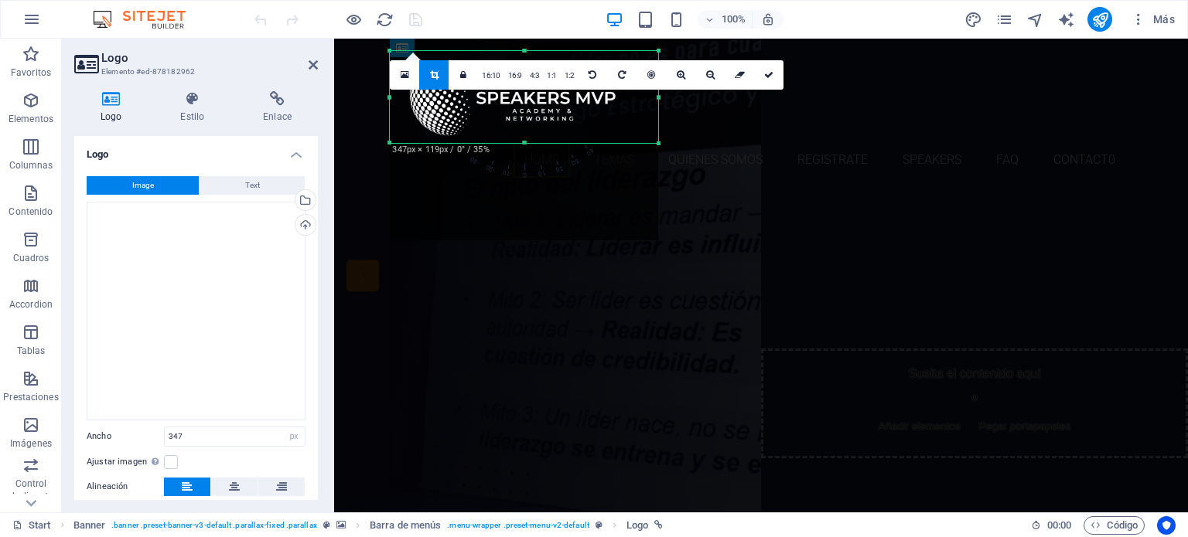
drag, startPoint x: 525, startPoint y: 49, endPoint x: 530, endPoint y: 128, distance: 79.0
click at [530, 128] on div "180 170 160 150 140 130 120 110 100 90 80 70 60 50 40 30 20 10 0 -10 -20 -30 -4…" at bounding box center [524, 97] width 268 height 92
click at [763, 80] on link at bounding box center [768, 74] width 29 height 29
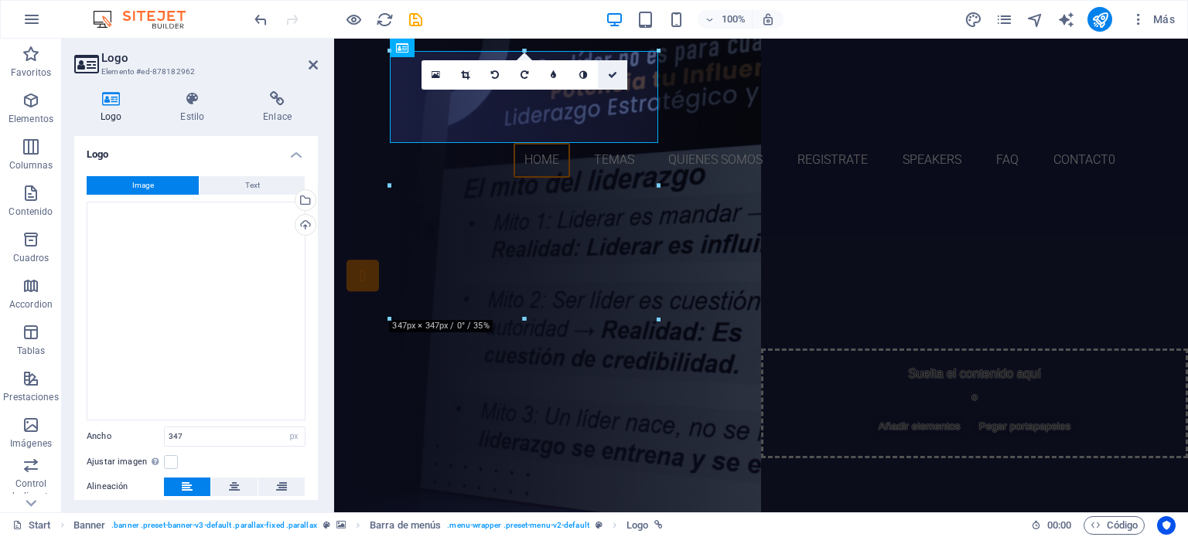
click at [617, 73] on link at bounding box center [612, 74] width 29 height 29
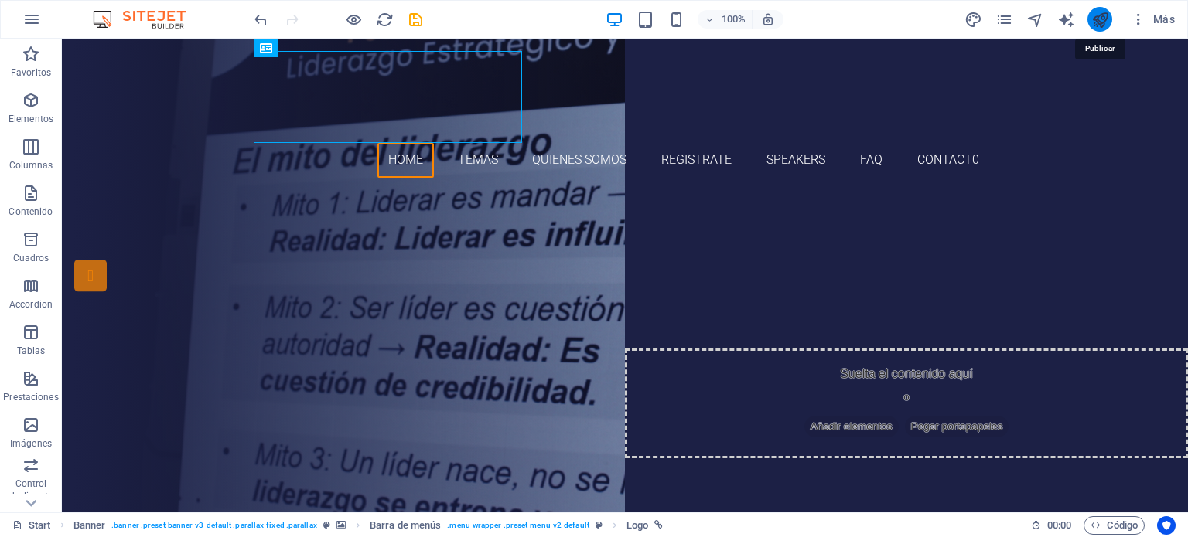
click at [1101, 19] on icon "publish" at bounding box center [1100, 20] width 18 height 18
checkbox input "false"
